Goal: Information Seeking & Learning: Learn about a topic

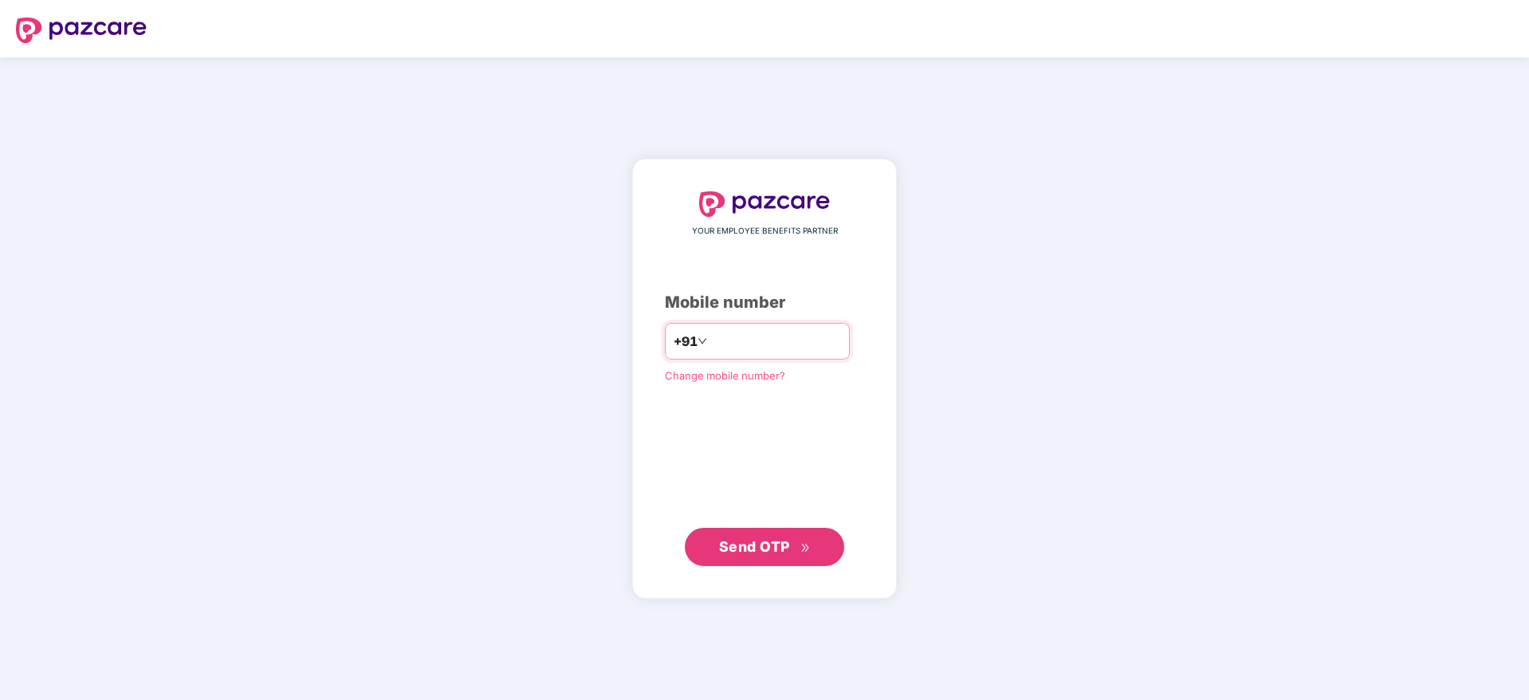
click at [710, 343] on input "number" at bounding box center [775, 341] width 131 height 26
type input "**********"
click at [748, 548] on span "Send OTP" at bounding box center [754, 545] width 71 height 17
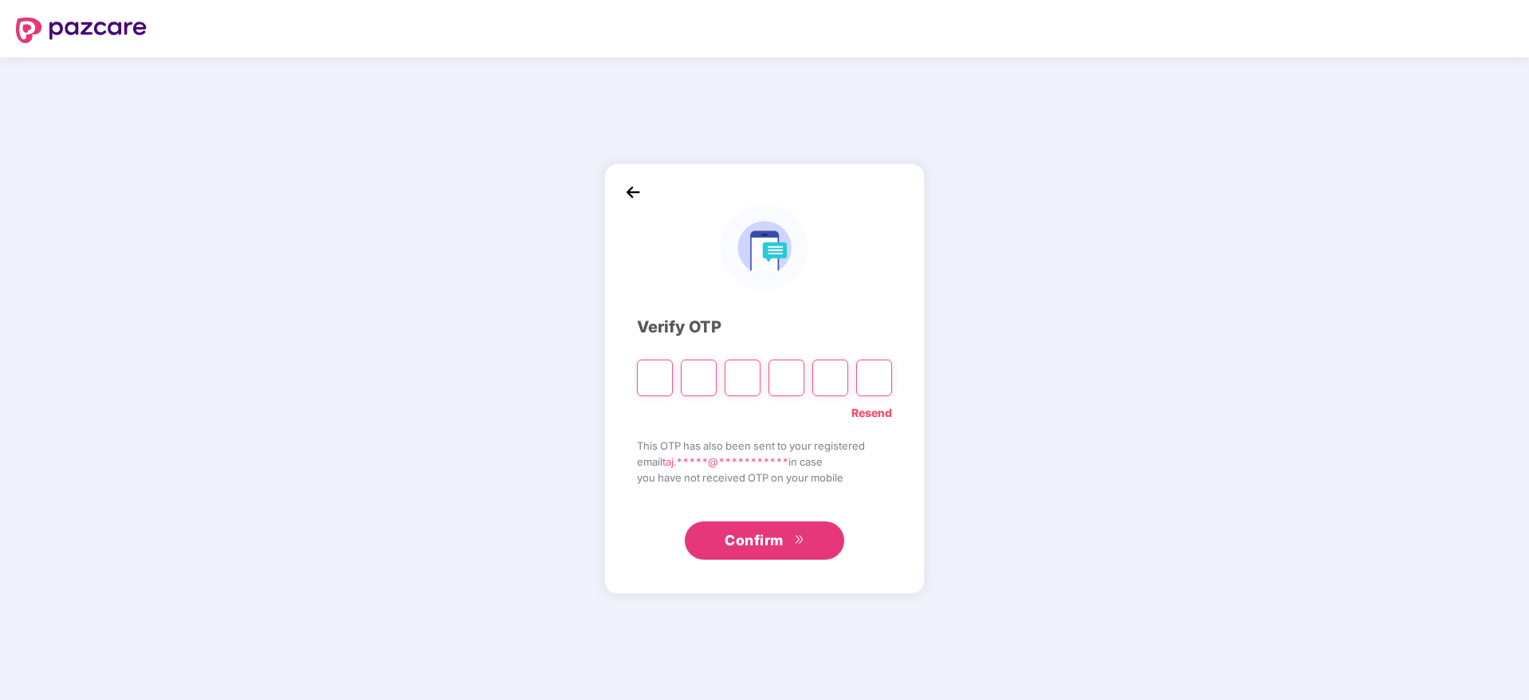
click at [646, 377] on input "Please enter verification code. Digit 1" at bounding box center [655, 377] width 36 height 37
paste input "*"
type input "*"
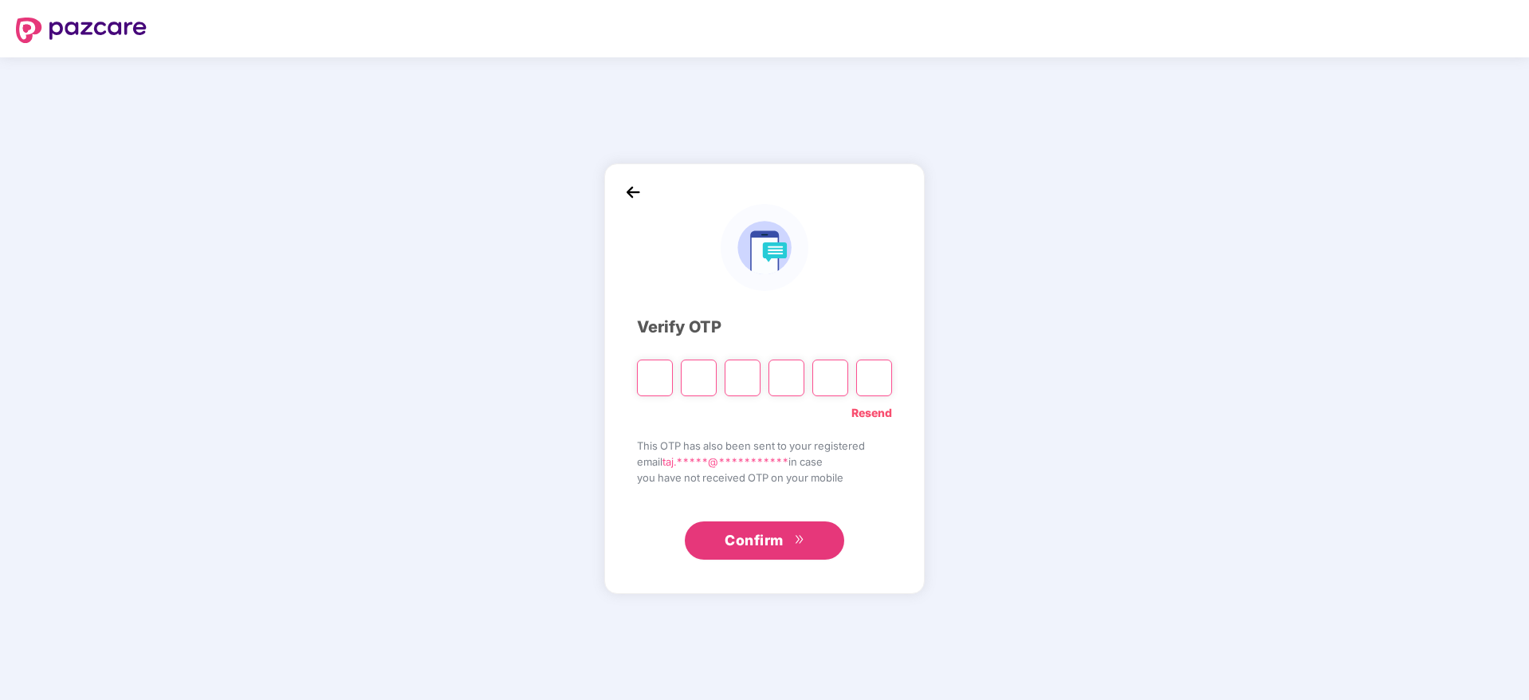
type input "*"
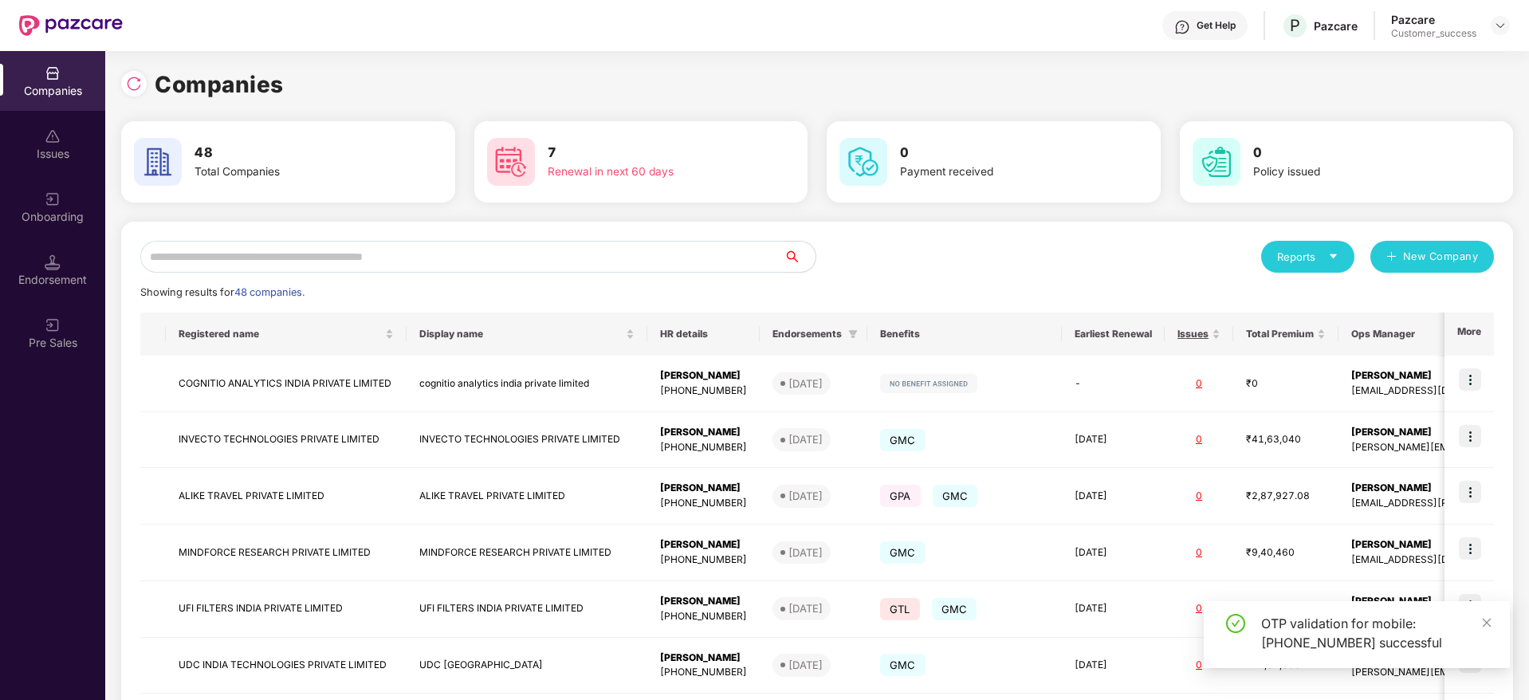
click at [536, 260] on input "text" at bounding box center [461, 257] width 643 height 32
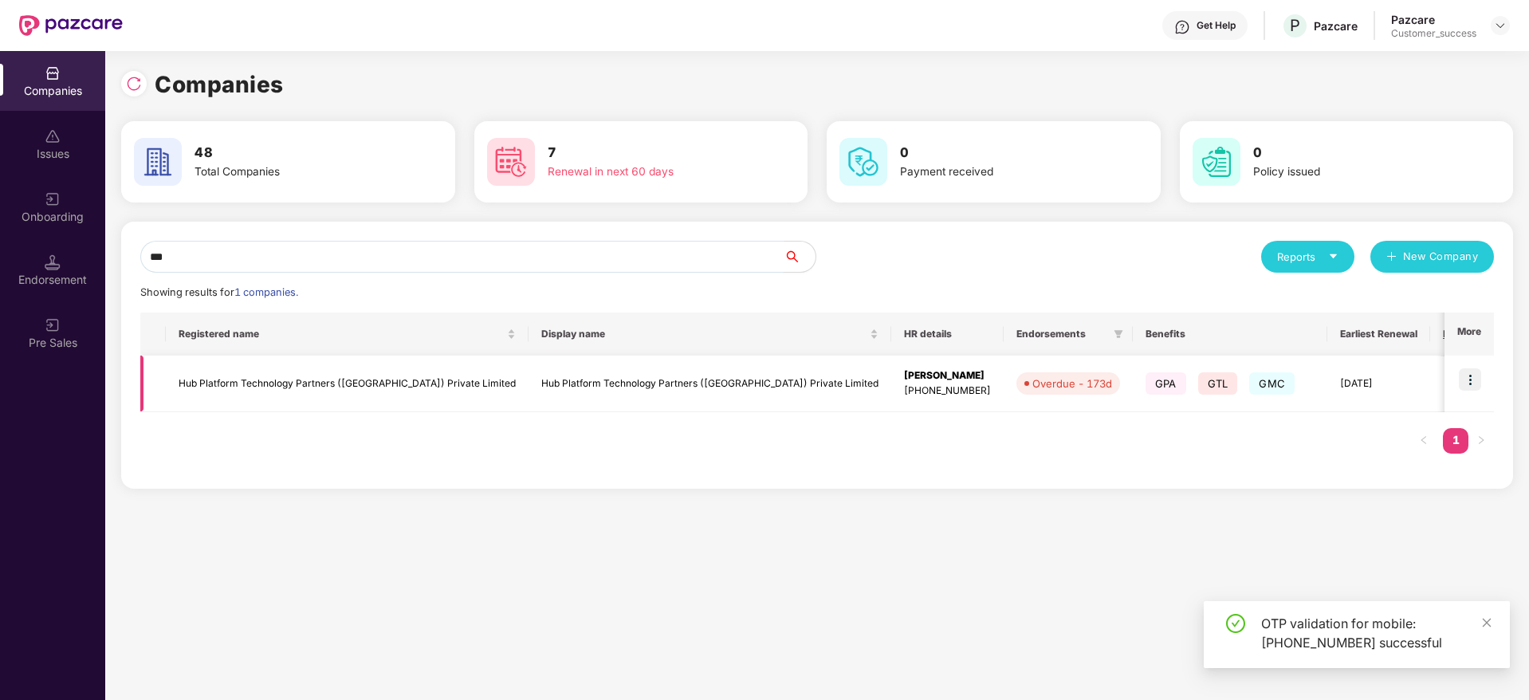
type input "***"
click at [1479, 379] on img at bounding box center [1470, 379] width 22 height 22
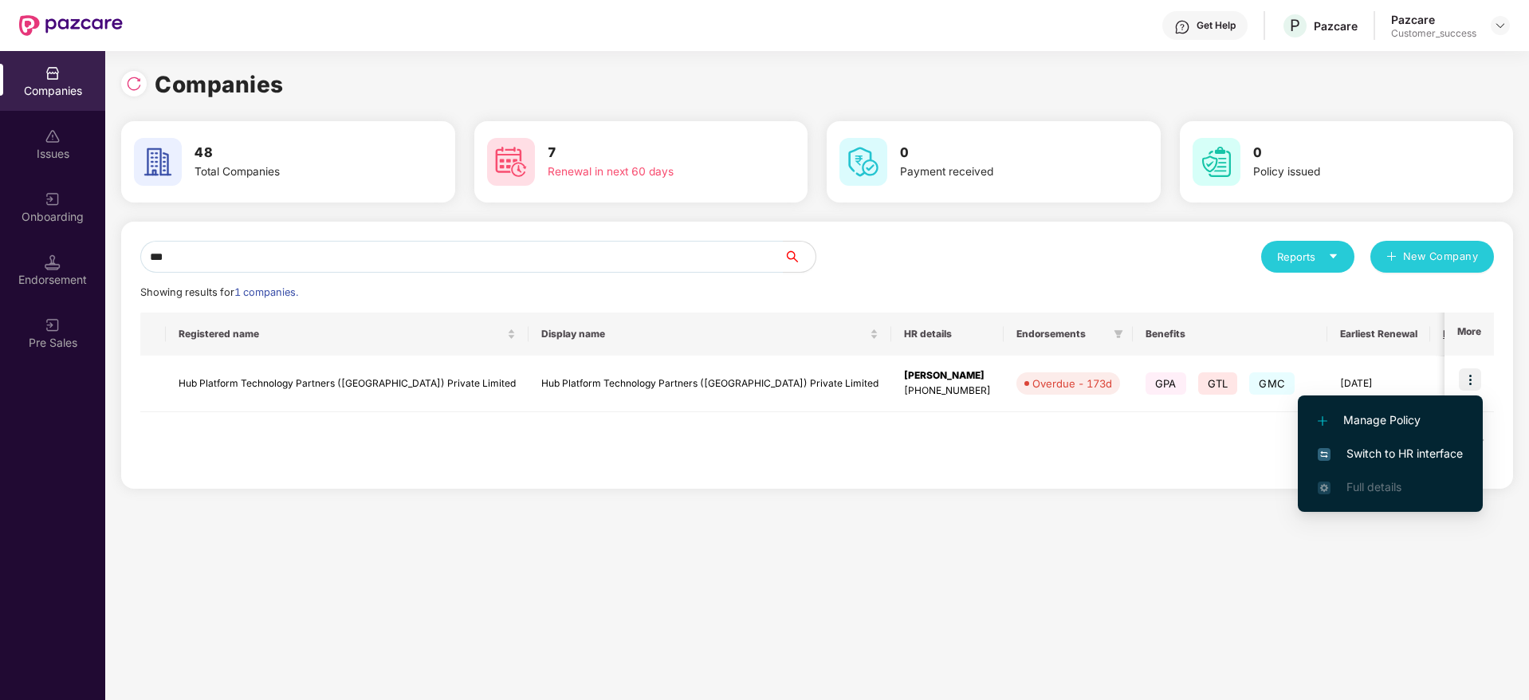
click at [1382, 460] on span "Switch to HR interface" at bounding box center [1390, 454] width 145 height 18
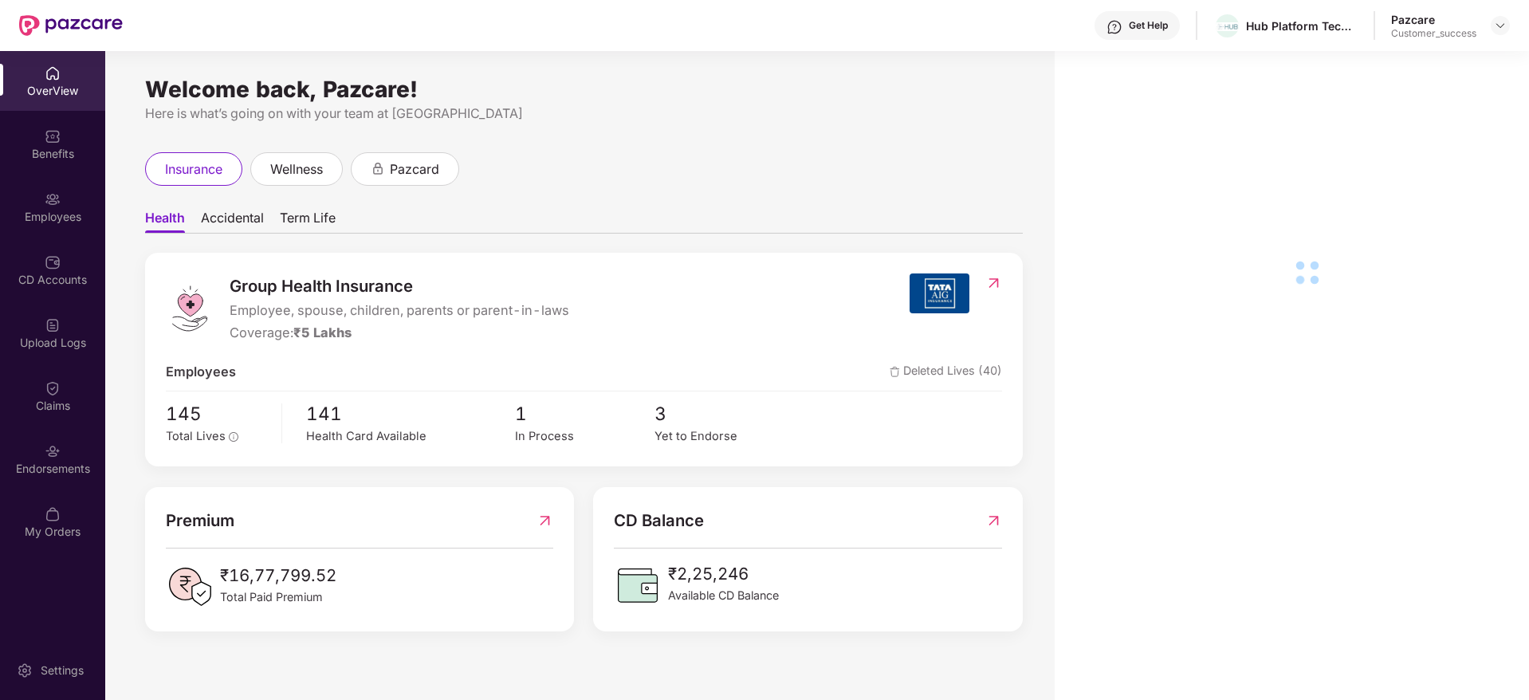
click at [64, 224] on div "Employees" at bounding box center [52, 207] width 105 height 60
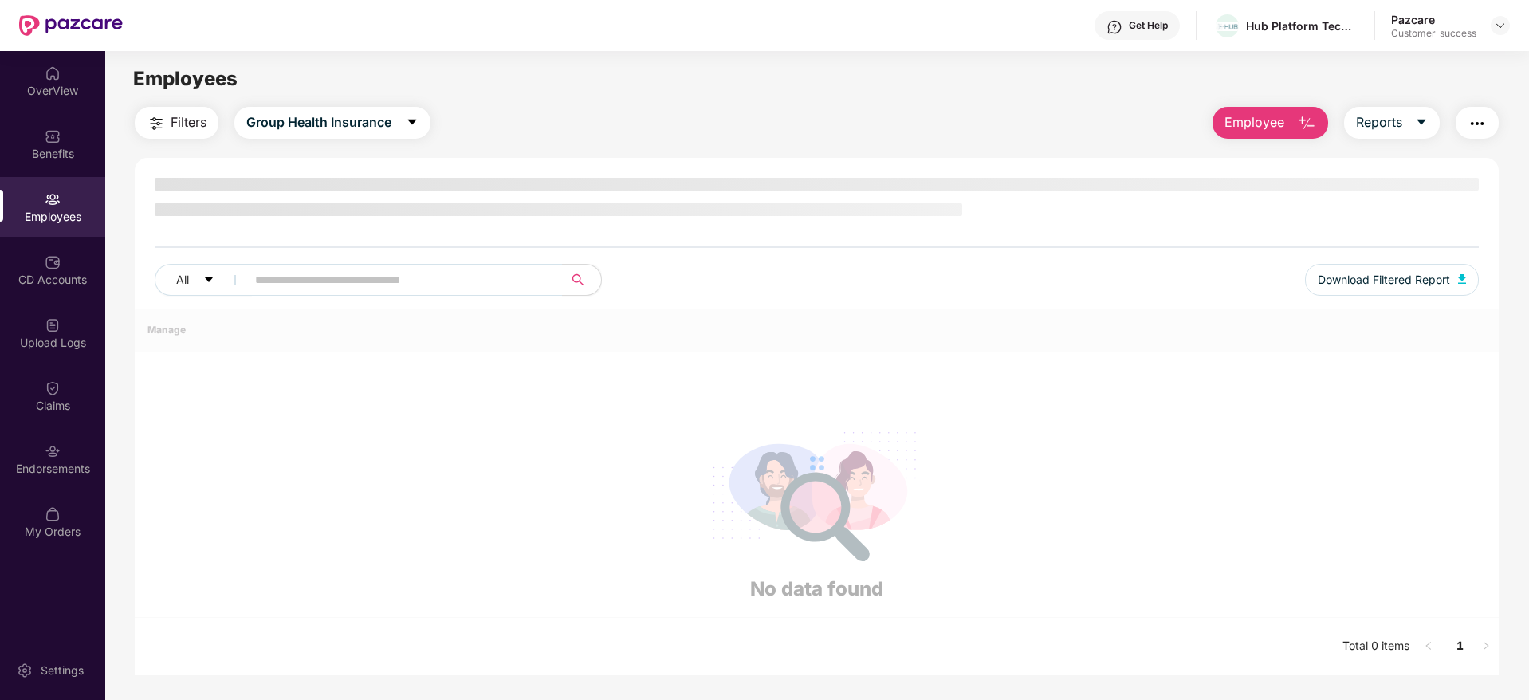
click at [64, 224] on div "Employees" at bounding box center [52, 207] width 105 height 60
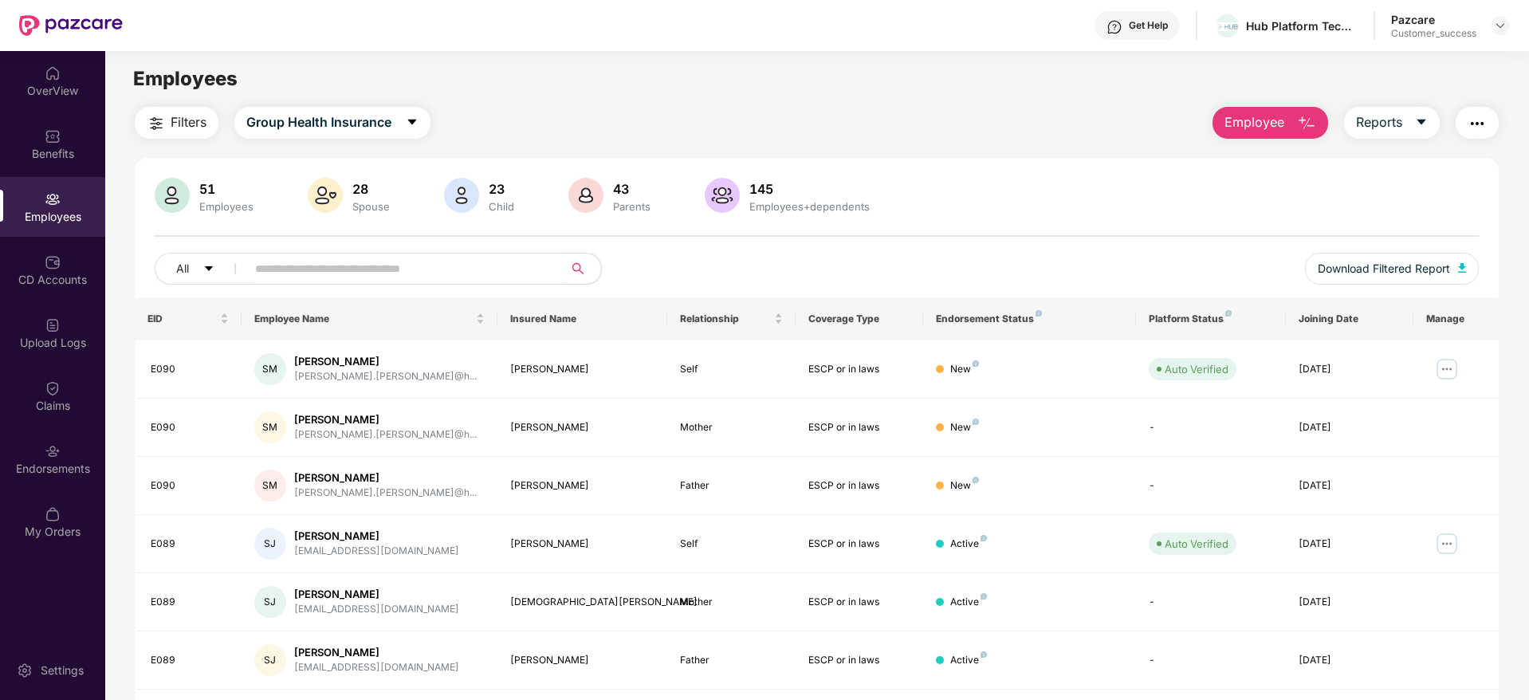
click at [272, 272] on input "text" at bounding box center [398, 269] width 286 height 24
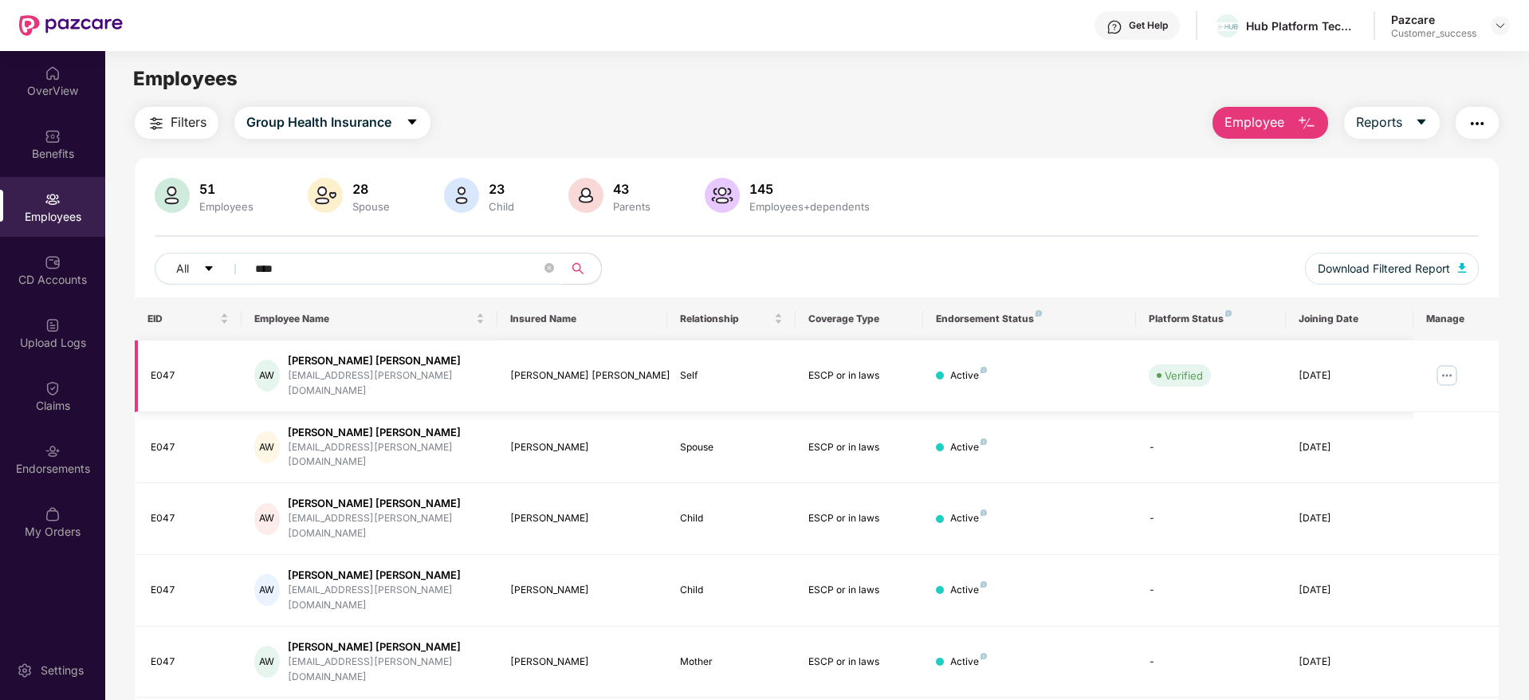
type input "****"
click at [1442, 367] on img at bounding box center [1447, 376] width 26 height 26
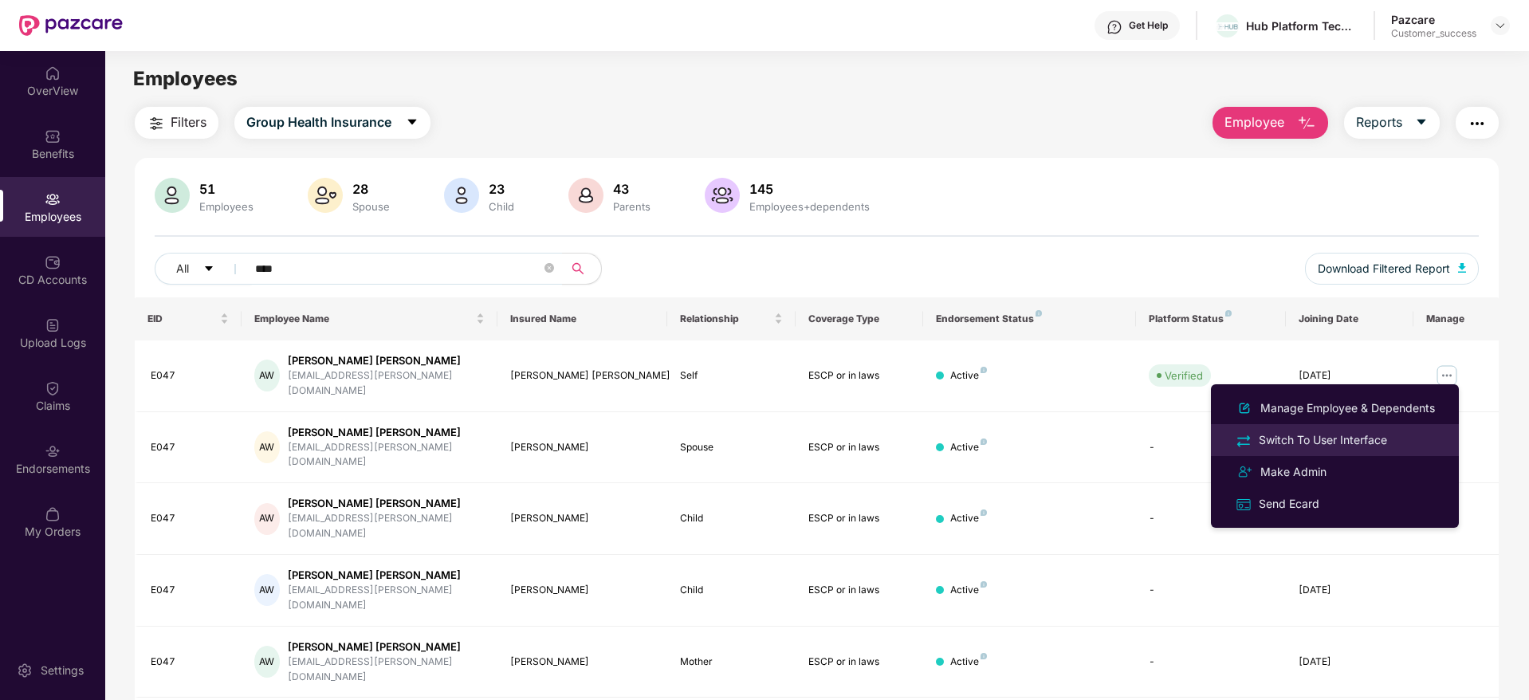
click at [1310, 429] on li "Switch To User Interface" at bounding box center [1335, 440] width 248 height 32
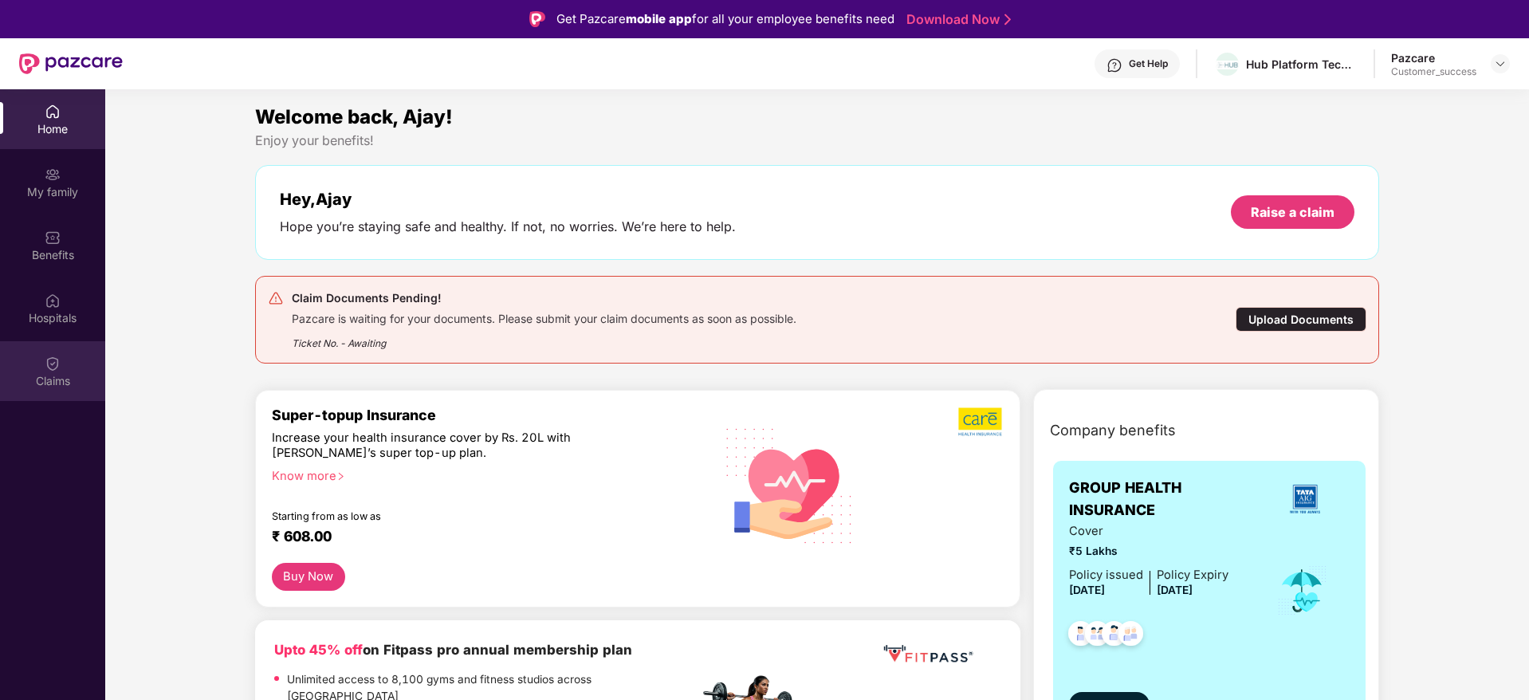
click at [51, 367] on img at bounding box center [53, 364] width 16 height 16
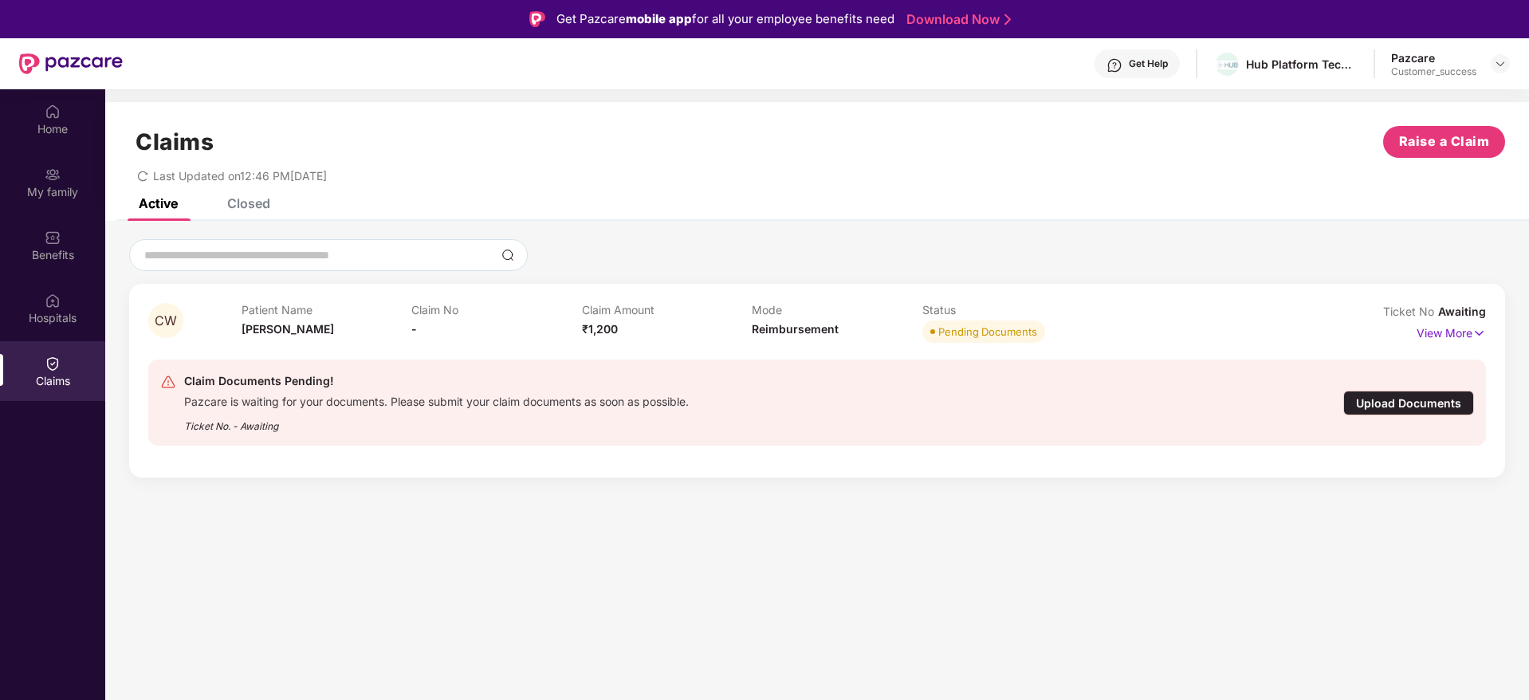
click at [1379, 402] on div "Upload Documents" at bounding box center [1408, 403] width 131 height 25
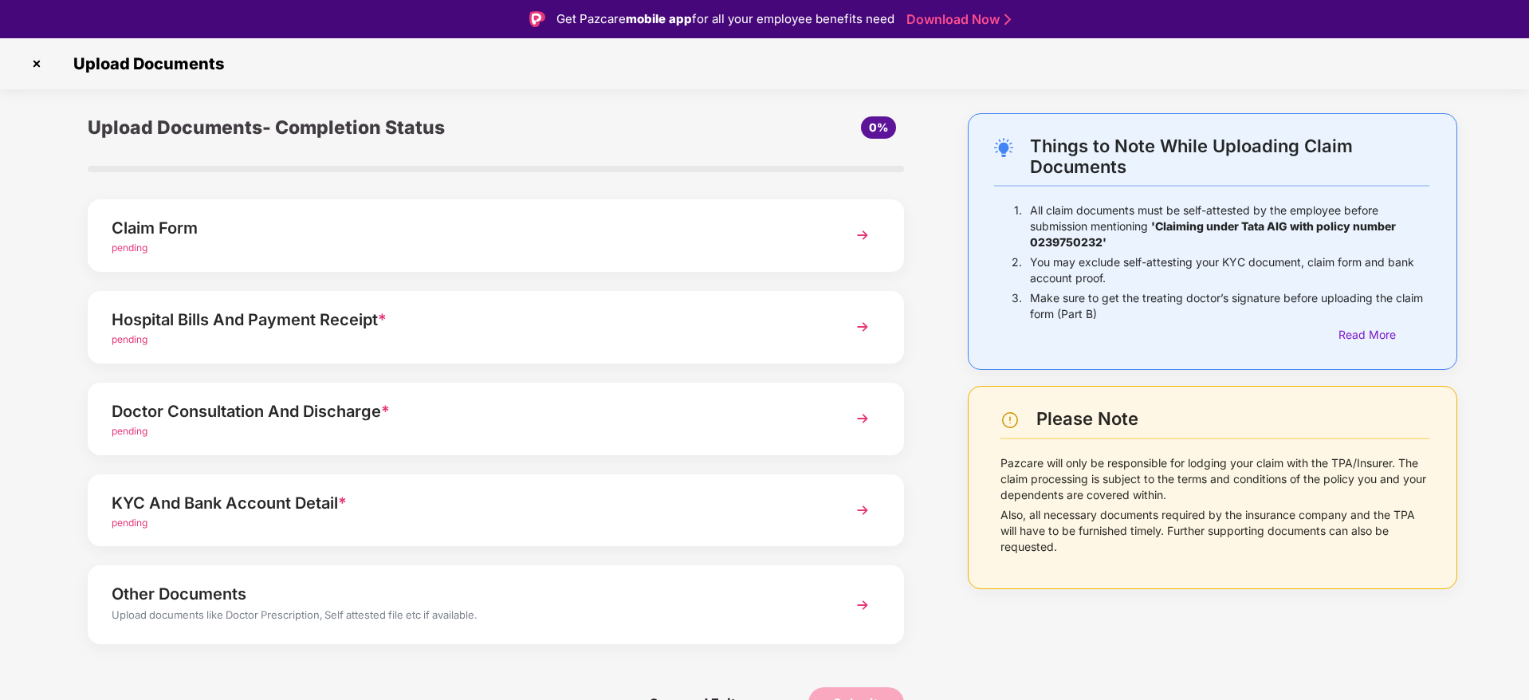
click at [246, 253] on div "pending" at bounding box center [464, 248] width 704 height 15
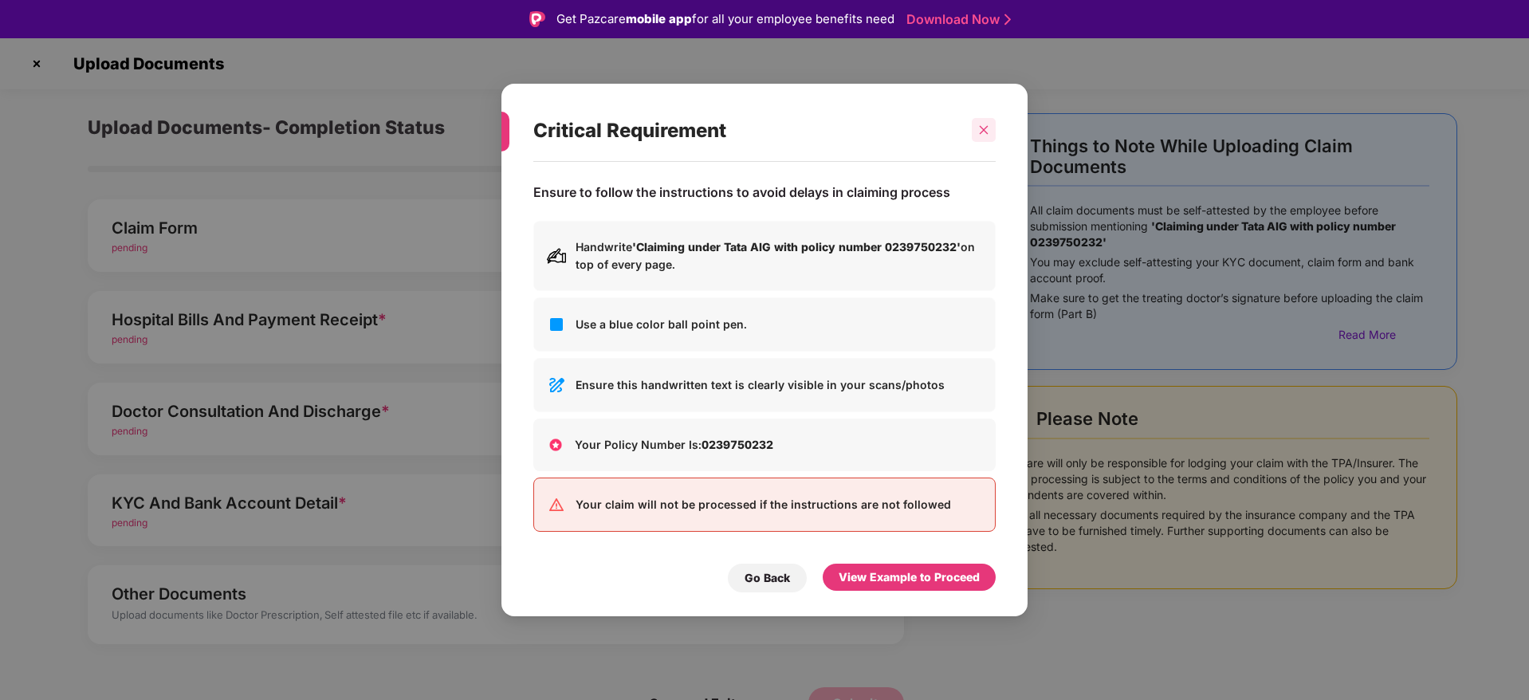
click at [982, 131] on icon "close" at bounding box center [984, 130] width 9 height 9
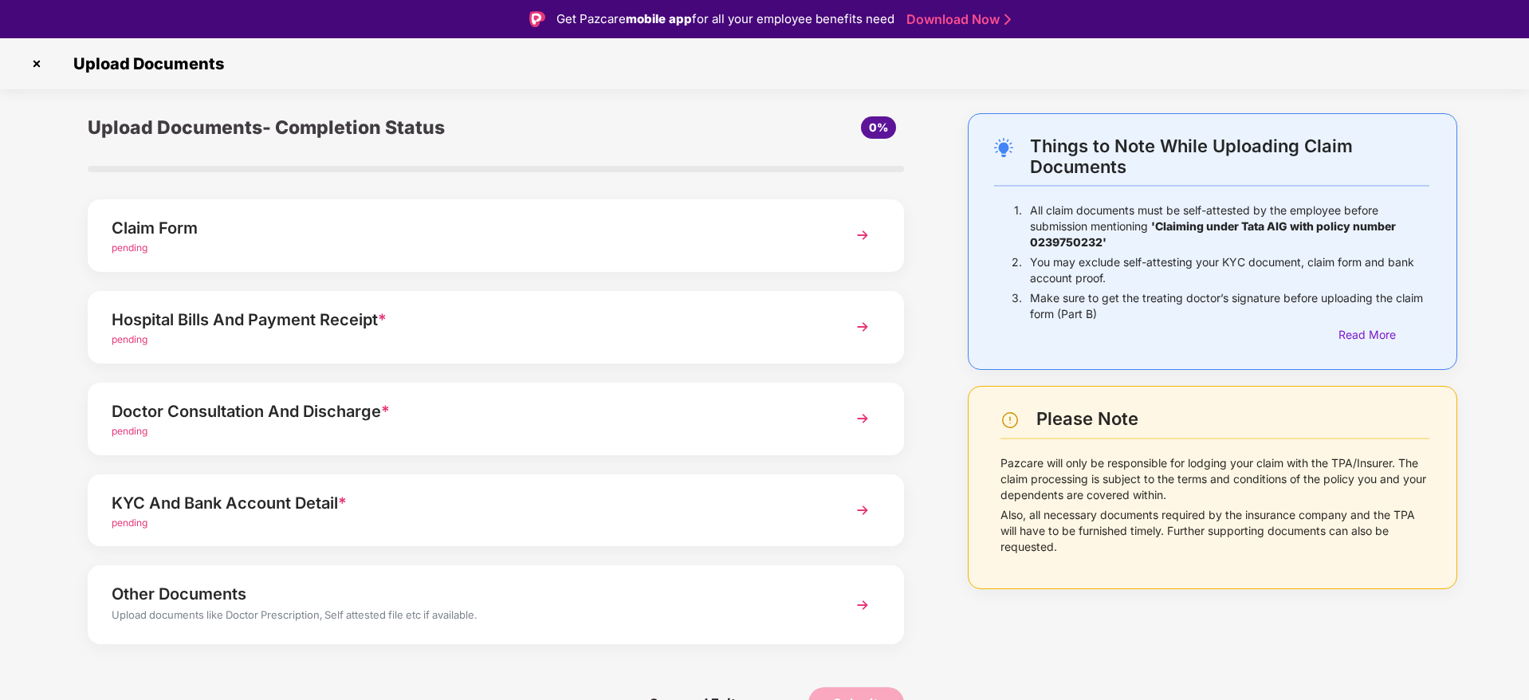
click at [45, 55] on img at bounding box center [37, 64] width 26 height 26
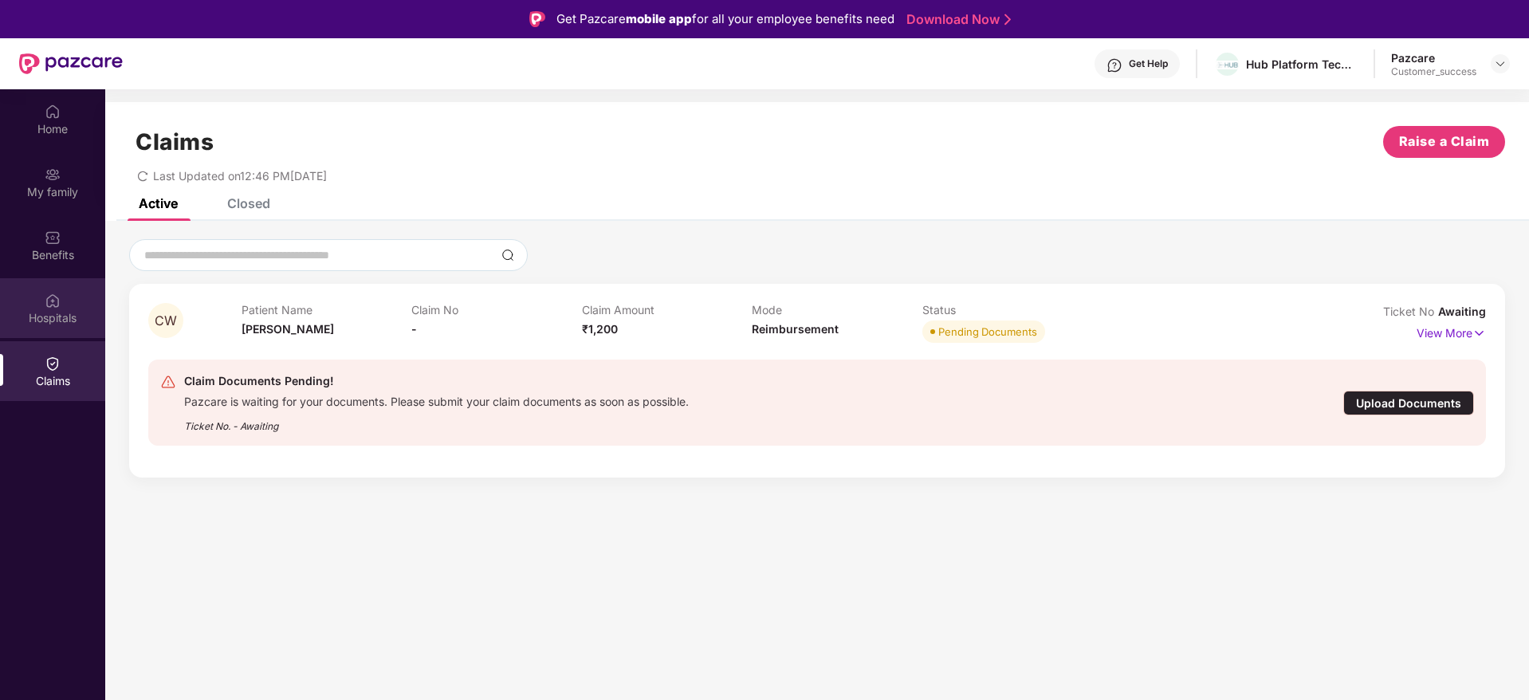
click at [71, 298] on div "Hospitals" at bounding box center [52, 308] width 105 height 60
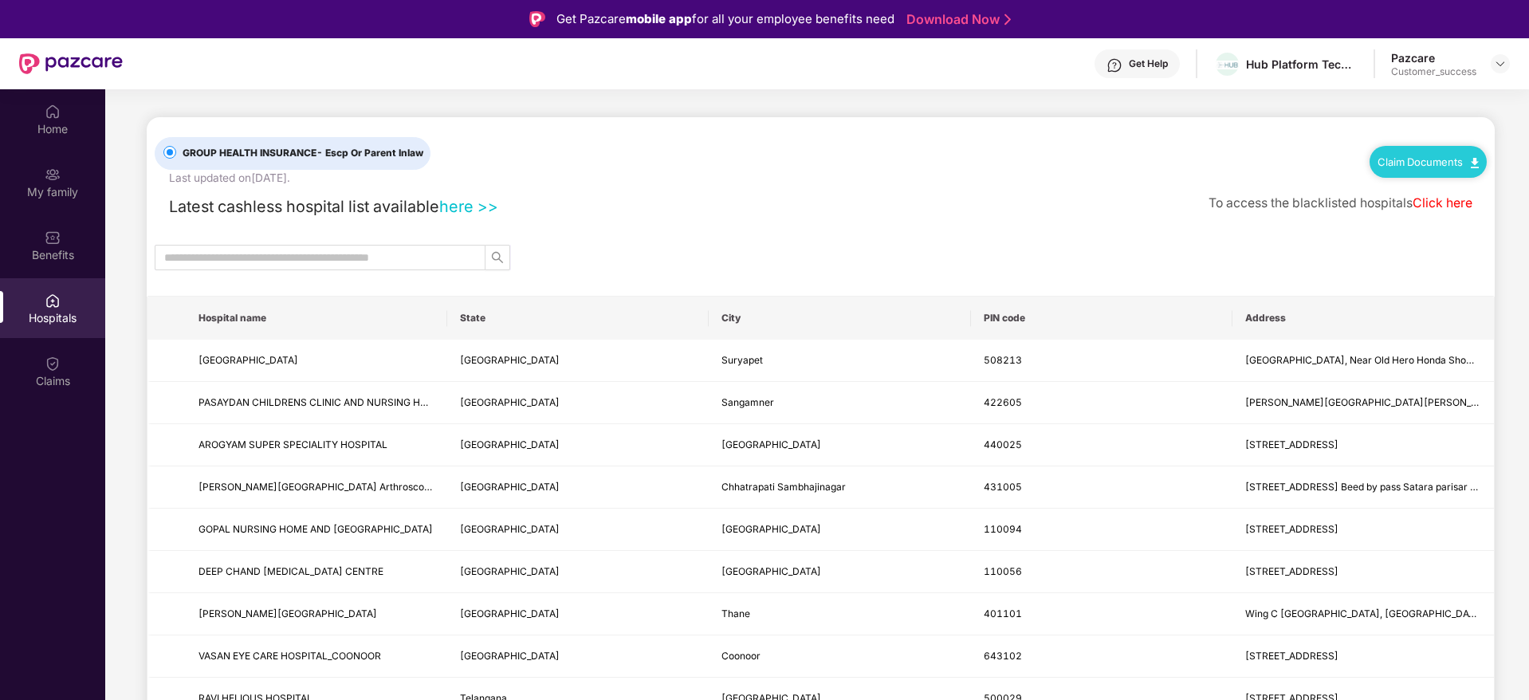
click at [1441, 155] on link "Claim Documents" at bounding box center [1427, 161] width 101 height 13
click at [1432, 188] on link "Claim Form" at bounding box center [1433, 190] width 104 height 34
click at [64, 201] on div "My family" at bounding box center [52, 182] width 105 height 60
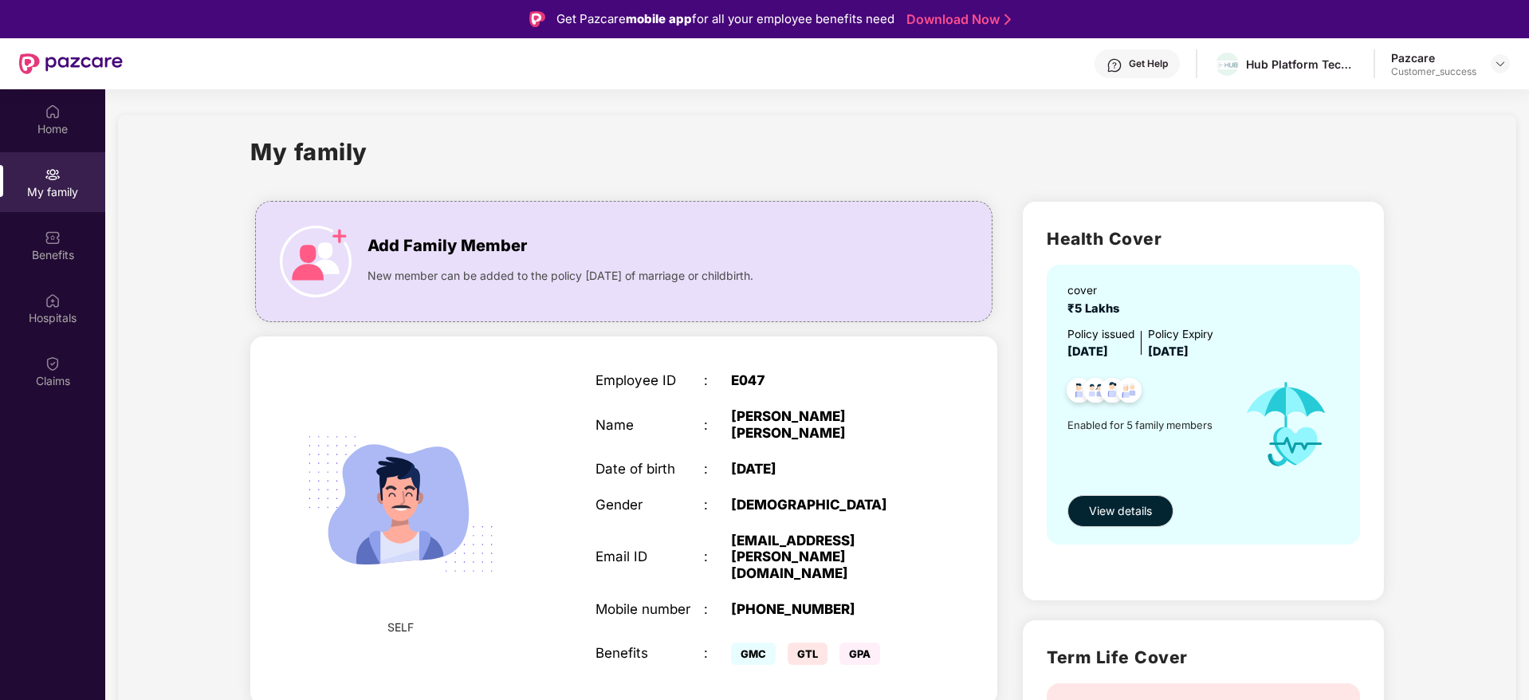
click at [55, 248] on div "Benefits" at bounding box center [52, 255] width 105 height 16
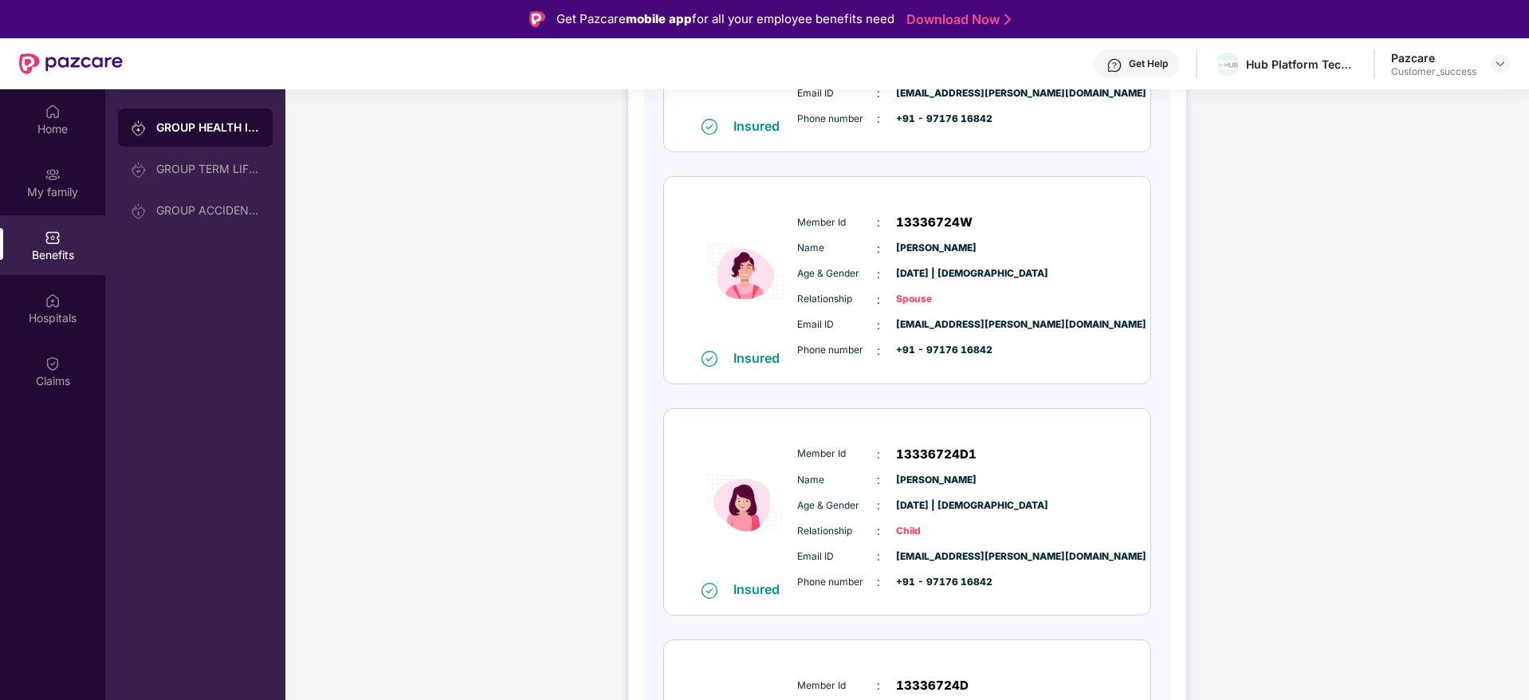
scroll to position [430, 0]
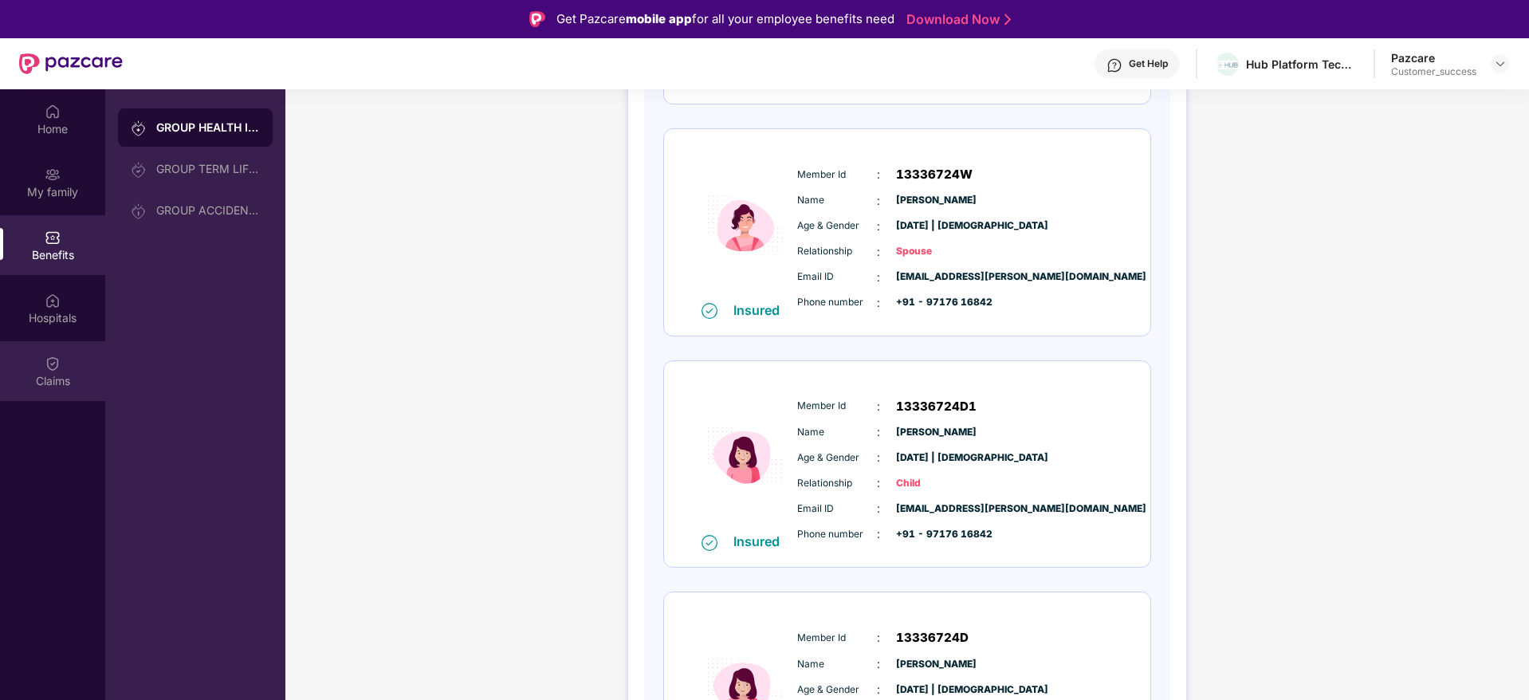
click at [55, 375] on div "Claims" at bounding box center [52, 381] width 105 height 16
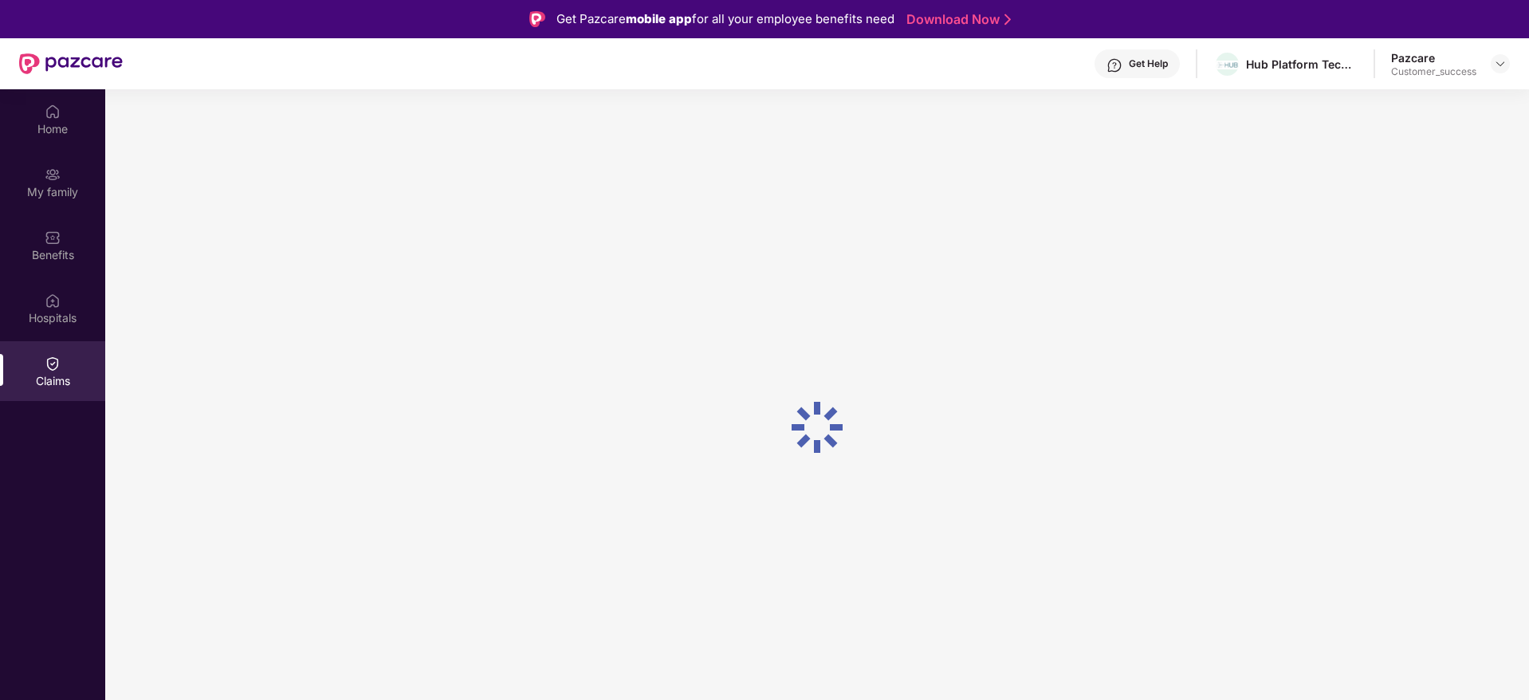
scroll to position [0, 0]
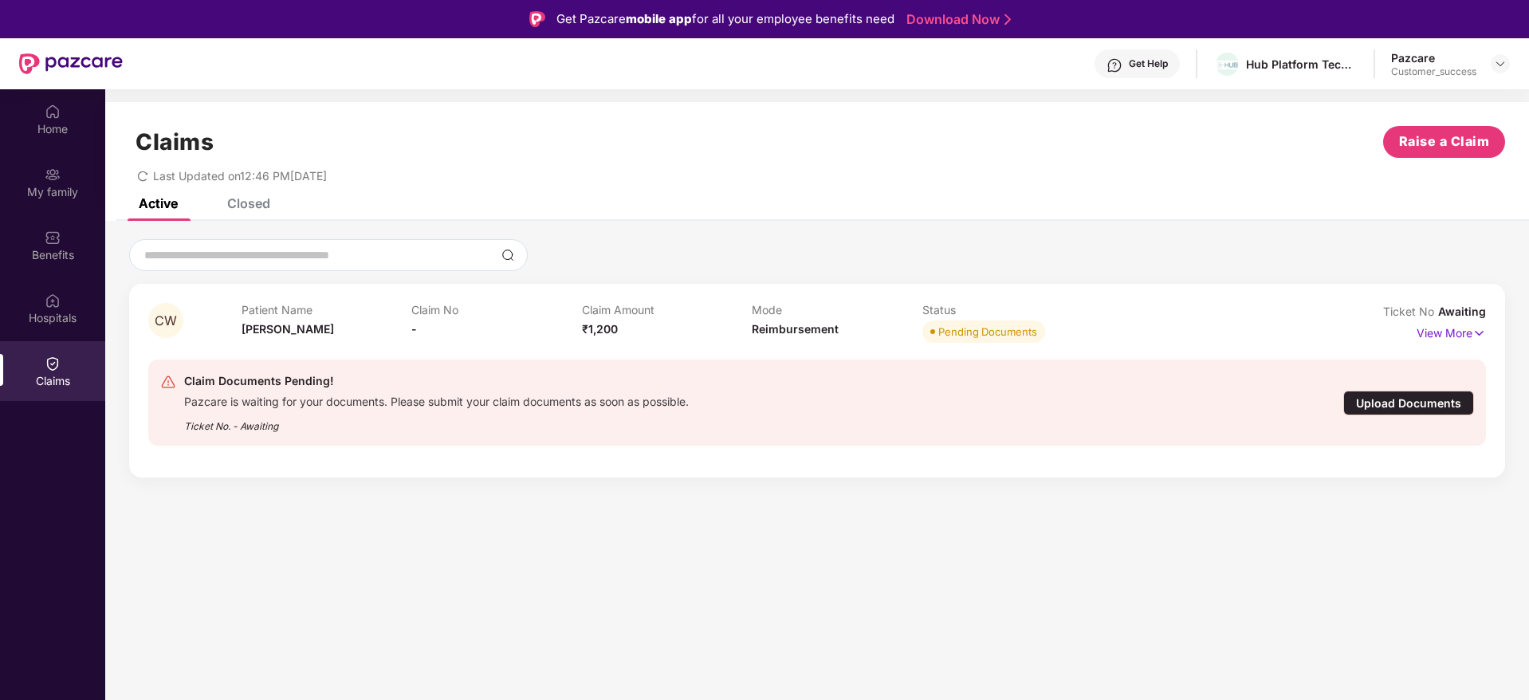
click at [1403, 409] on div "Upload Documents" at bounding box center [1408, 403] width 131 height 25
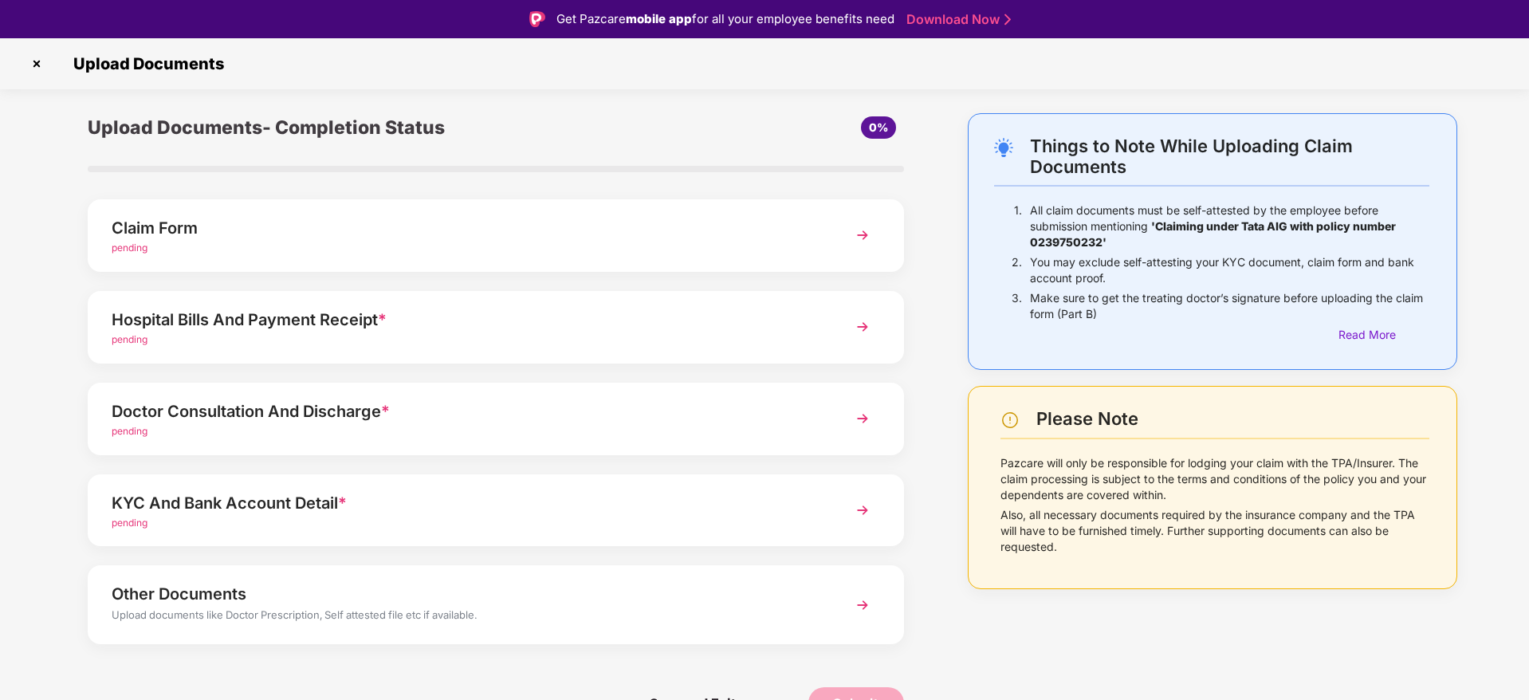
click at [339, 235] on div "Claim Form" at bounding box center [464, 228] width 704 height 26
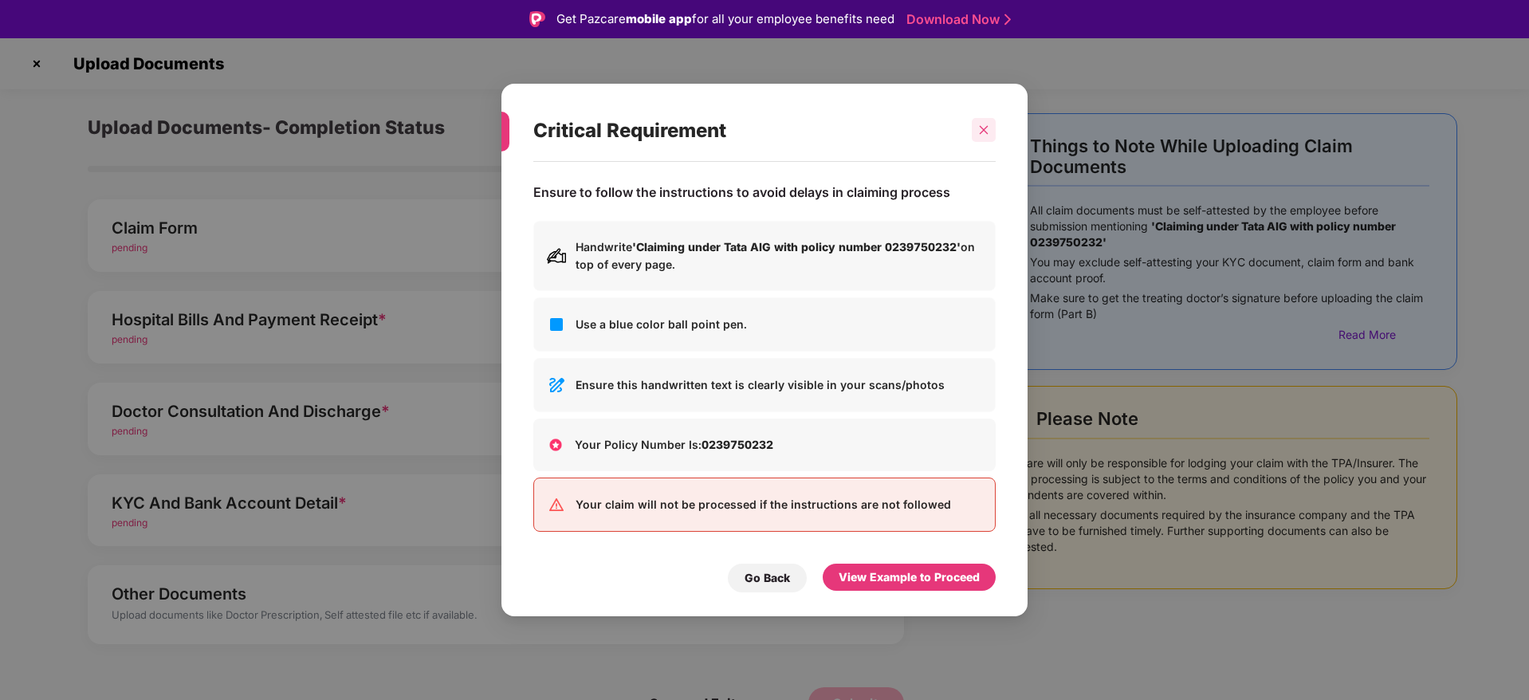
click at [984, 138] on div at bounding box center [984, 130] width 24 height 24
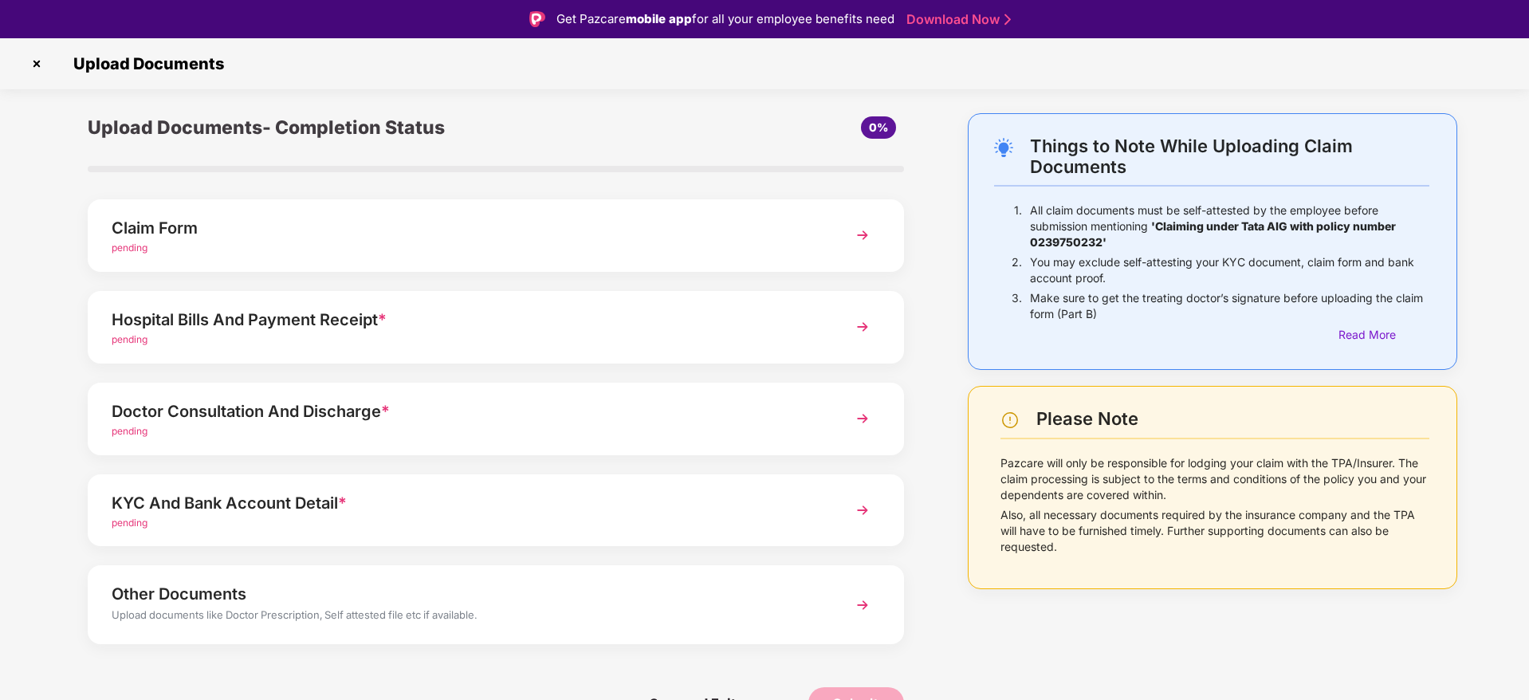
click at [256, 351] on div "Hospital Bills And Payment Receipt * pending" at bounding box center [496, 327] width 816 height 73
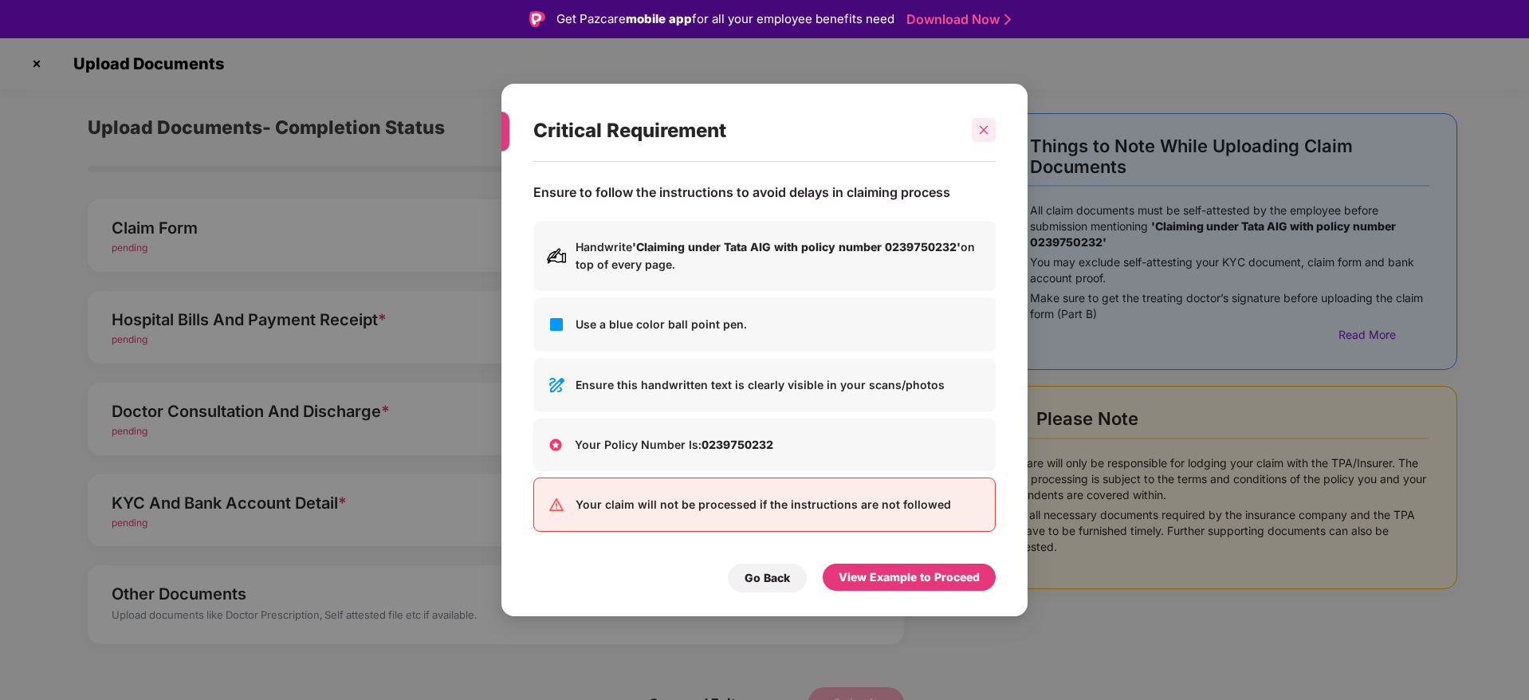
click at [985, 133] on icon "close" at bounding box center [983, 129] width 11 height 11
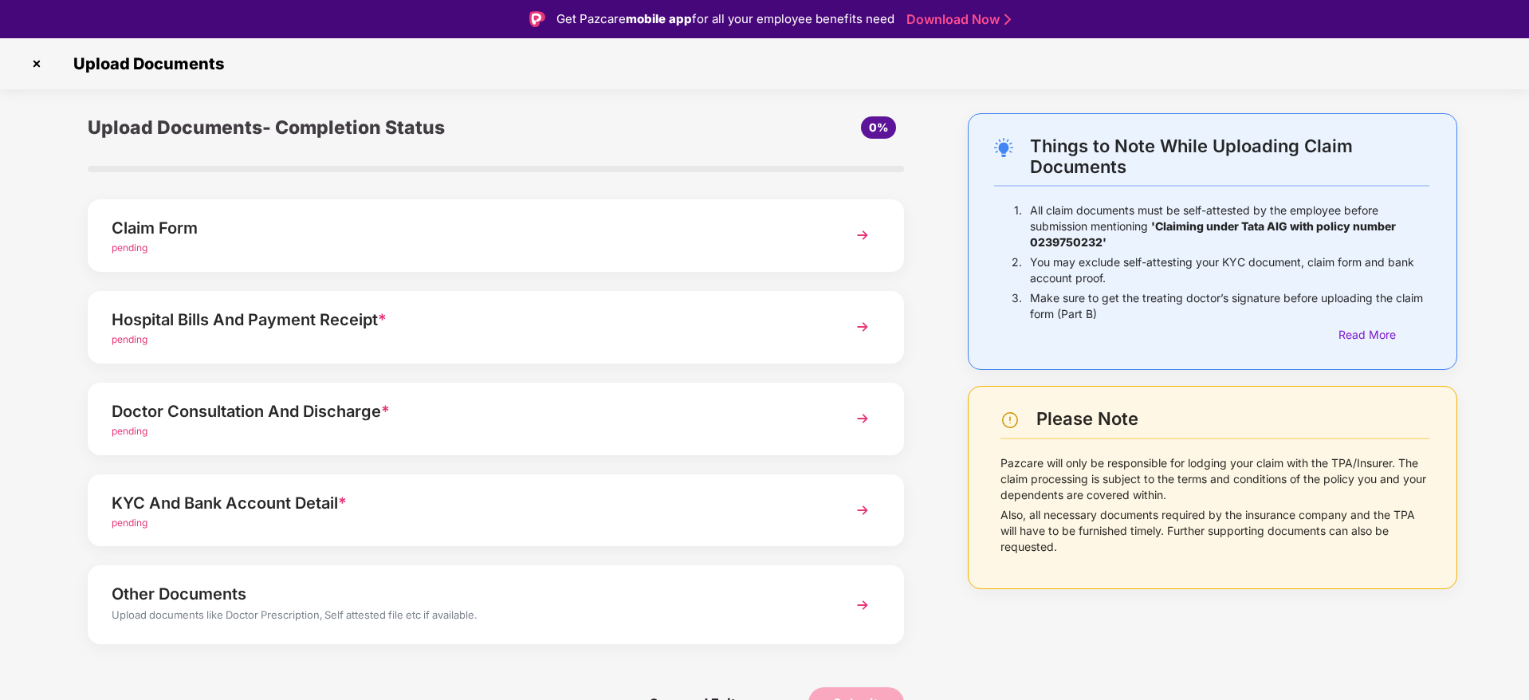
click at [37, 67] on img at bounding box center [37, 64] width 26 height 26
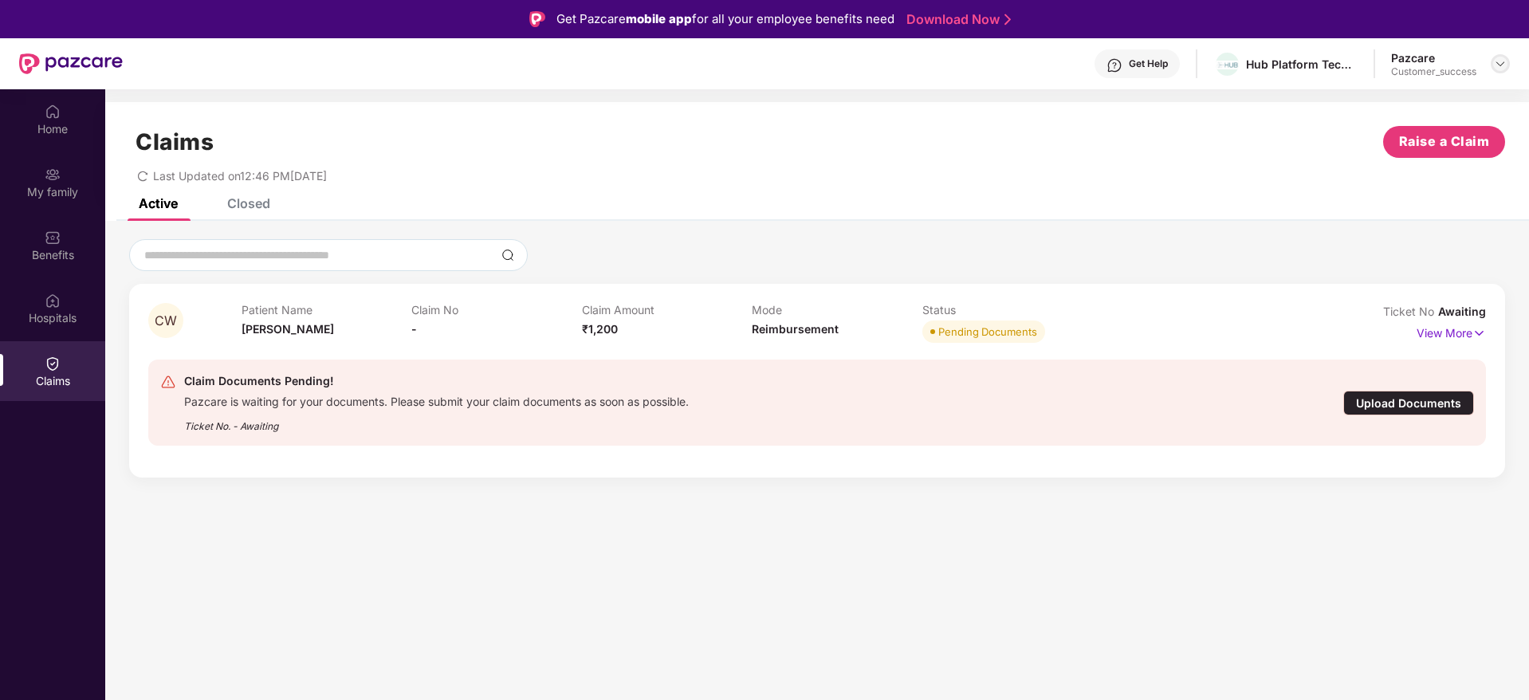
click at [1503, 66] on img at bounding box center [1500, 63] width 13 height 13
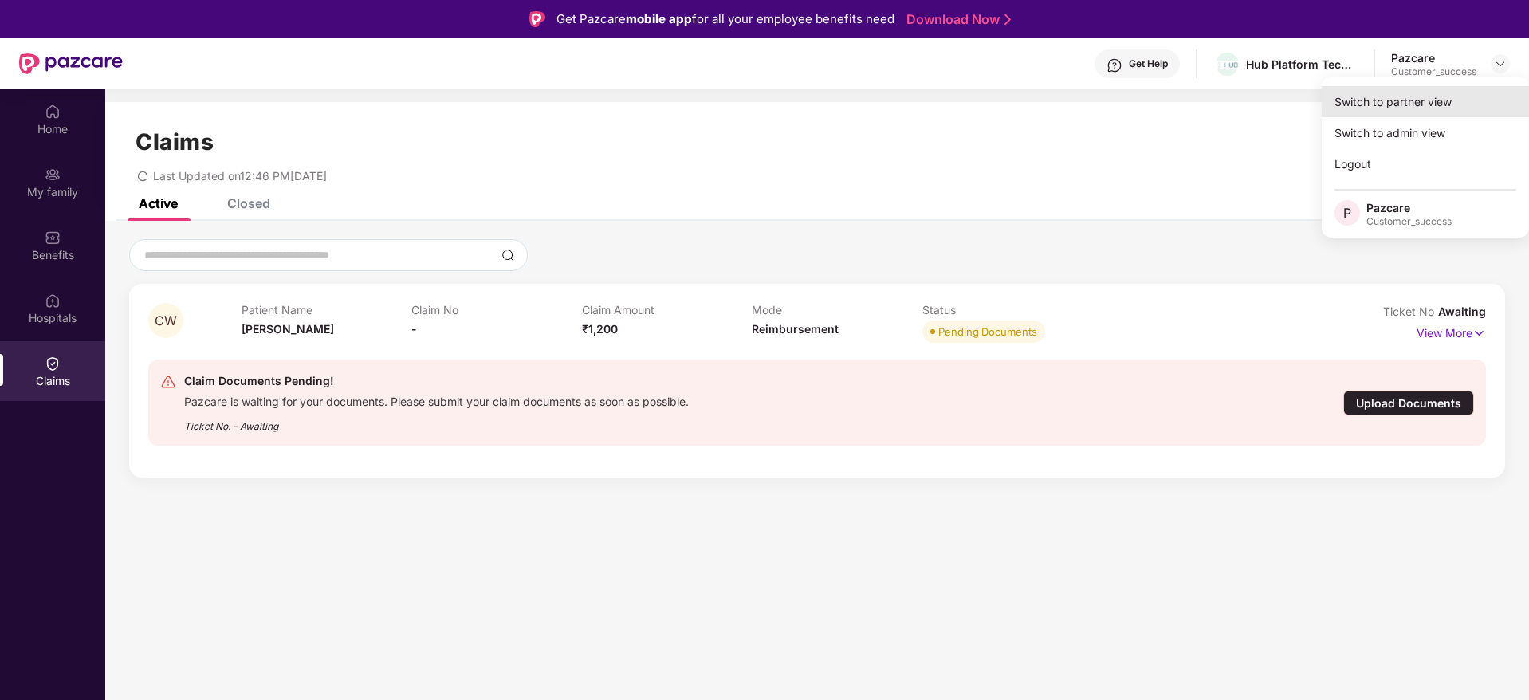
click at [1418, 108] on div "Switch to partner view" at bounding box center [1425, 101] width 207 height 31
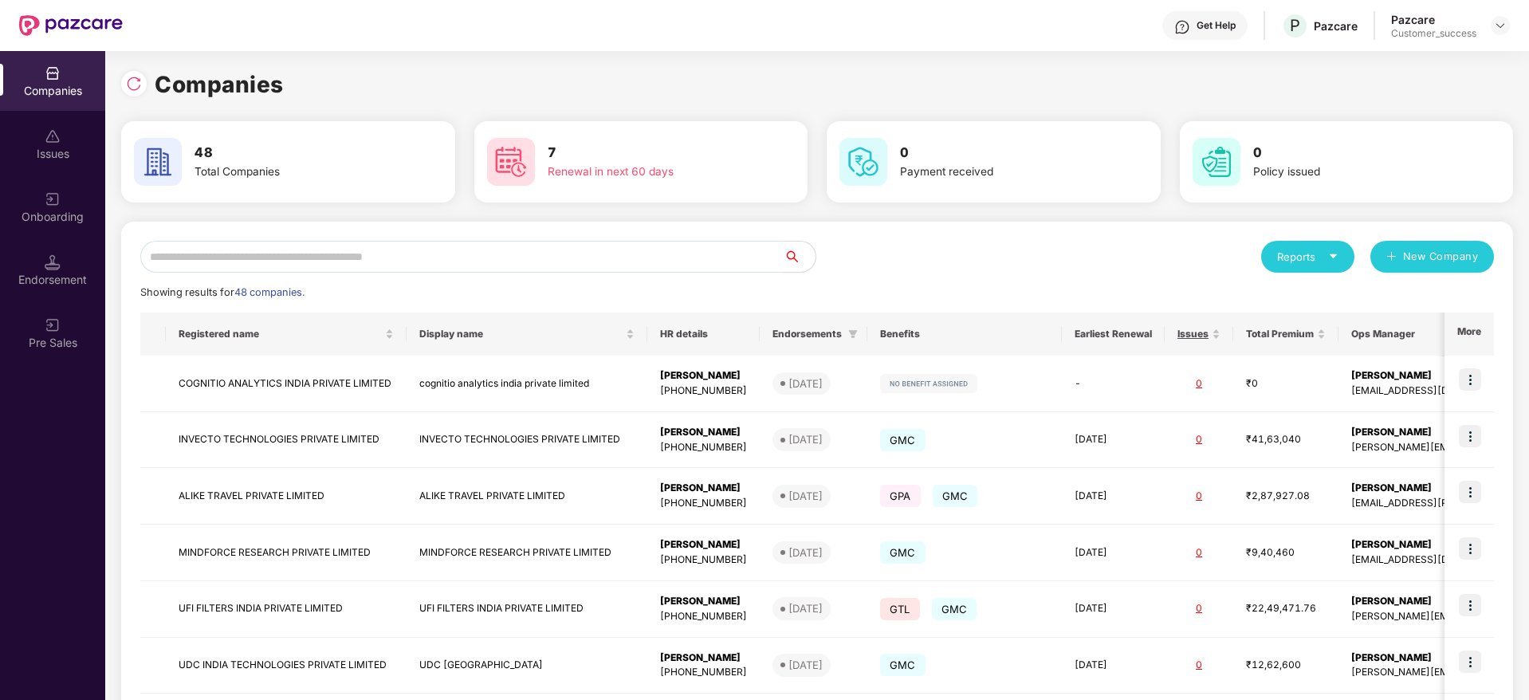
click at [436, 259] on input "text" at bounding box center [461, 257] width 643 height 32
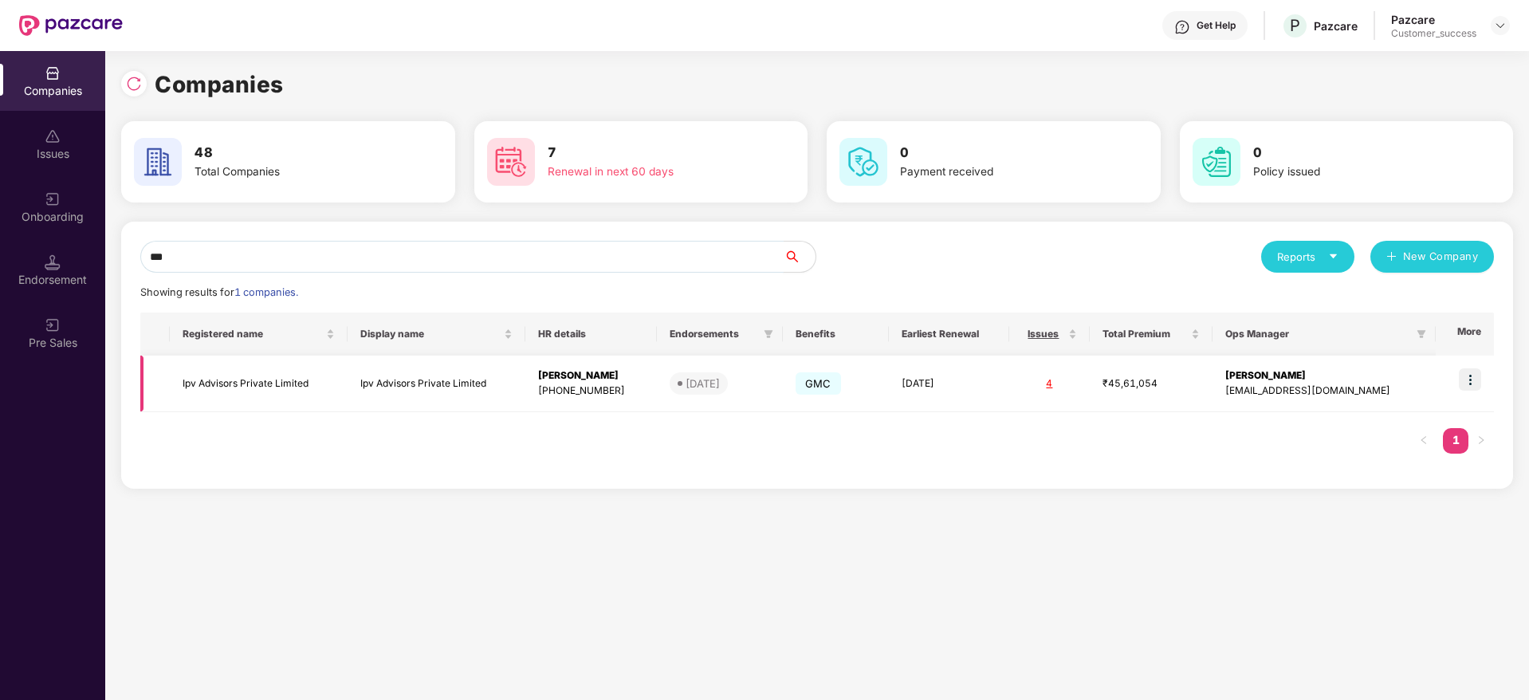
type input "***"
click at [1467, 380] on img at bounding box center [1470, 379] width 22 height 22
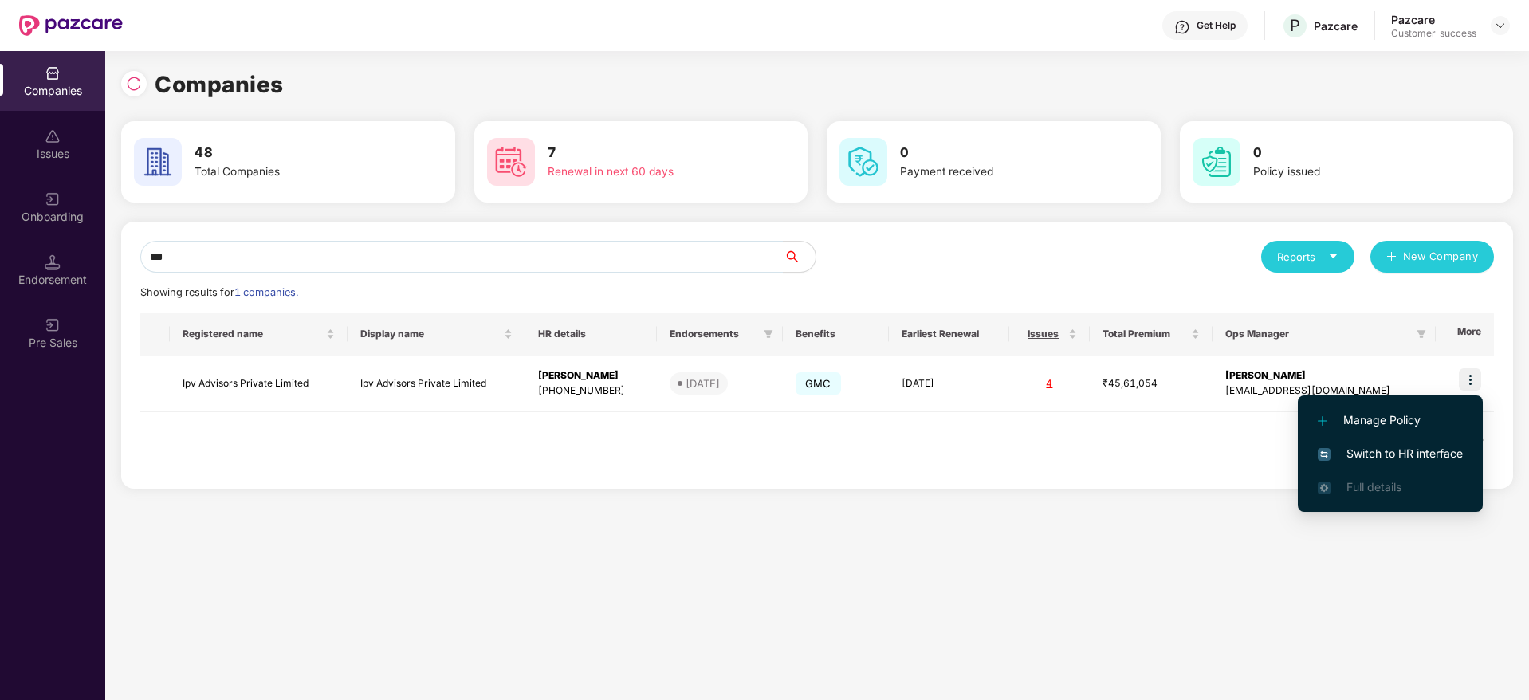
click at [1373, 450] on span "Switch to HR interface" at bounding box center [1390, 454] width 145 height 18
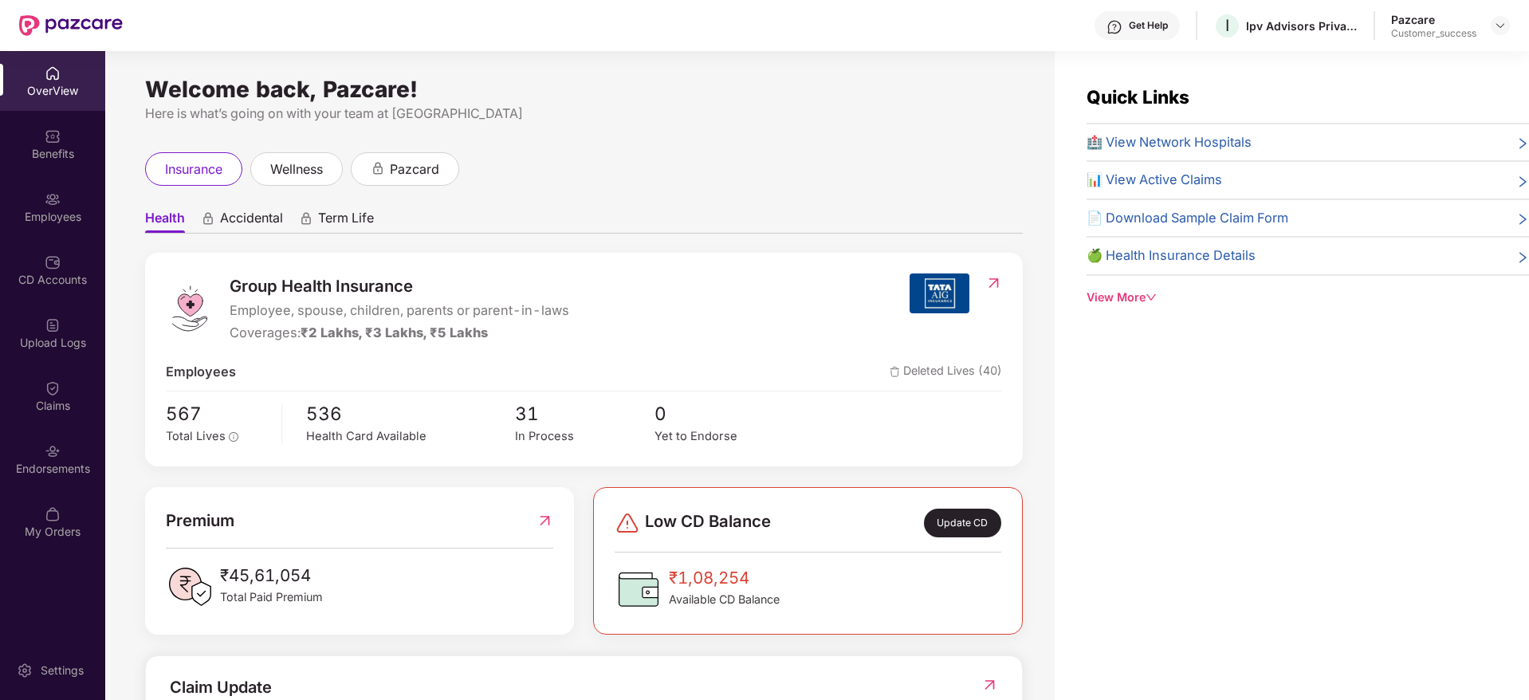
click at [61, 209] on div "Employees" at bounding box center [52, 217] width 105 height 16
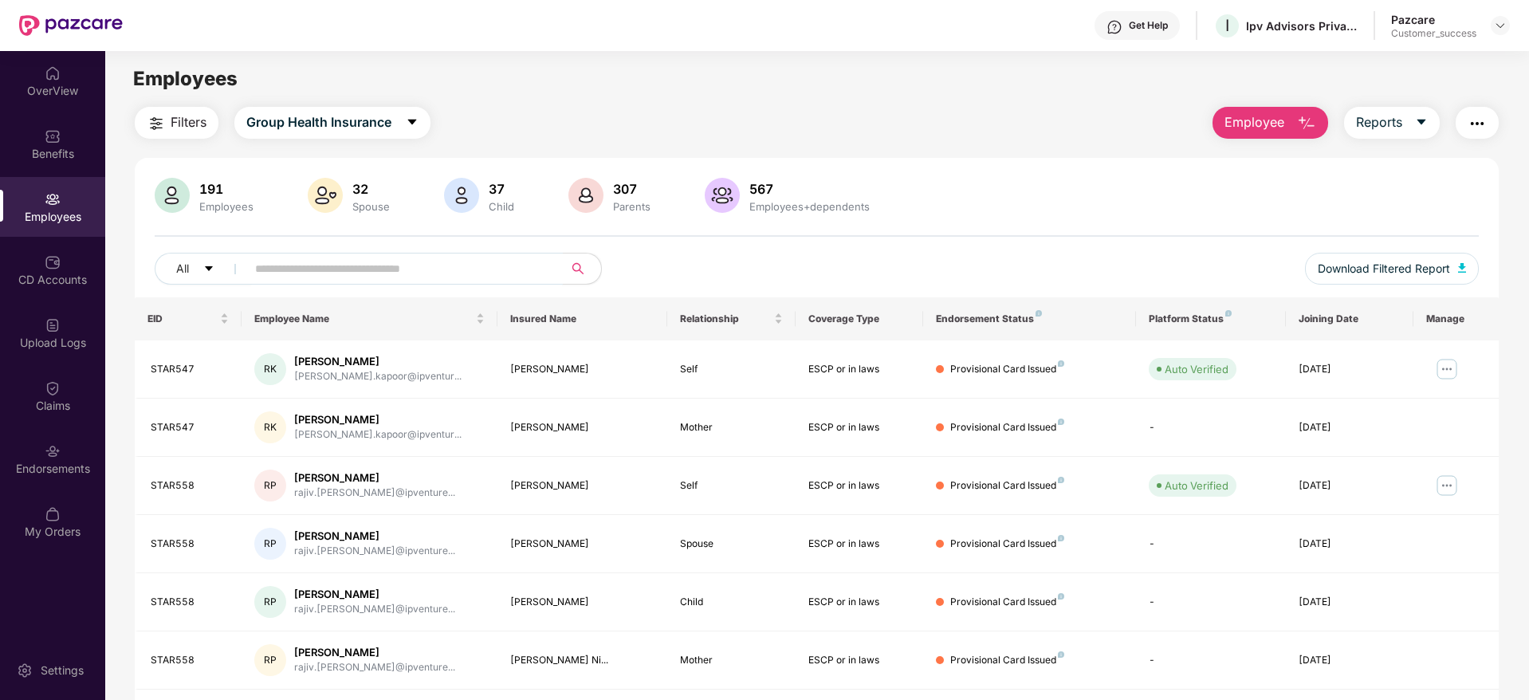
click at [402, 276] on input "text" at bounding box center [398, 269] width 286 height 24
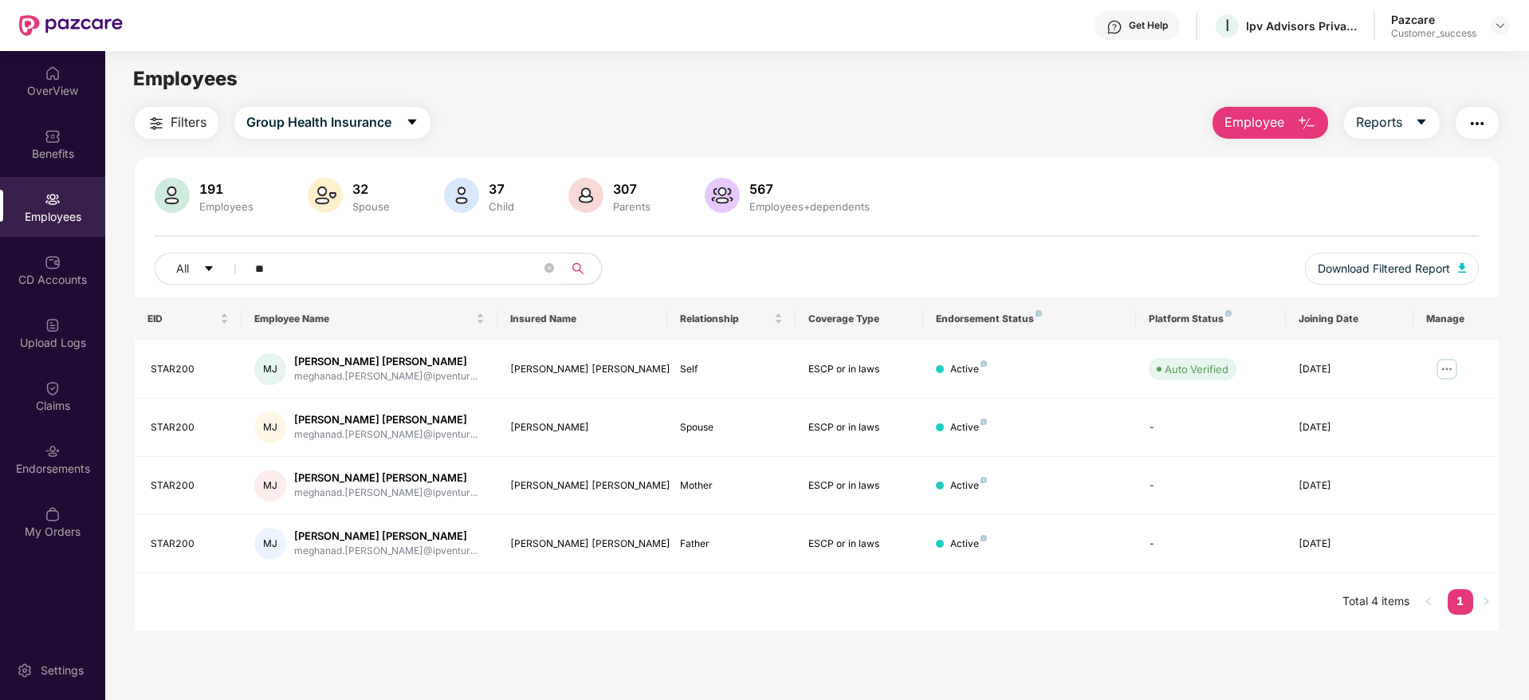
type input "*"
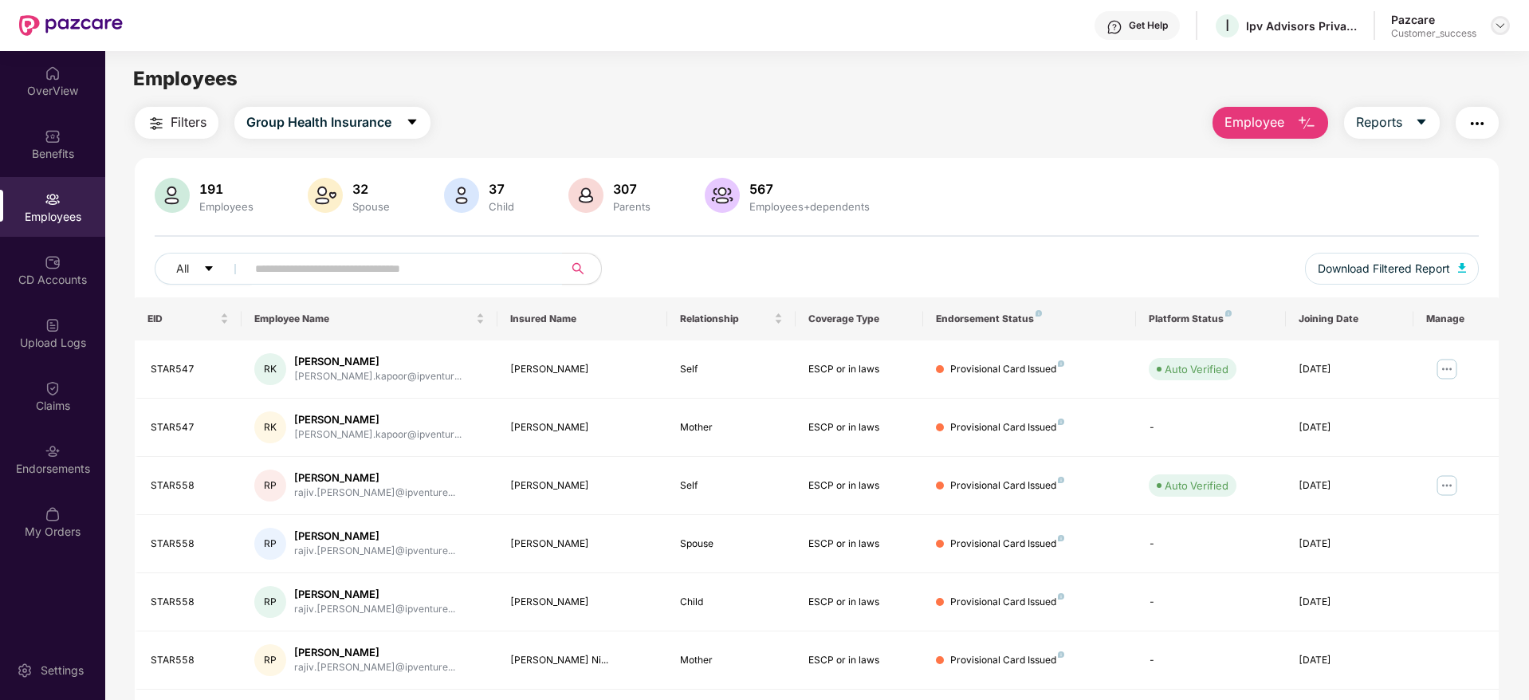
click at [1503, 22] on img at bounding box center [1500, 25] width 13 height 13
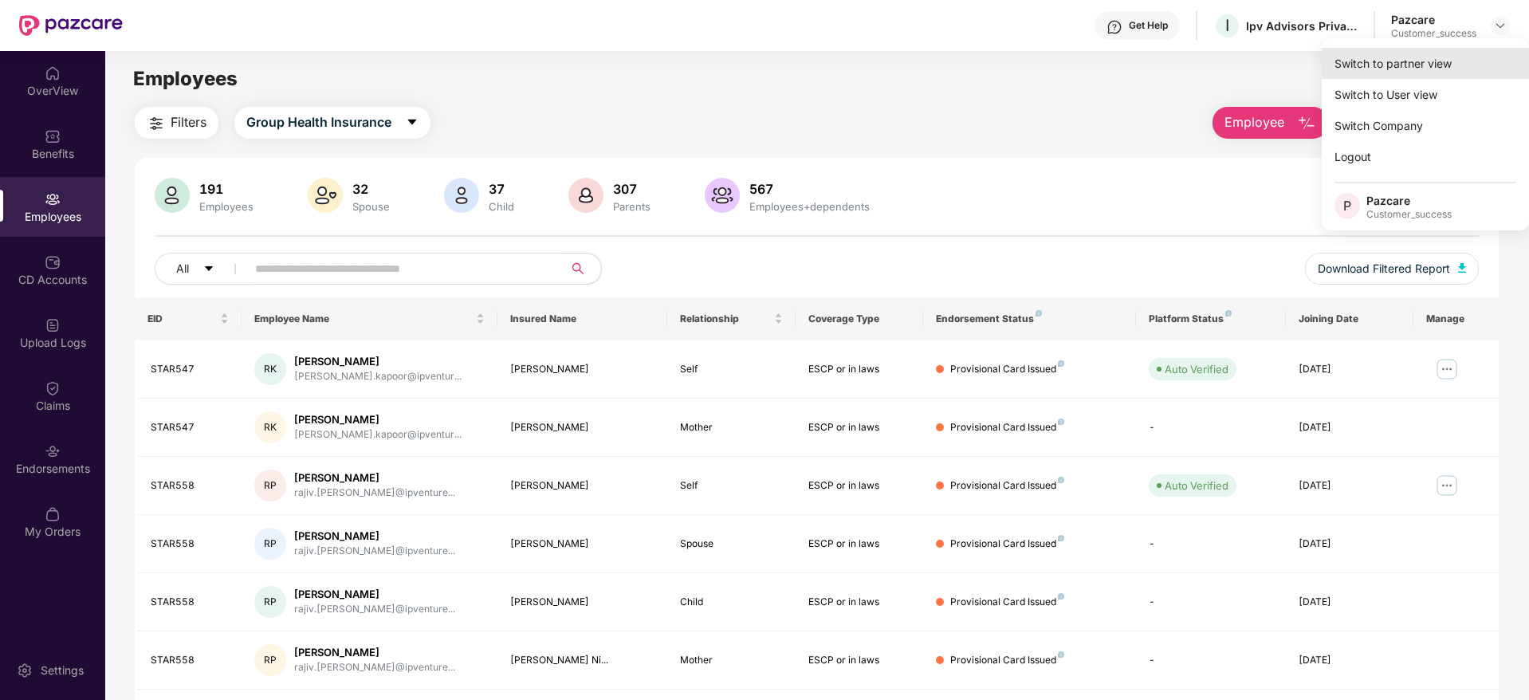
click at [1405, 74] on div "Switch to partner view" at bounding box center [1425, 63] width 207 height 31
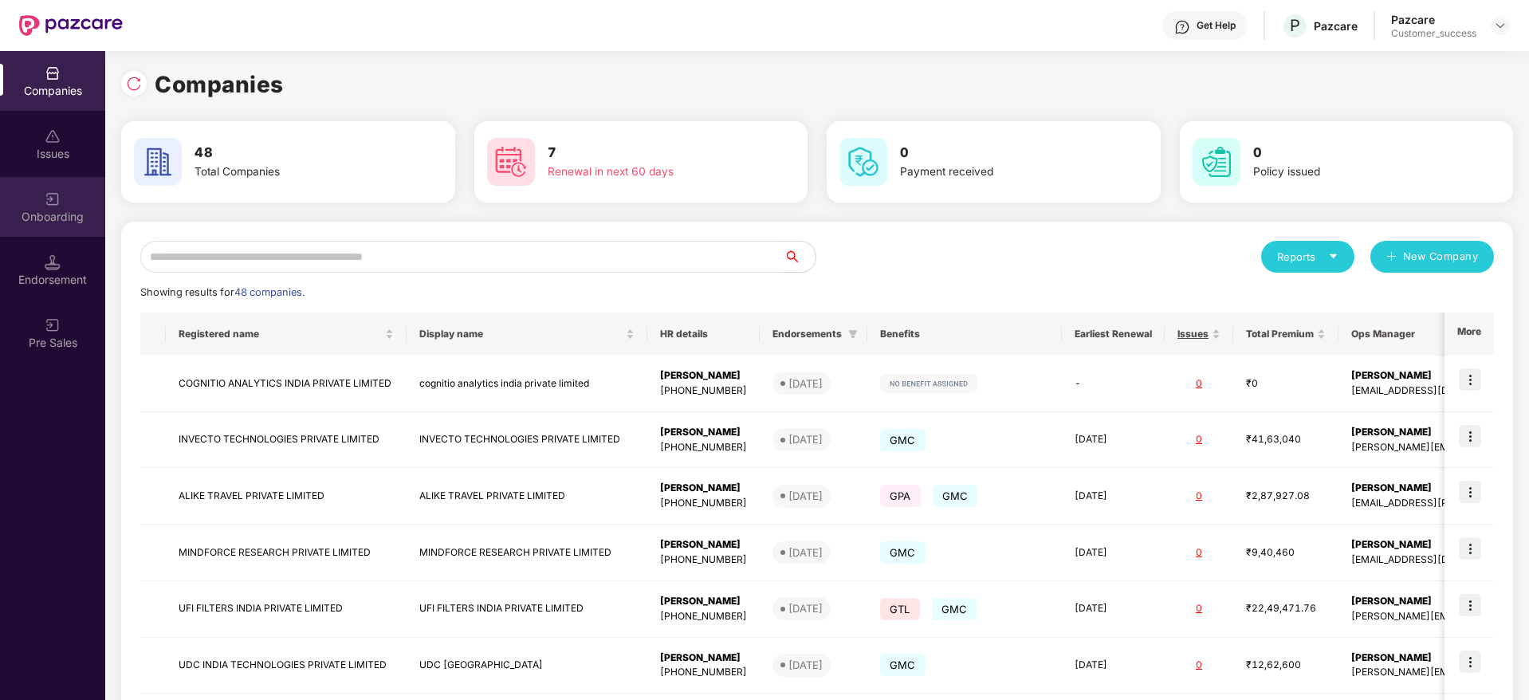
click at [52, 217] on div "Onboarding" at bounding box center [52, 217] width 105 height 16
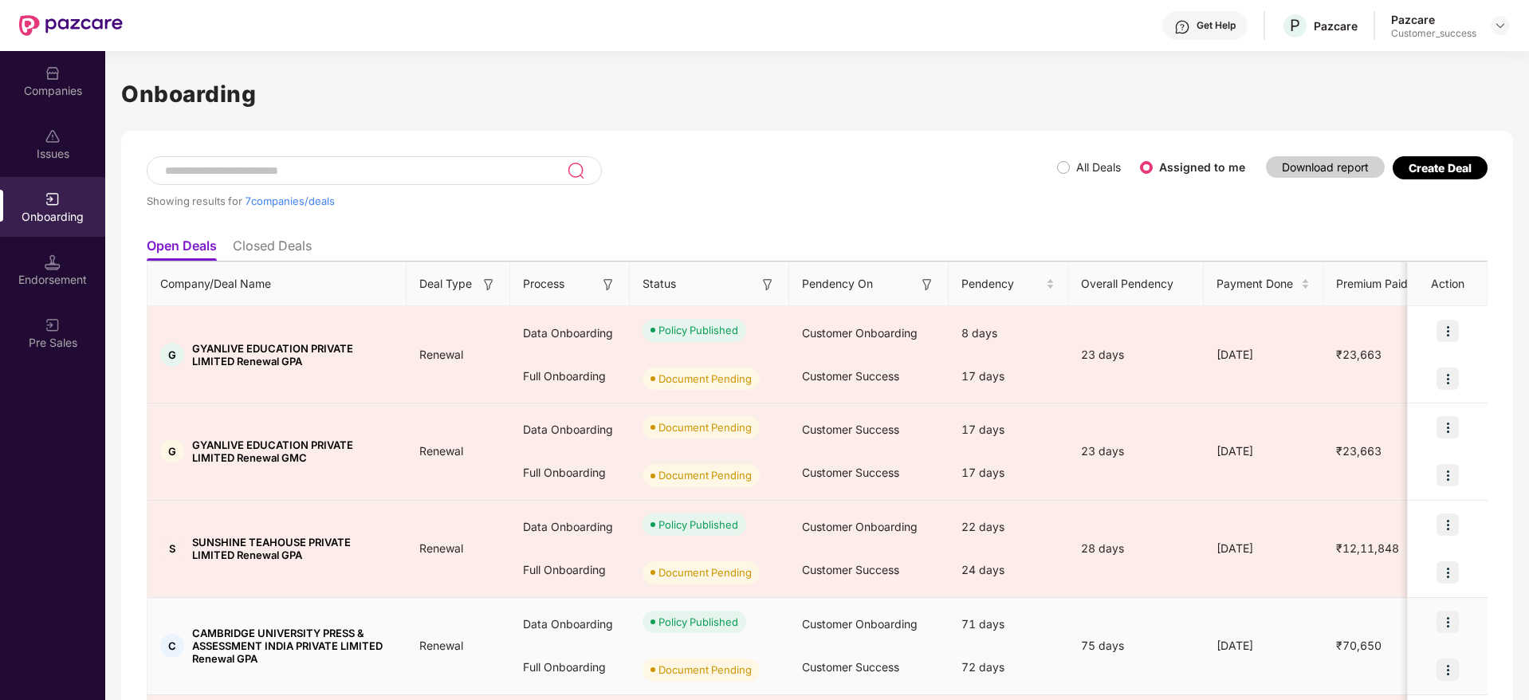
click at [384, 601] on td "C CAMBRIDGE UNIVERSITY PRESS & ASSESSMENT INDIA PRIVATE LIMITED Renewal GPA" at bounding box center [276, 646] width 259 height 97
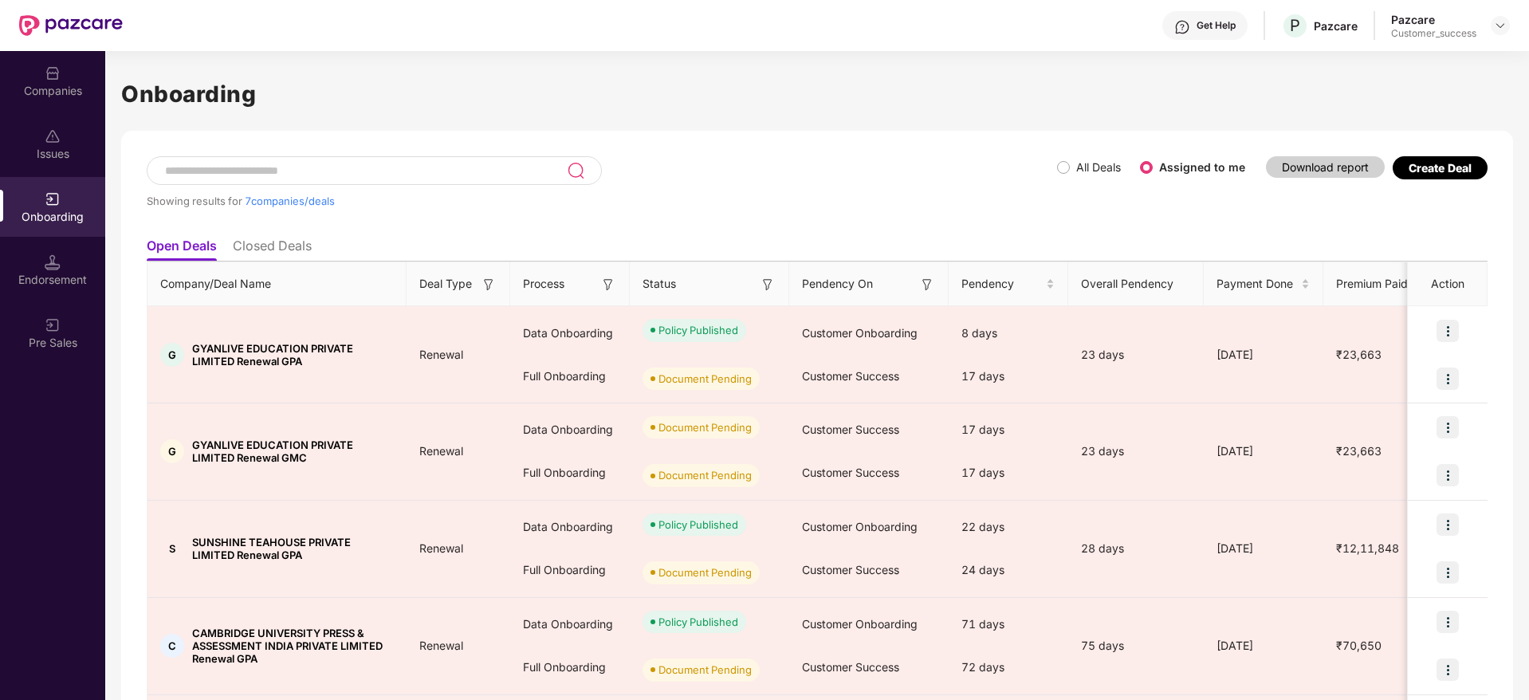
click at [273, 238] on li "Closed Deals" at bounding box center [272, 249] width 79 height 23
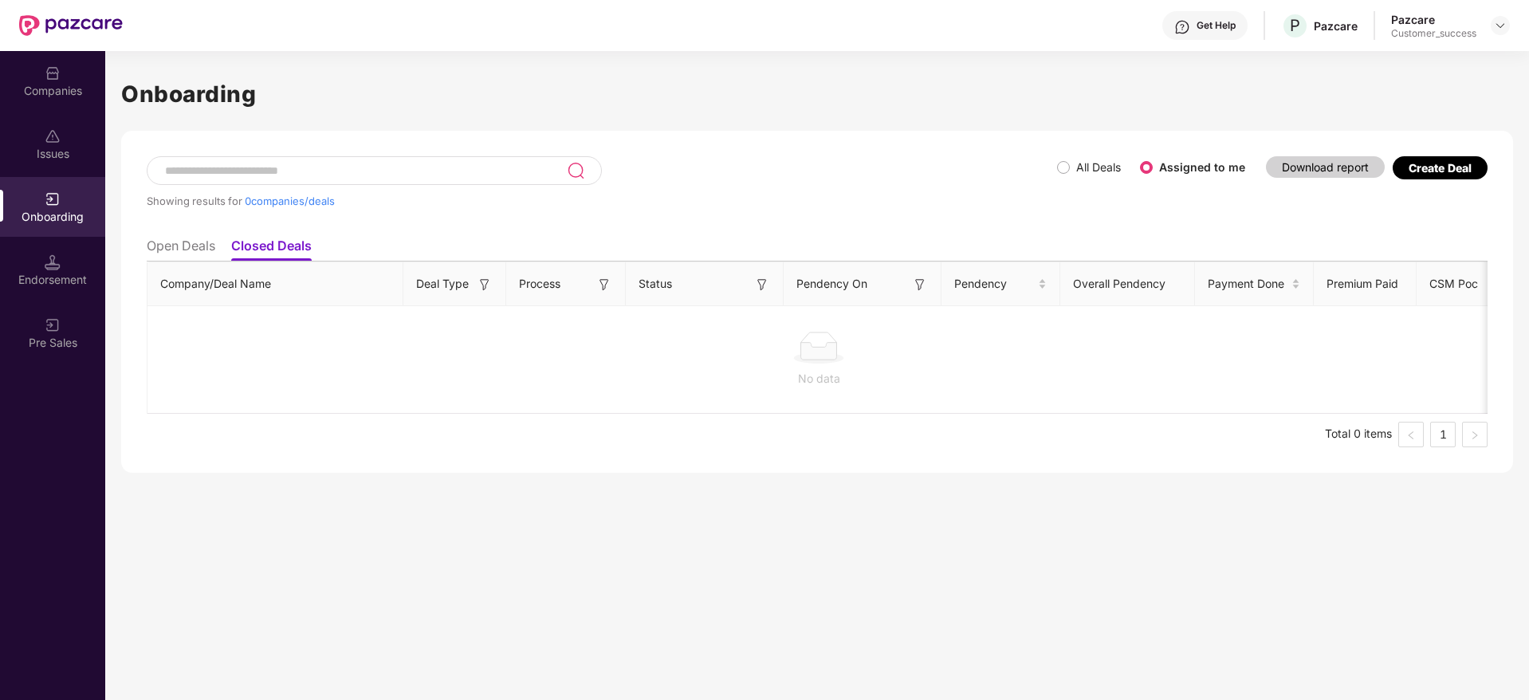
click at [196, 241] on li "Open Deals" at bounding box center [181, 249] width 69 height 23
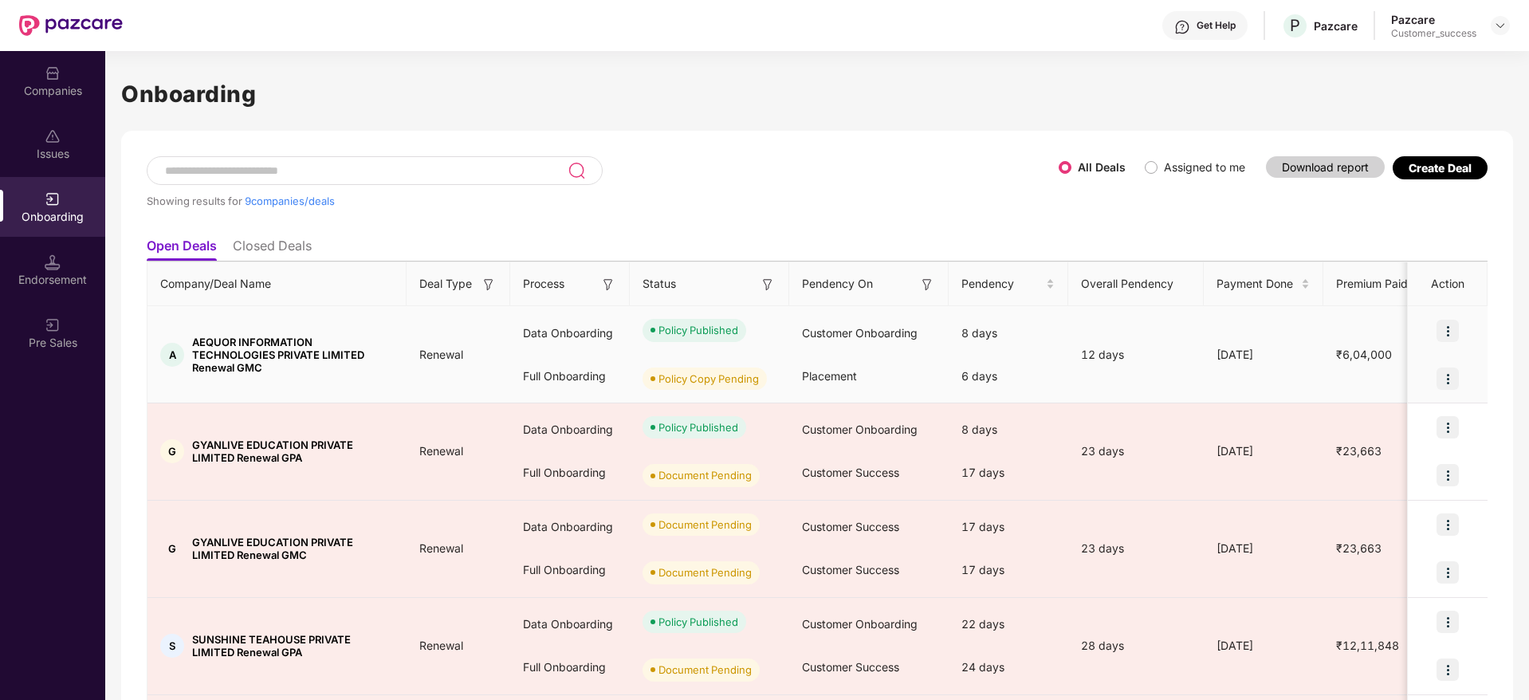
click at [1448, 378] on img at bounding box center [1447, 378] width 22 height 22
click at [1381, 425] on span "View Document" at bounding box center [1381, 420] width 114 height 18
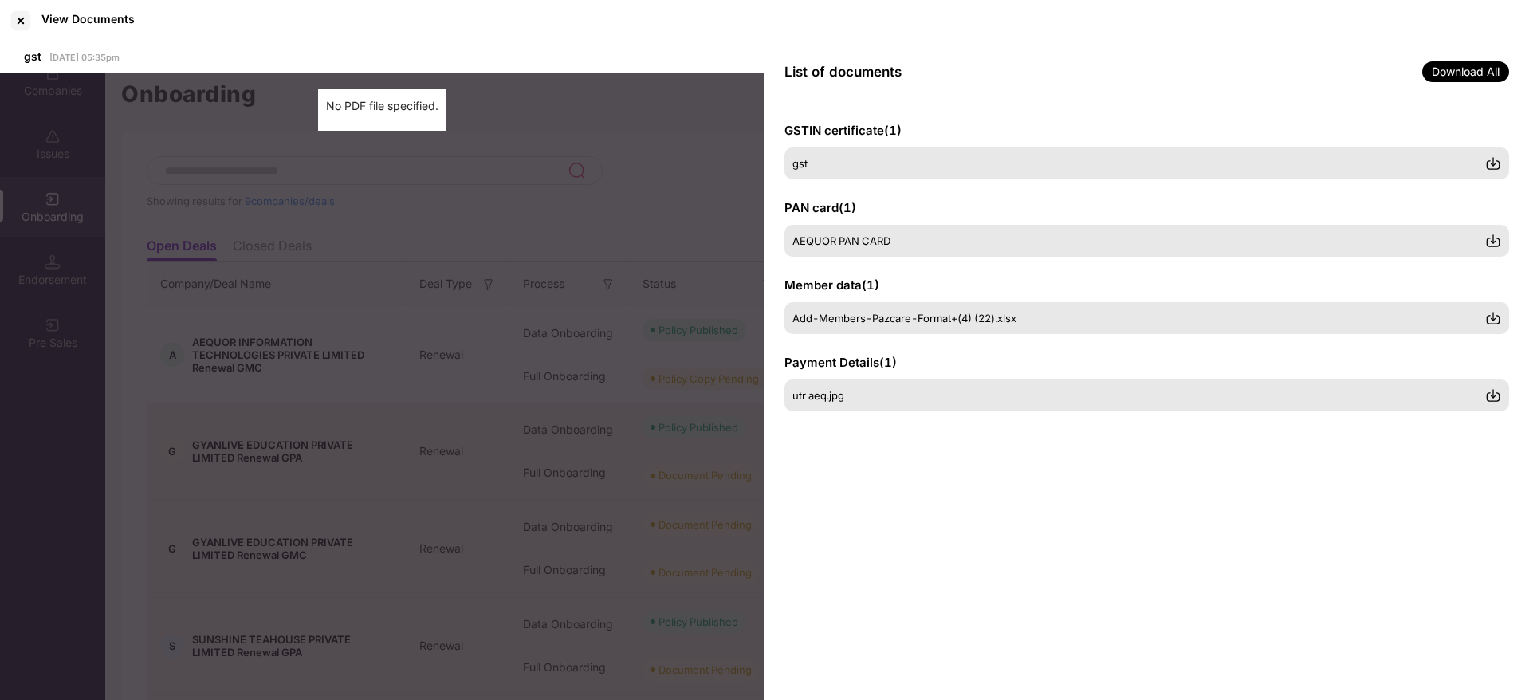
click at [1019, 475] on div "GSTIN certificate ( 1 ) gst PAN card ( 1 ) AEQUOR PAN CARD Member data ( 1 ) Ad…" at bounding box center [1146, 401] width 764 height 599
click at [369, 111] on div "No PDF file specified." at bounding box center [382, 106] width 112 height 18
click at [25, 17] on div at bounding box center [21, 21] width 26 height 26
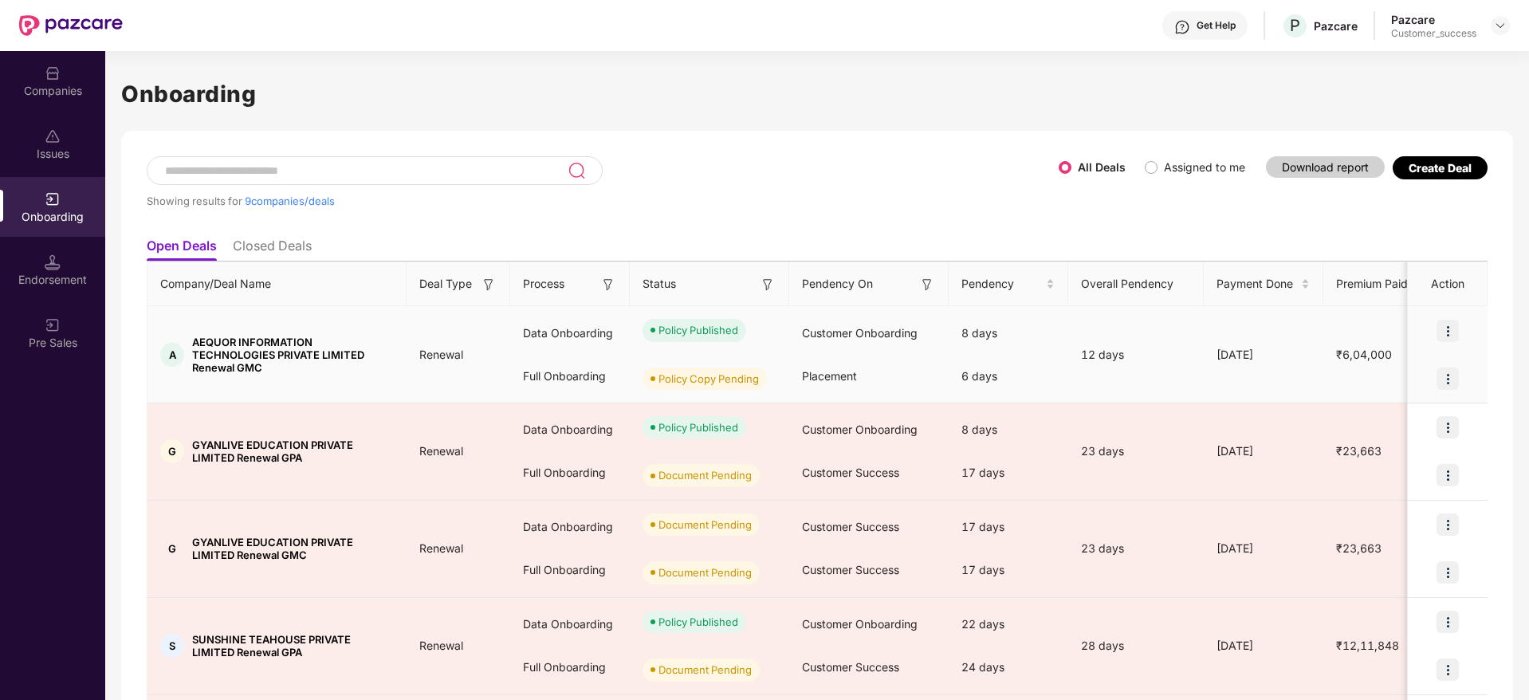
click at [1448, 375] on img at bounding box center [1447, 378] width 22 height 22
click at [1378, 423] on span "View Document" at bounding box center [1381, 420] width 114 height 18
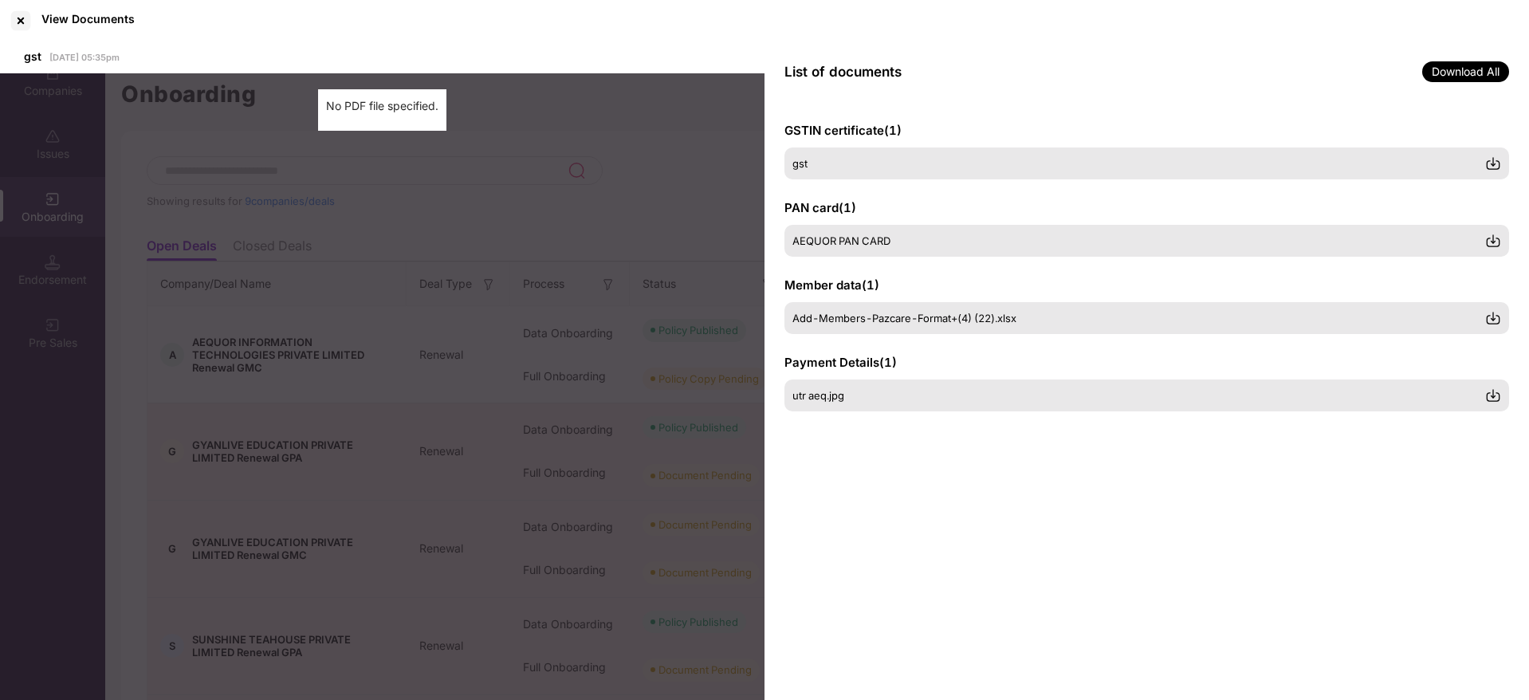
click at [1055, 493] on div "GSTIN certificate ( 1 ) gst PAN card ( 1 ) AEQUOR PAN CARD Member data ( 1 ) Ad…" at bounding box center [1146, 401] width 764 height 599
click at [26, 18] on div at bounding box center [21, 21] width 26 height 26
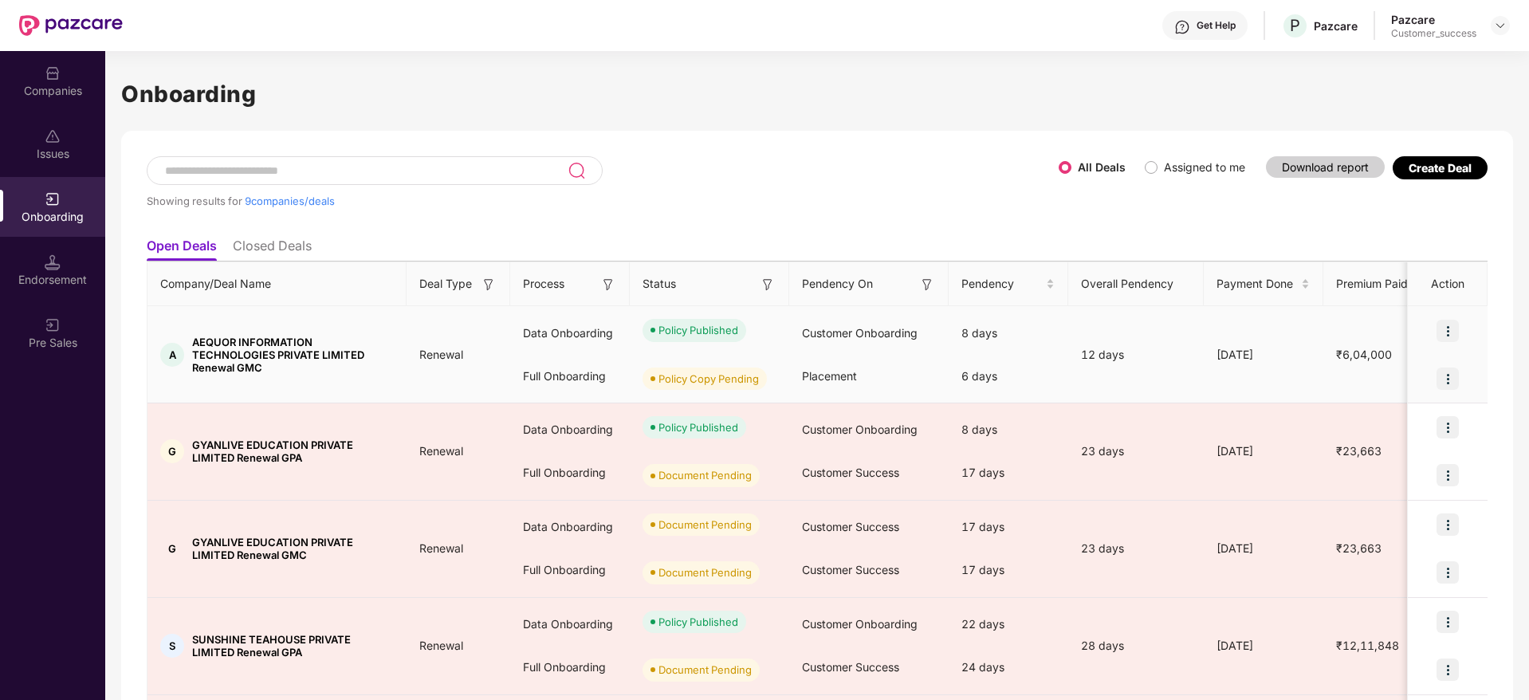
click at [1450, 324] on img at bounding box center [1447, 331] width 22 height 22
click at [1507, 367] on div "Showing results for 9 companies/deals All Deals Assigned to me Download report …" at bounding box center [817, 685] width 1392 height 1109
click at [1446, 379] on img at bounding box center [1447, 378] width 22 height 22
click at [1361, 418] on span "View Document" at bounding box center [1381, 420] width 114 height 18
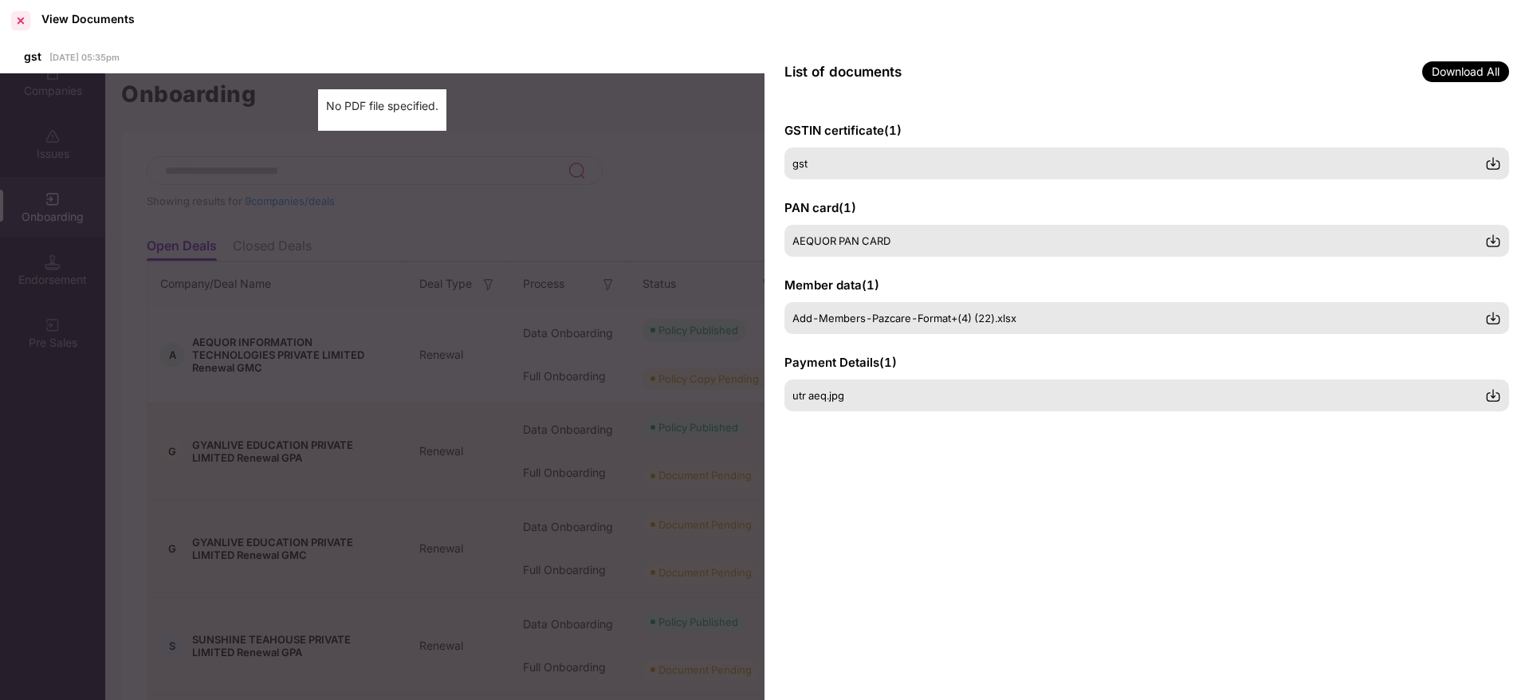
click at [16, 19] on div at bounding box center [21, 21] width 26 height 26
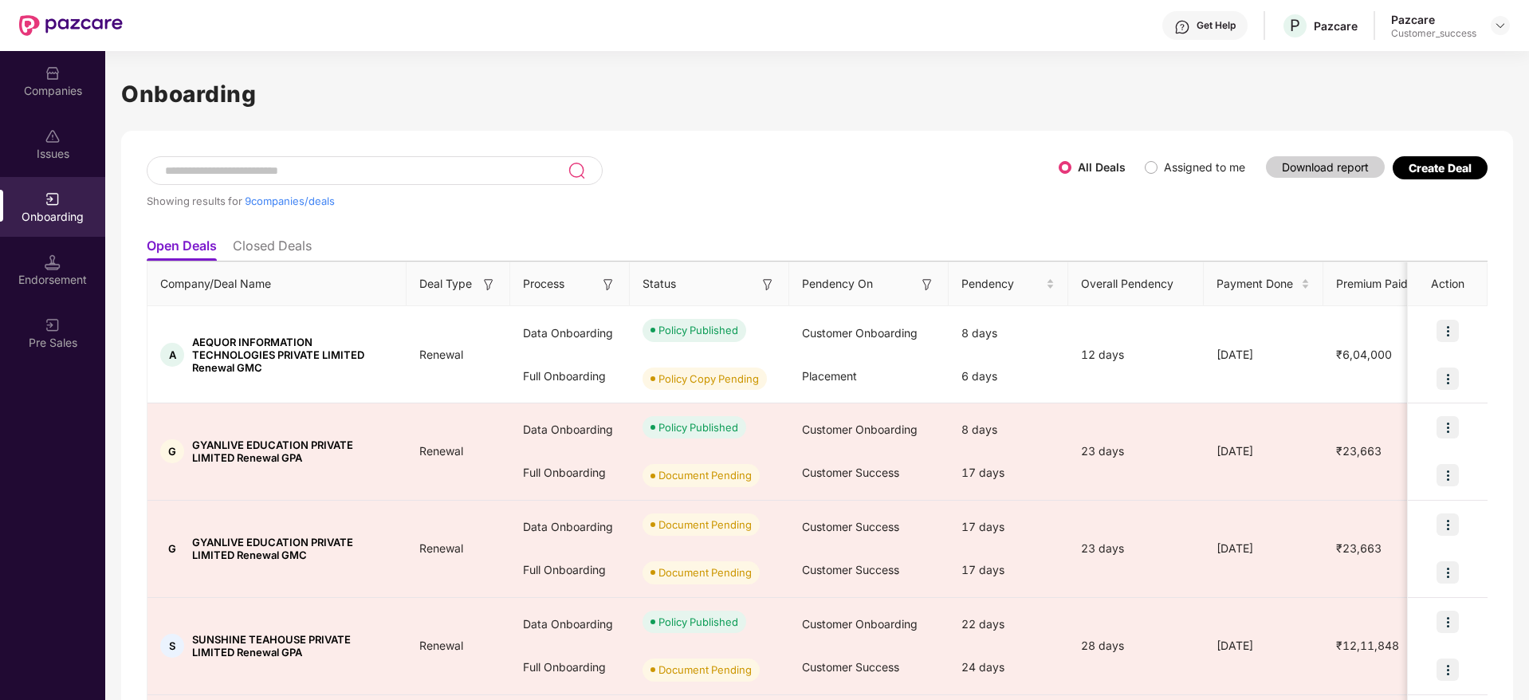
click at [45, 87] on div "Companies" at bounding box center [52, 91] width 105 height 16
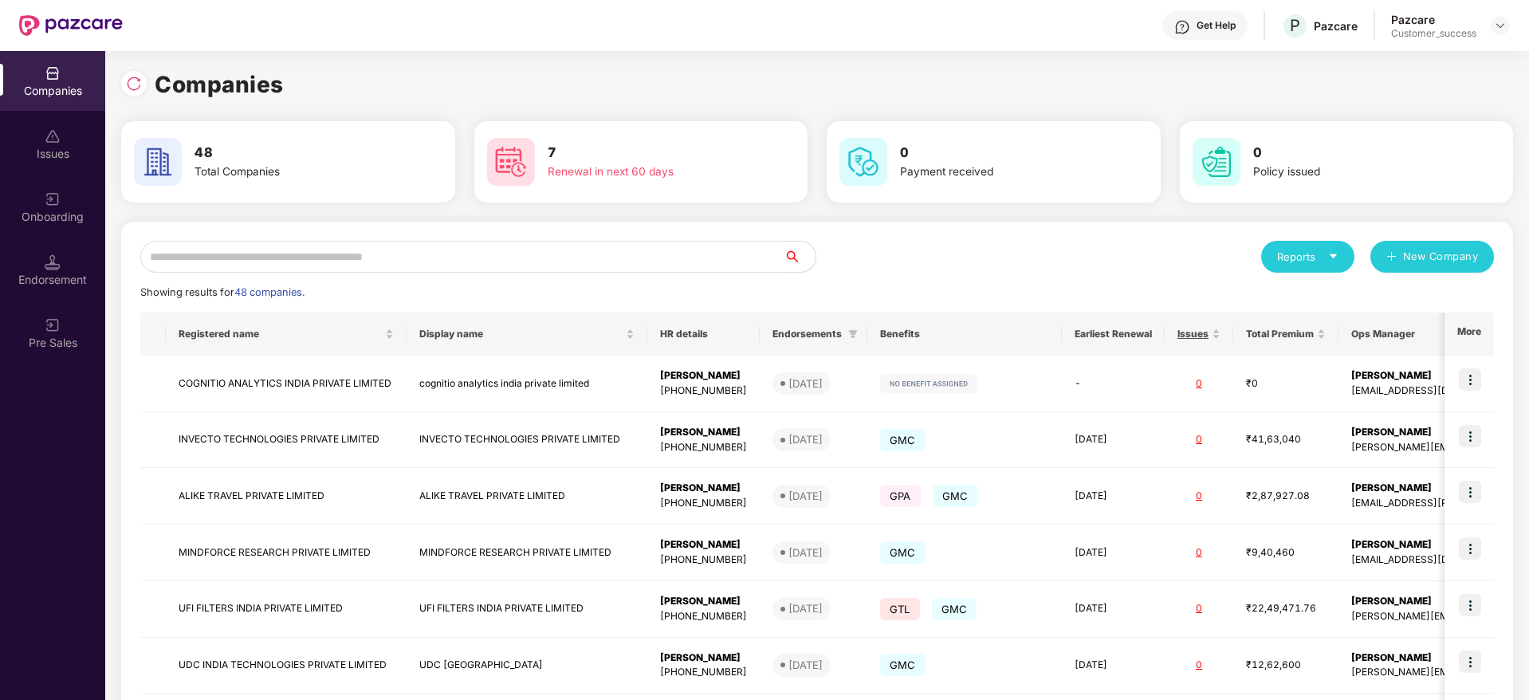
click at [312, 258] on input "text" at bounding box center [461, 257] width 643 height 32
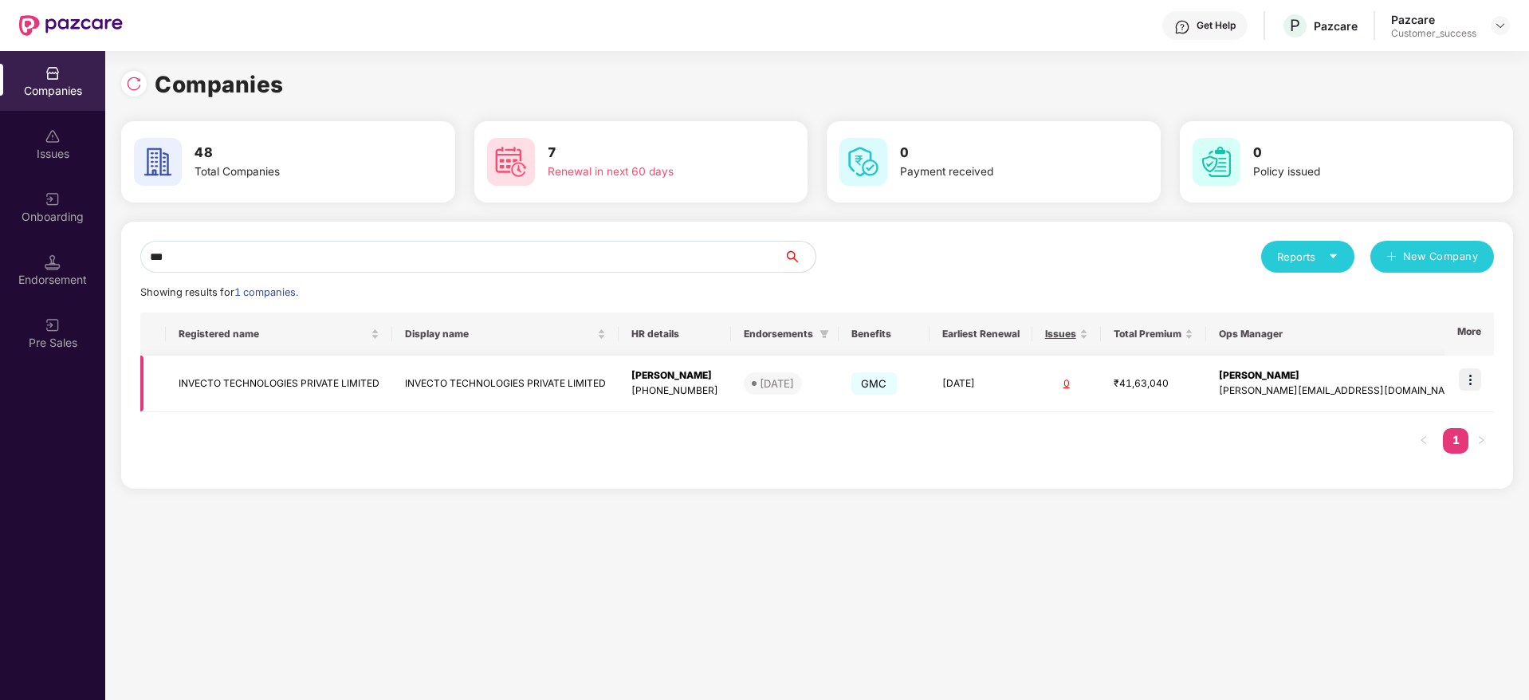
type input "***"
click at [1479, 380] on img at bounding box center [1470, 379] width 22 height 22
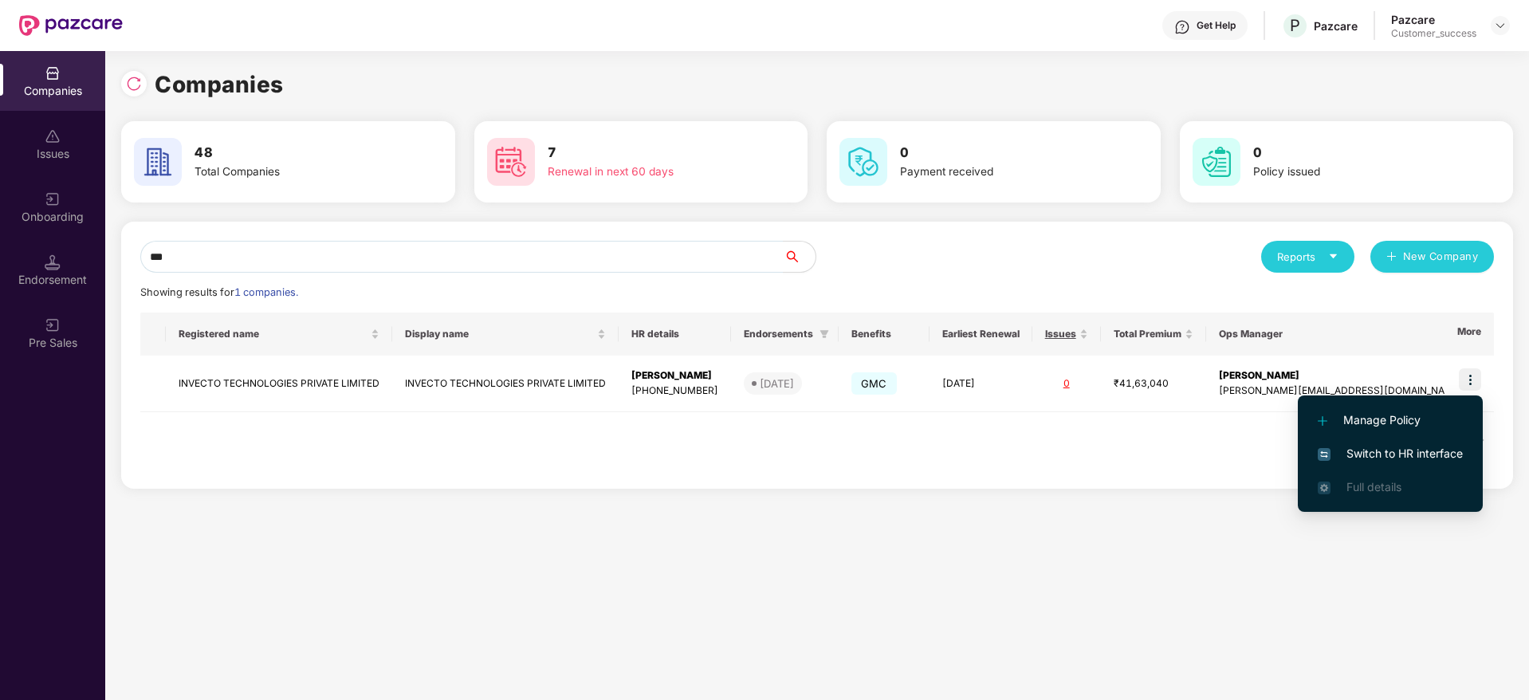
click at [1403, 456] on span "Switch to HR interface" at bounding box center [1390, 454] width 145 height 18
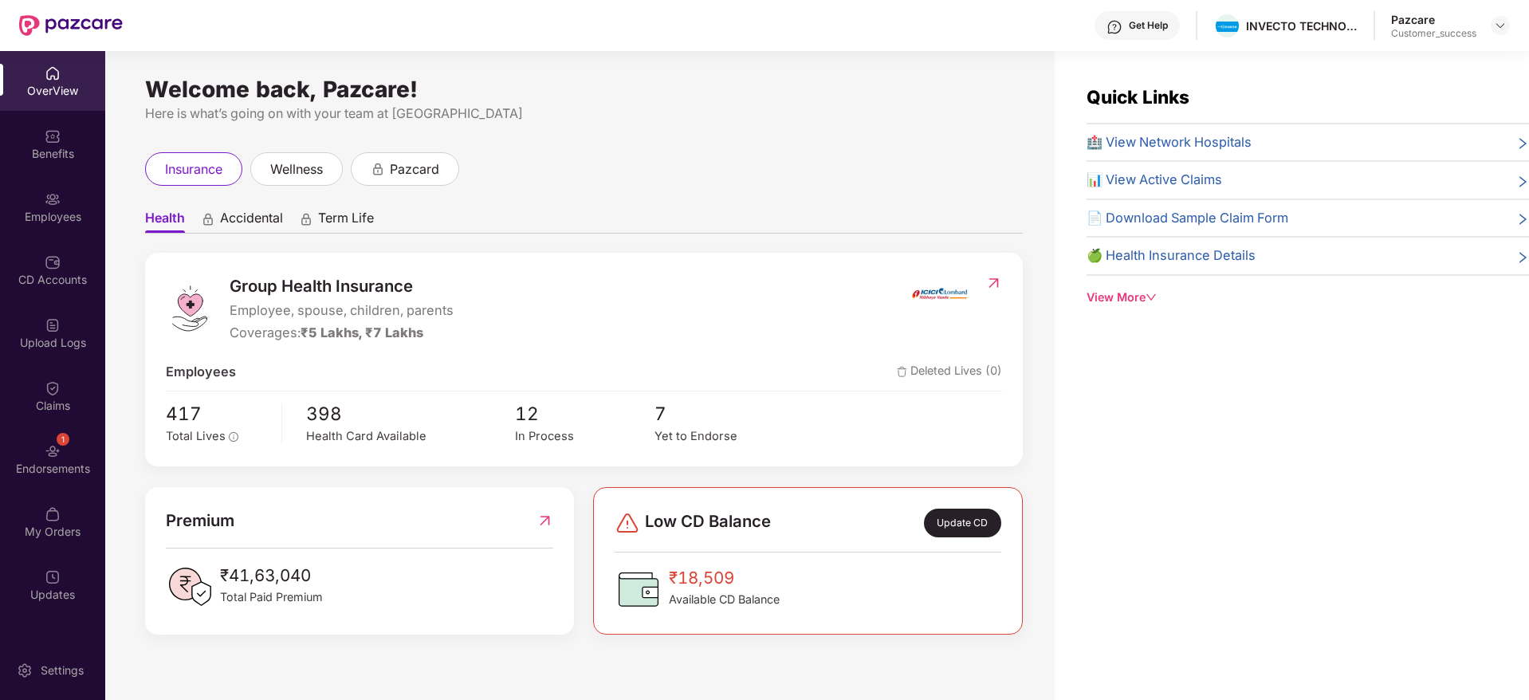
click at [54, 206] on img at bounding box center [53, 199] width 16 height 16
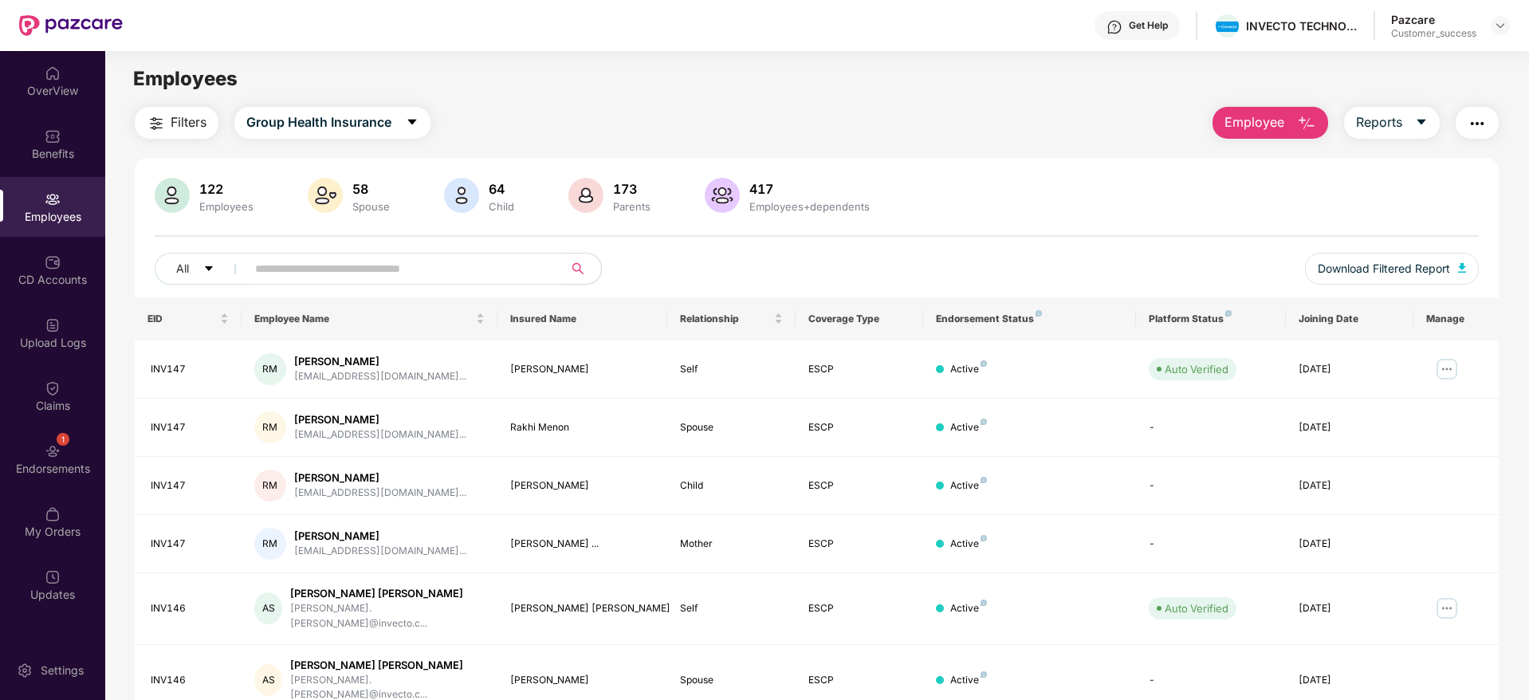
click at [306, 268] on input "text" at bounding box center [398, 269] width 286 height 24
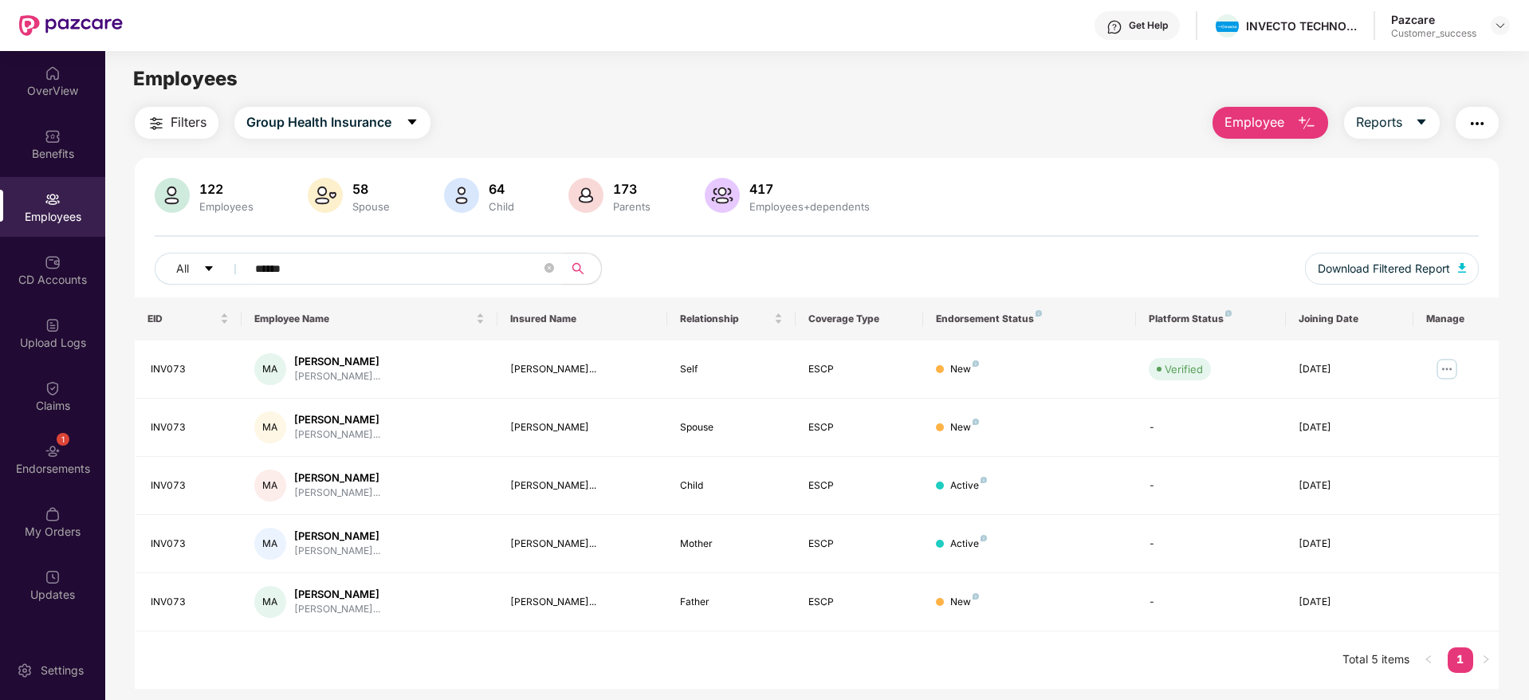
type input "******"
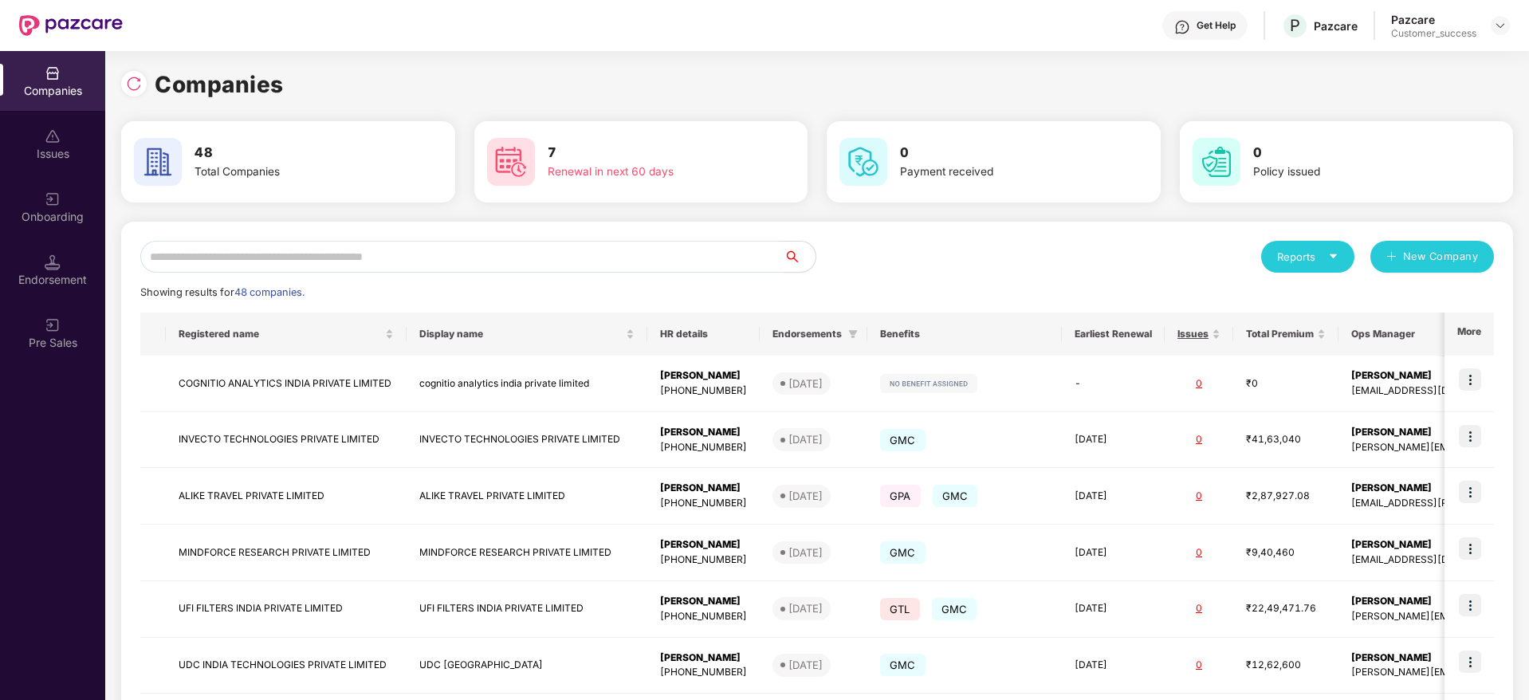
click at [64, 226] on div "Onboarding" at bounding box center [52, 207] width 105 height 60
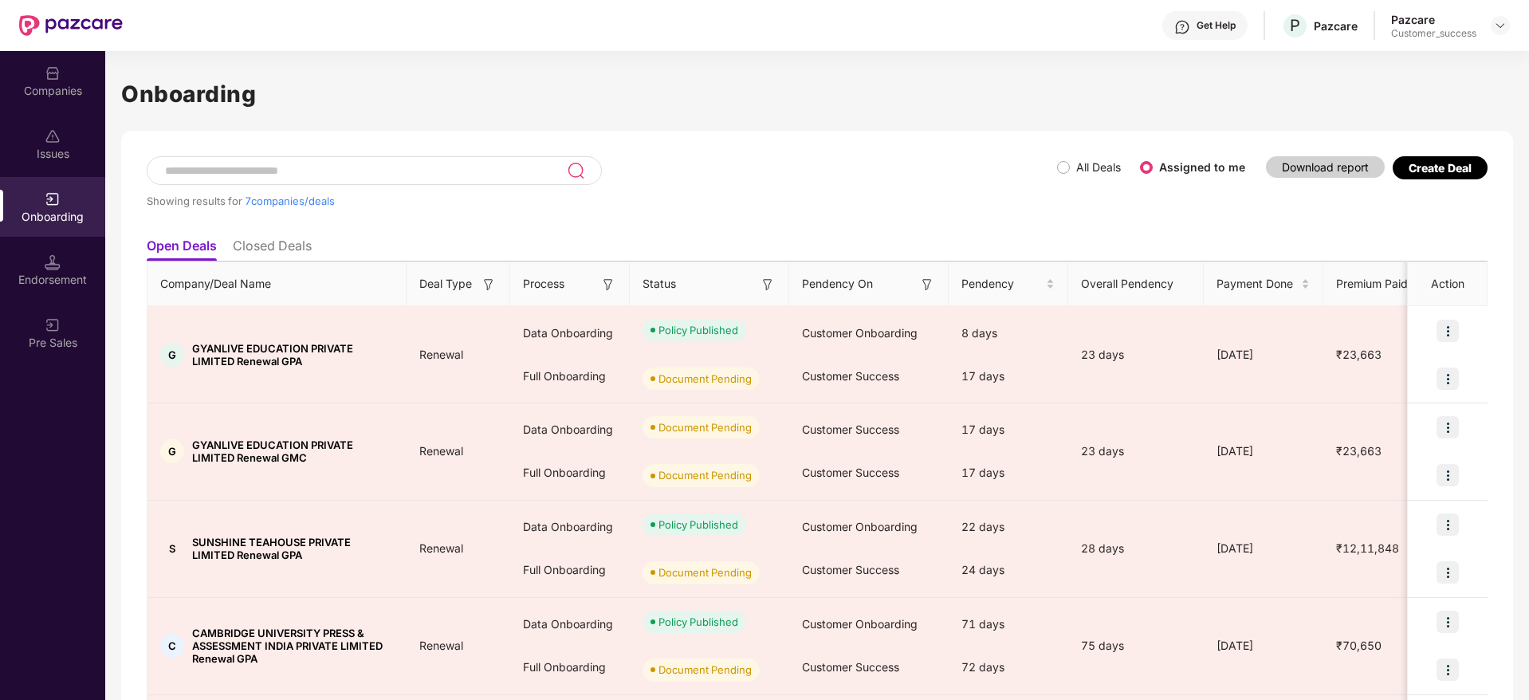
click at [352, 171] on input at bounding box center [364, 171] width 403 height 14
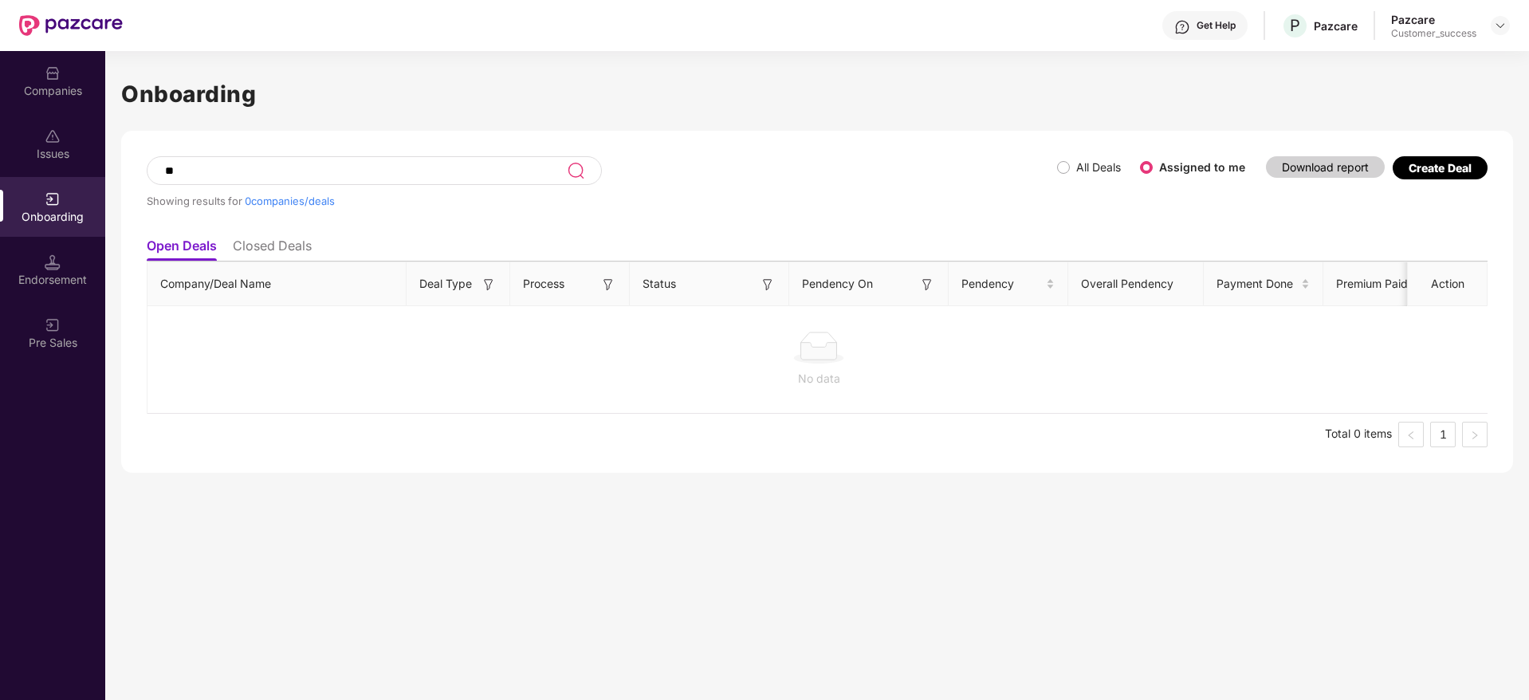
type input "*"
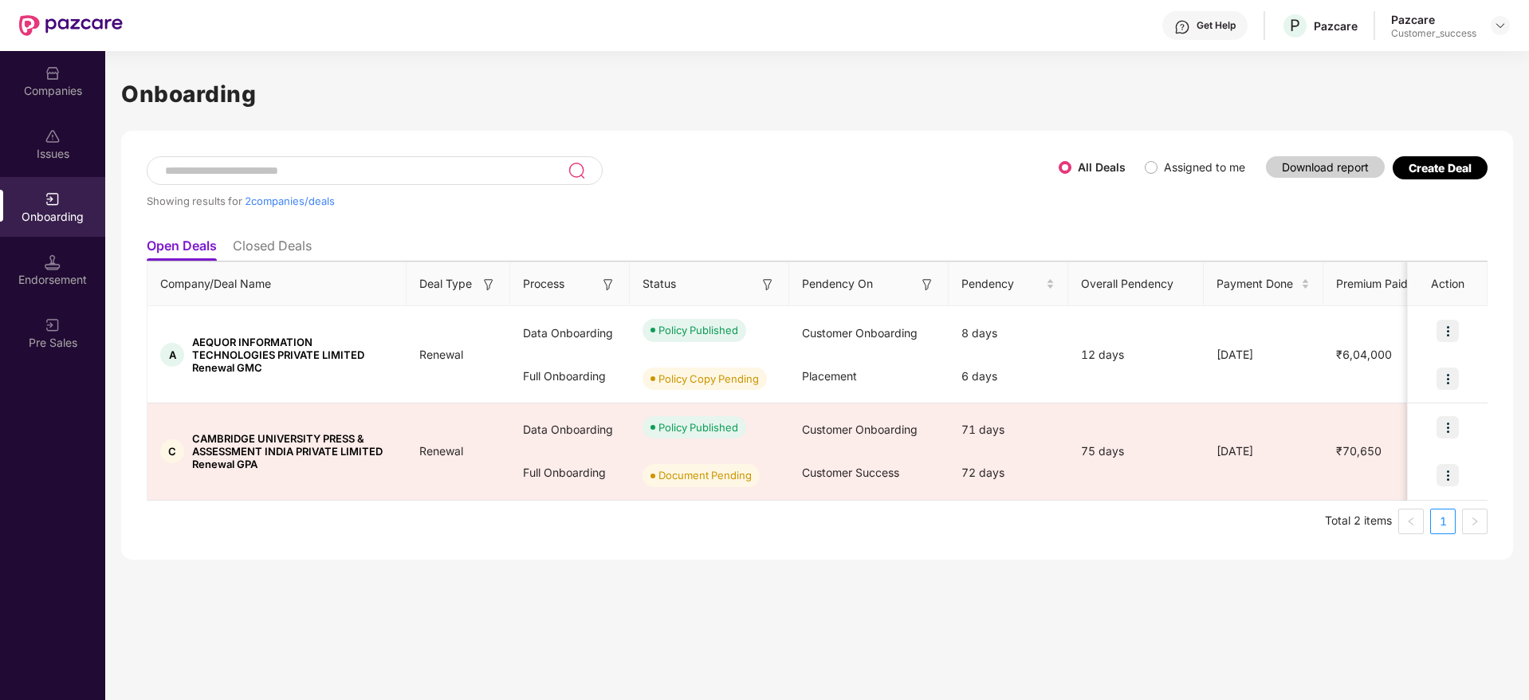
click at [264, 164] on input at bounding box center [365, 171] width 404 height 14
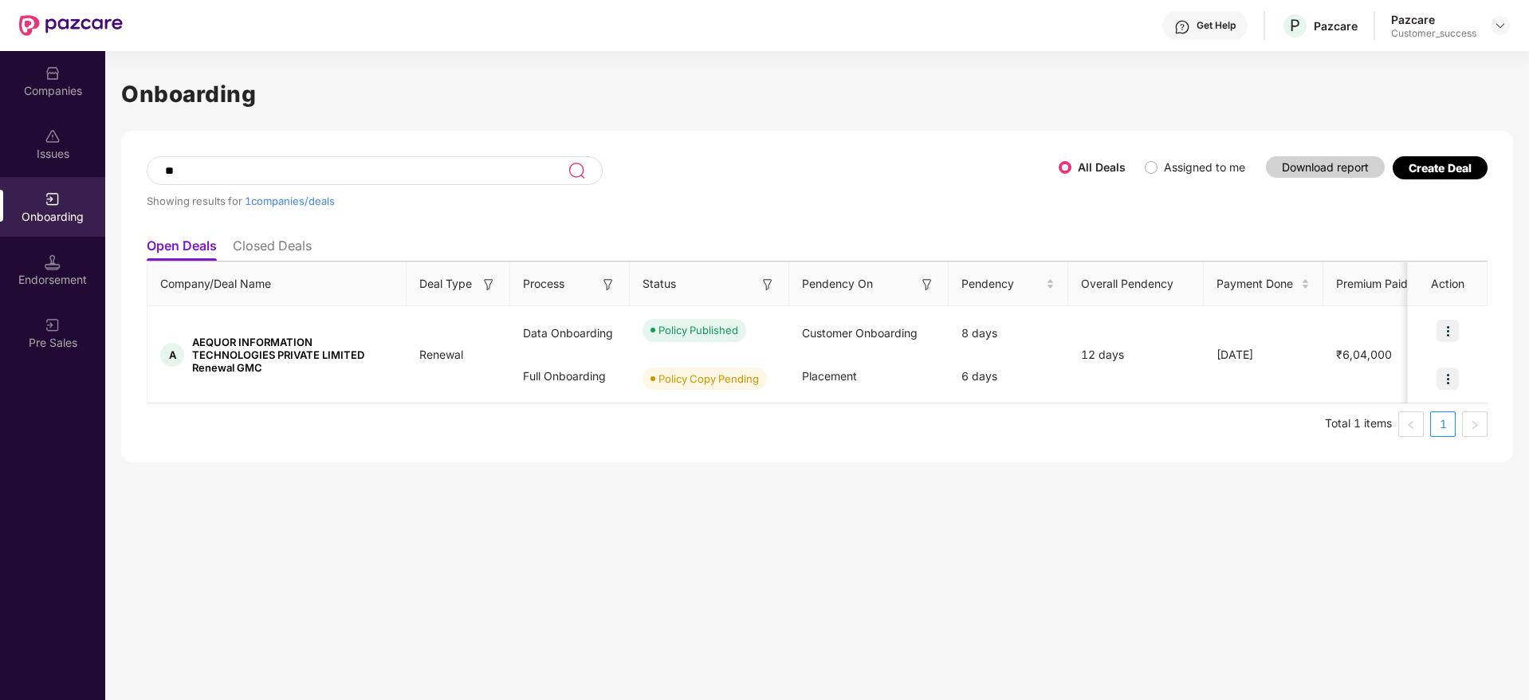
type input "*"
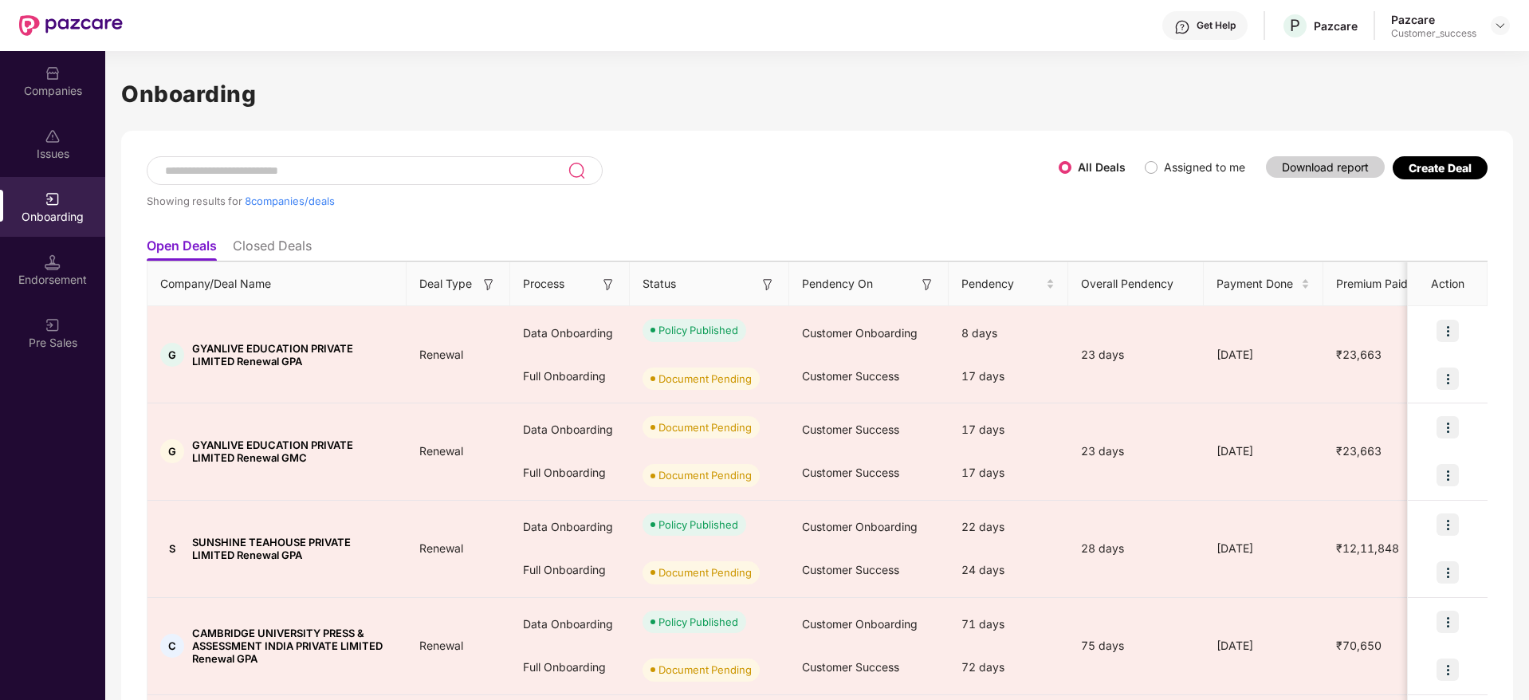
click at [249, 177] on input at bounding box center [365, 171] width 404 height 14
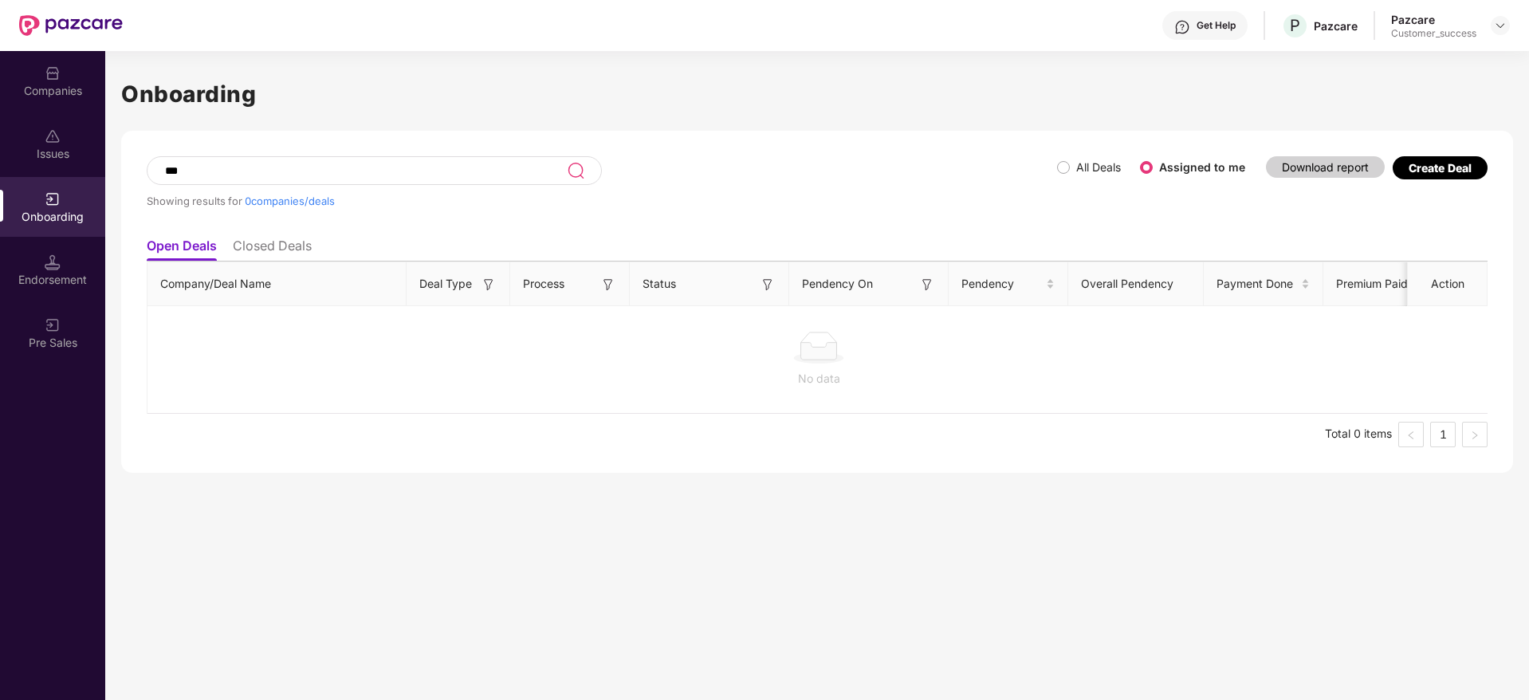
click at [234, 171] on input "***" at bounding box center [364, 171] width 403 height 14
type input "*"
type input "***"
click at [39, 96] on div "Companies" at bounding box center [52, 91] width 105 height 16
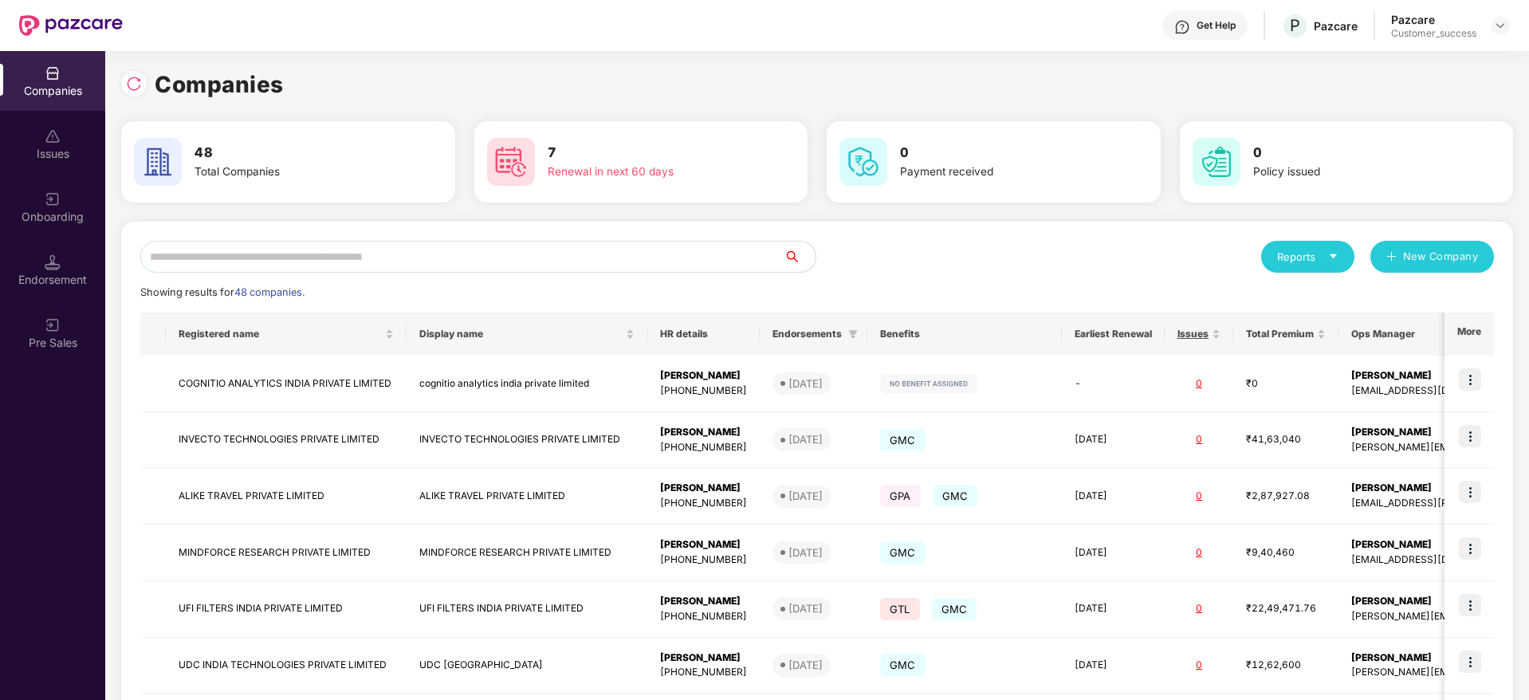
click at [289, 250] on input "text" at bounding box center [461, 257] width 643 height 32
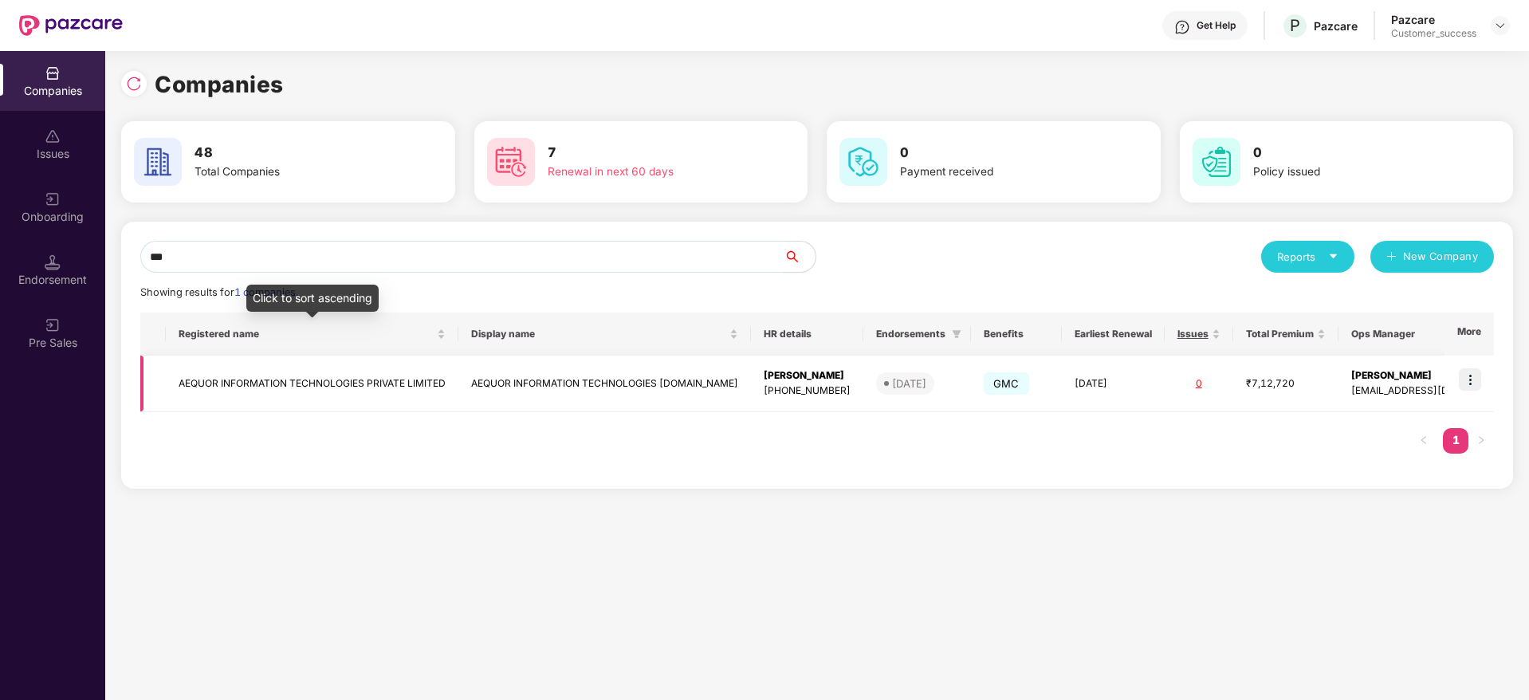
type input "***"
click at [336, 387] on td "AEQUOR INFORMATION TECHNOLOGIES PRIVATE LIMITED" at bounding box center [312, 384] width 293 height 57
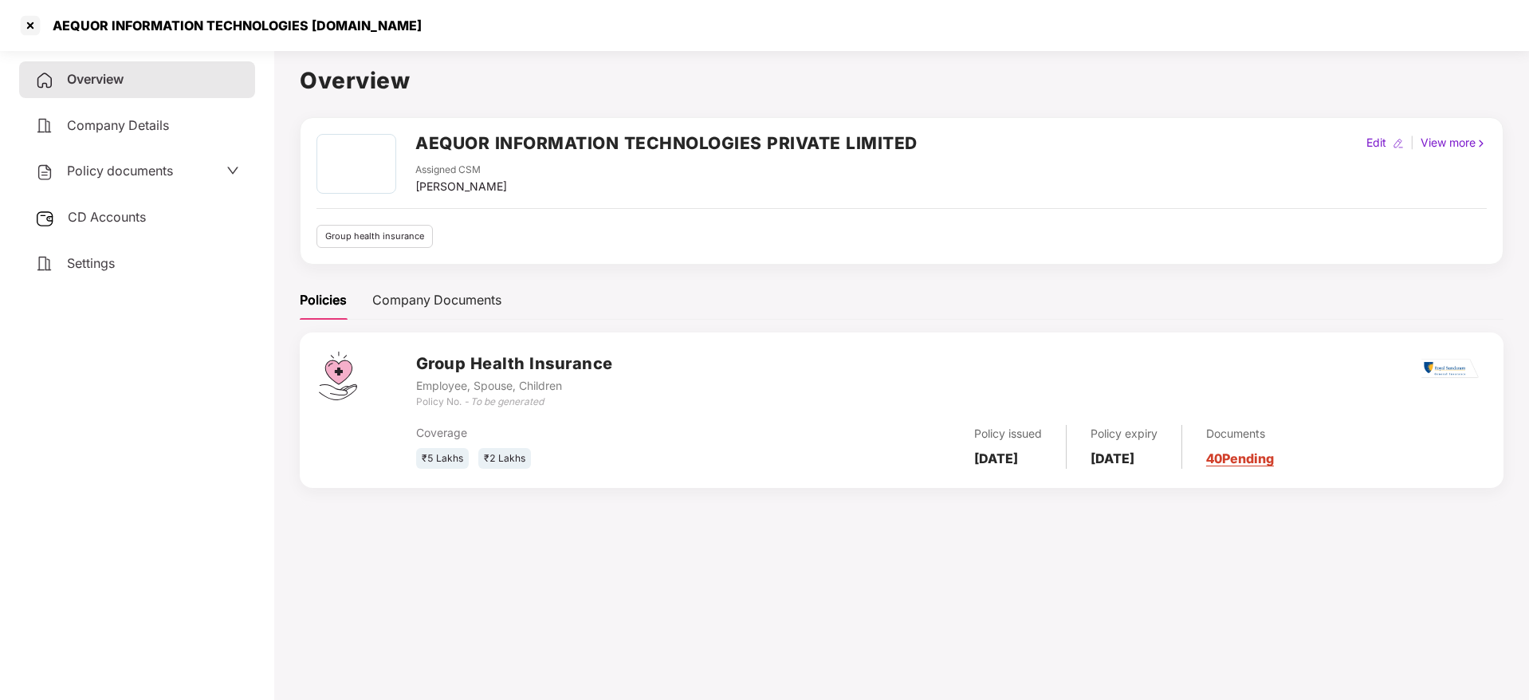
click at [1258, 458] on link "40 Pending" at bounding box center [1240, 458] width 68 height 16
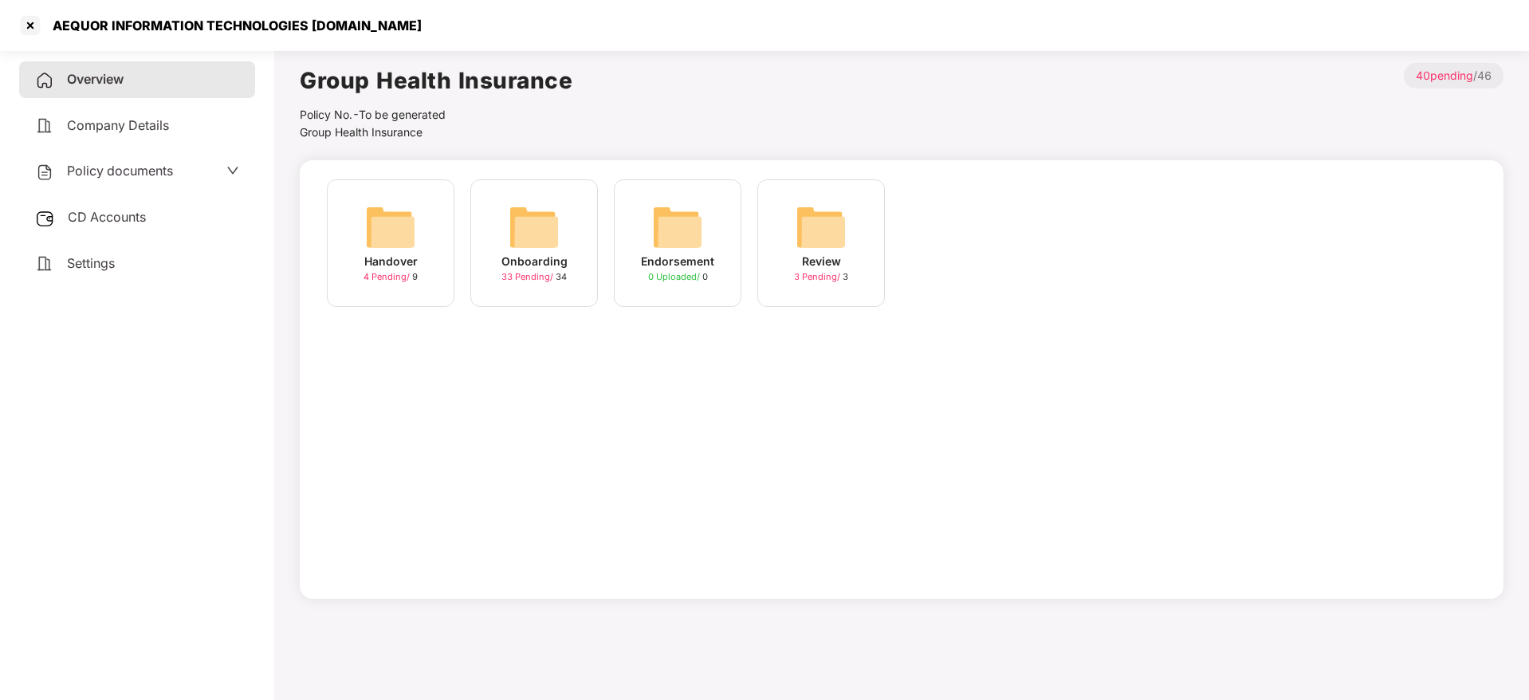
click at [529, 230] on img at bounding box center [534, 227] width 51 height 51
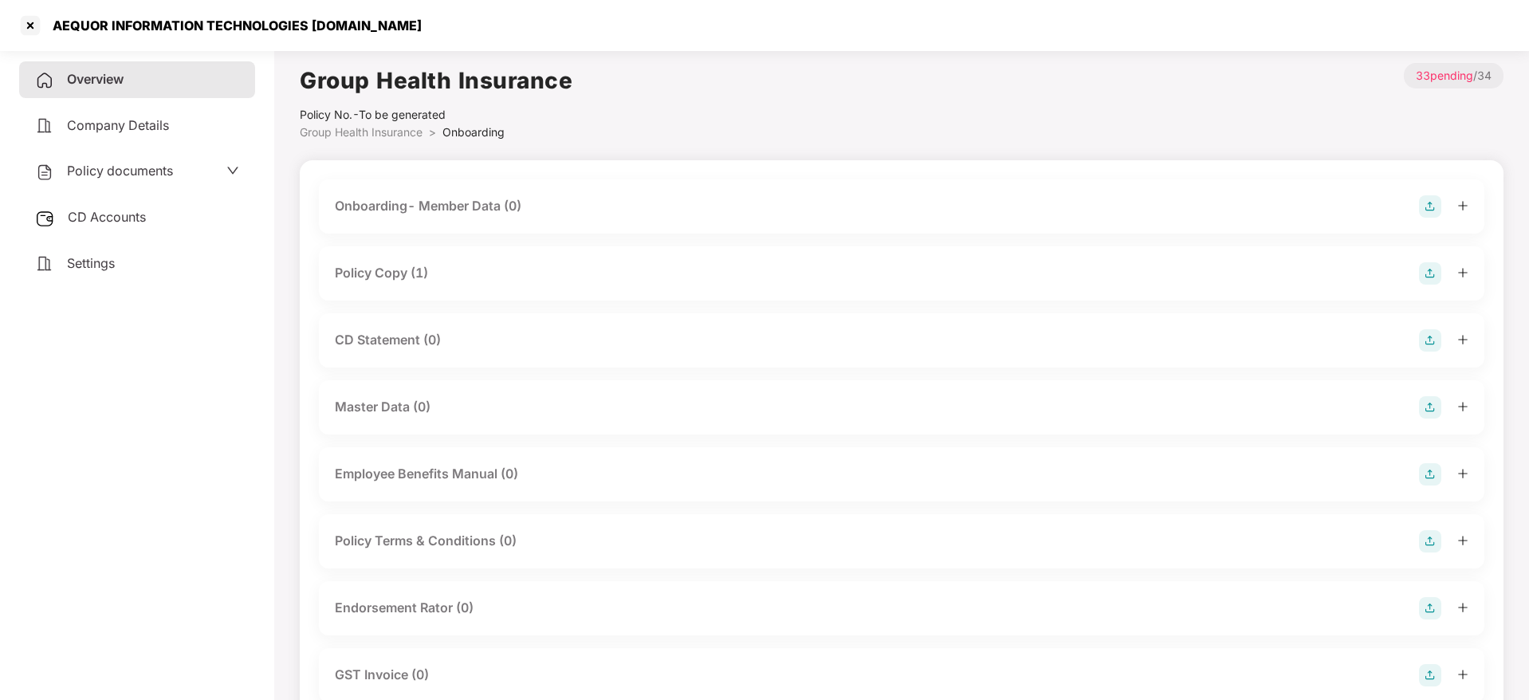
click at [464, 266] on div "Policy Copy (1)" at bounding box center [901, 273] width 1133 height 22
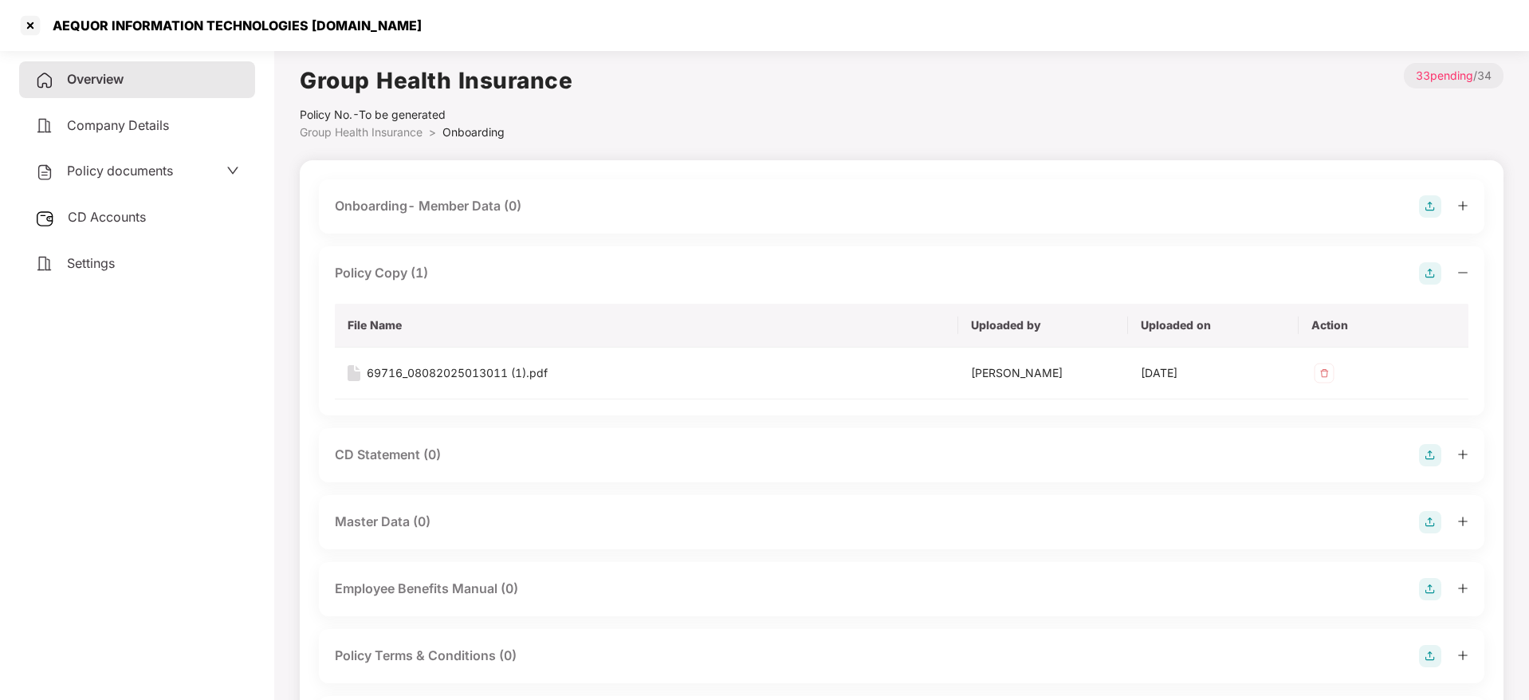
click at [183, 435] on div "Overview Company Details Policy documents CD Accounts Settings" at bounding box center [137, 371] width 236 height 621
